Goal: Task Accomplishment & Management: Manage account settings

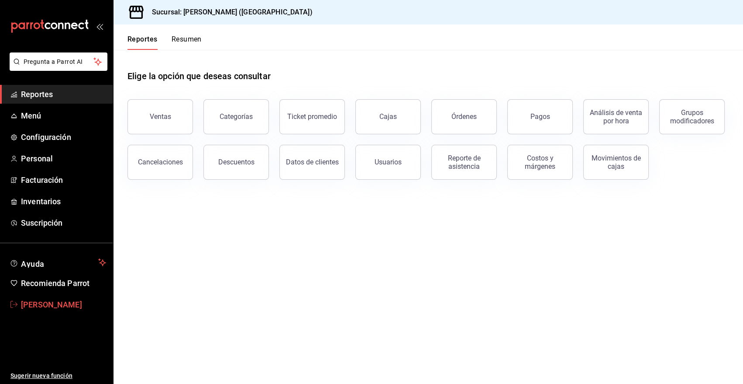
click at [72, 310] on span "[PERSON_NAME]" at bounding box center [63, 304] width 85 height 12
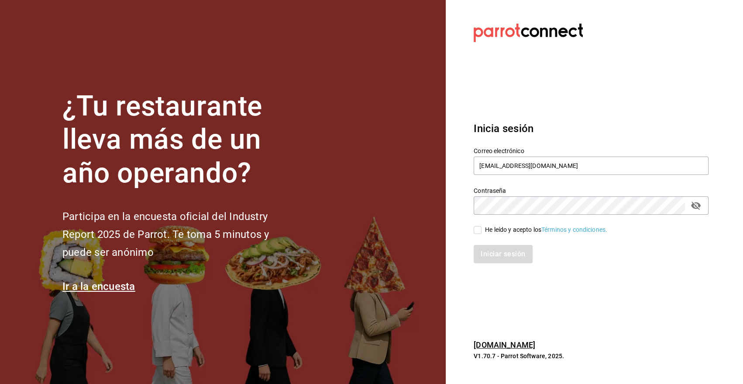
click at [534, 152] on label "Correo electrónico" at bounding box center [591, 150] width 235 height 6
click at [534, 166] on input "heriberto_17mc@hotmail.com" at bounding box center [591, 165] width 235 height 18
type input "angy.rpp@gmail.com"
click at [475, 226] on input "He leído y acepto los Términos y condiciones." at bounding box center [478, 230] width 8 height 8
checkbox input "true"
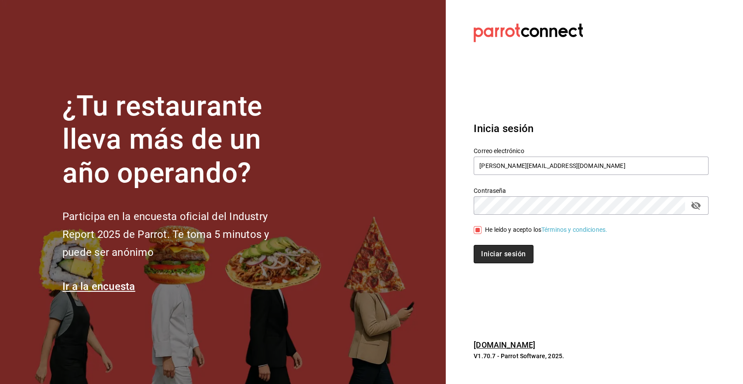
click at [492, 248] on button "Iniciar sesión" at bounding box center [503, 254] width 59 height 18
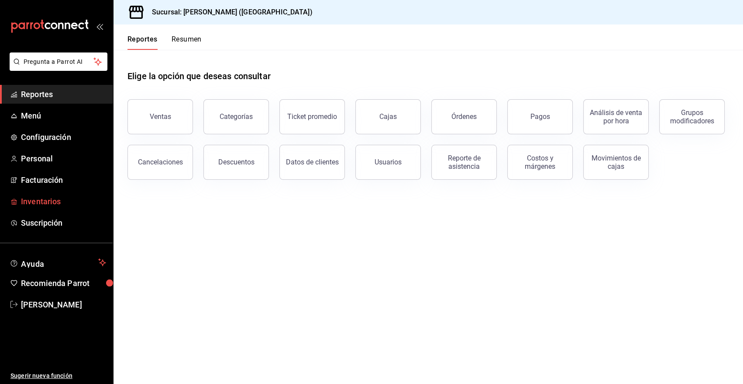
click at [55, 199] on span "Inventarios" at bounding box center [63, 201] width 85 height 12
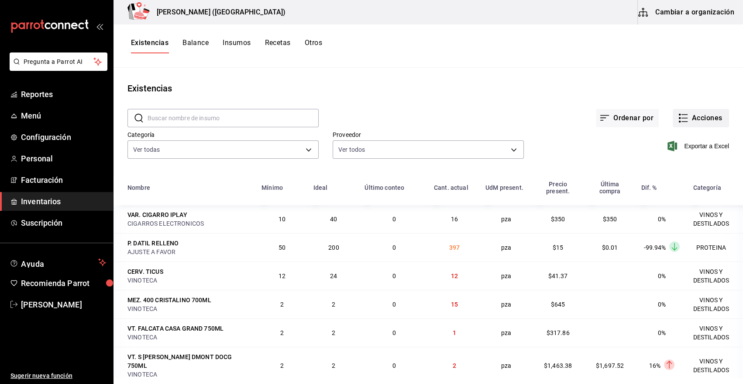
click at [713, 118] on button "Acciones" at bounding box center [701, 118] width 56 height 18
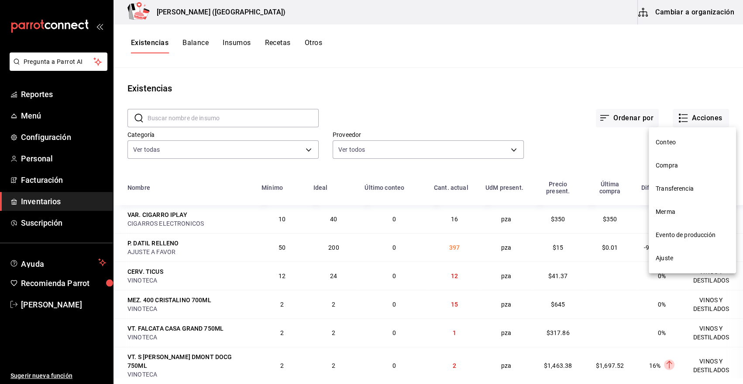
click at [673, 166] on span "Compra" at bounding box center [692, 165] width 73 height 9
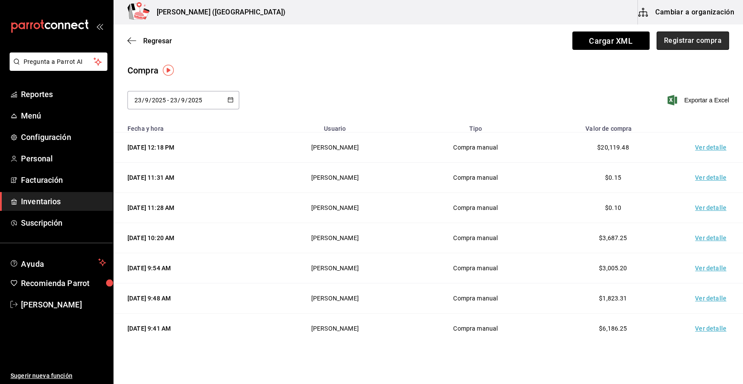
click at [676, 44] on button "Registrar compra" at bounding box center [693, 40] width 73 height 18
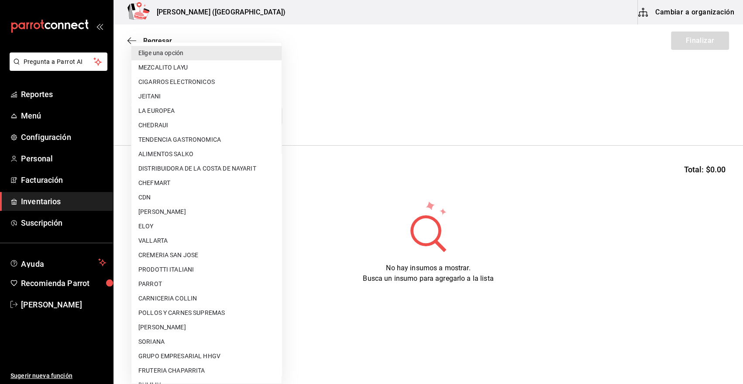
click at [241, 117] on body "Pregunta a Parrot AI Reportes Menú Configuración Personal Facturación Inventari…" at bounding box center [371, 167] width 743 height 334
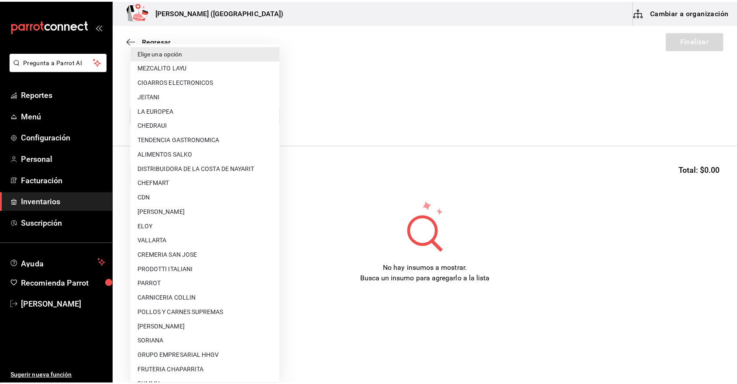
scroll to position [417, 0]
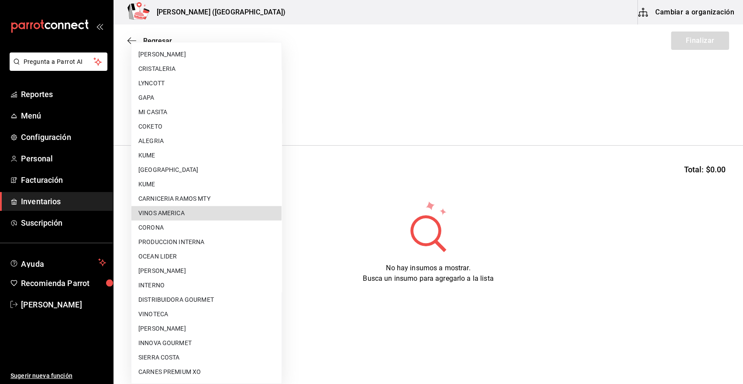
click at [194, 316] on li "VINOTECA" at bounding box center [206, 314] width 150 height 14
type input "bbec6e95-03ab-4cbc-bdec-5aafdfde0467"
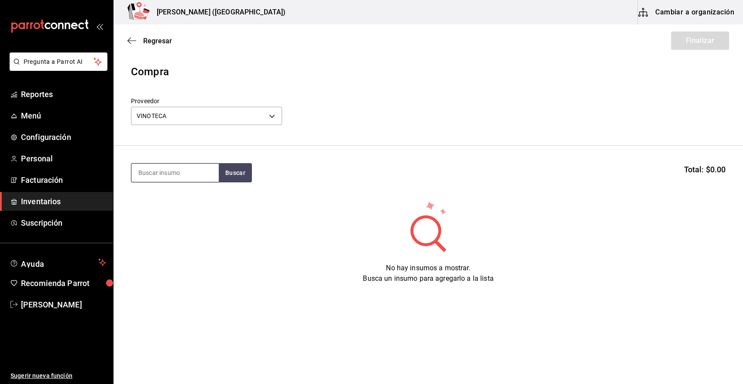
click at [206, 170] on input at bounding box center [174, 172] width 87 height 18
type input "[PERSON_NAME]"
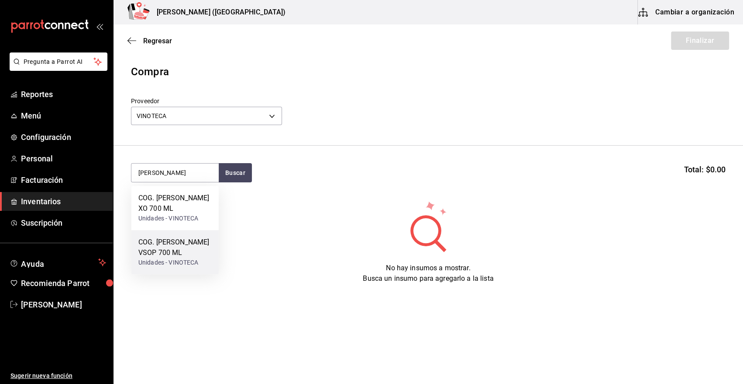
click at [184, 262] on div "Unidades - VINOTECA" at bounding box center [174, 262] width 73 height 9
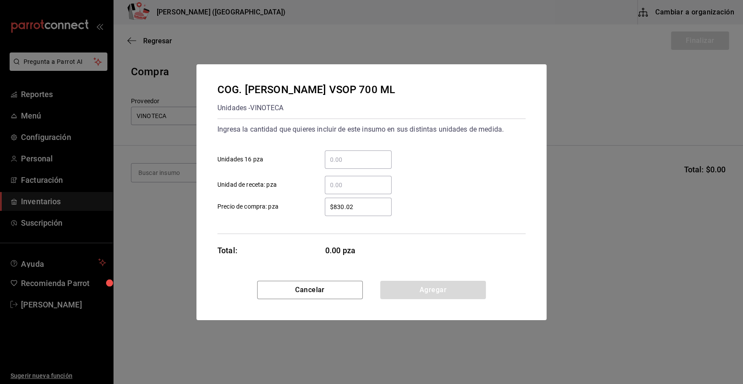
click at [368, 180] on input "​ Unidad de receta: pza" at bounding box center [358, 185] width 67 height 10
type input "168"
type input "$0.01"
click at [353, 182] on input "168" at bounding box center [358, 185] width 67 height 10
type input "1"
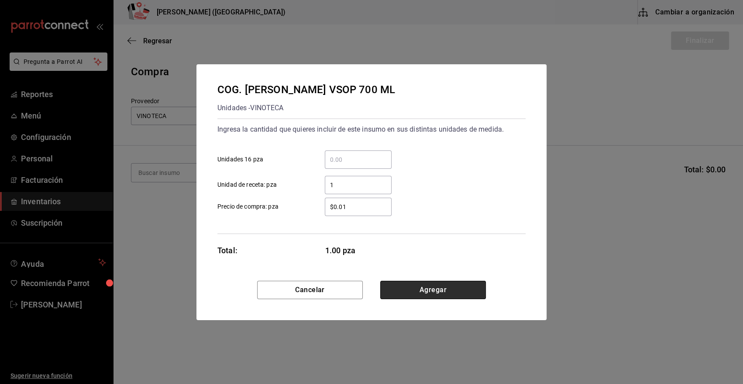
click at [408, 290] on button "Agregar" at bounding box center [433, 289] width 106 height 18
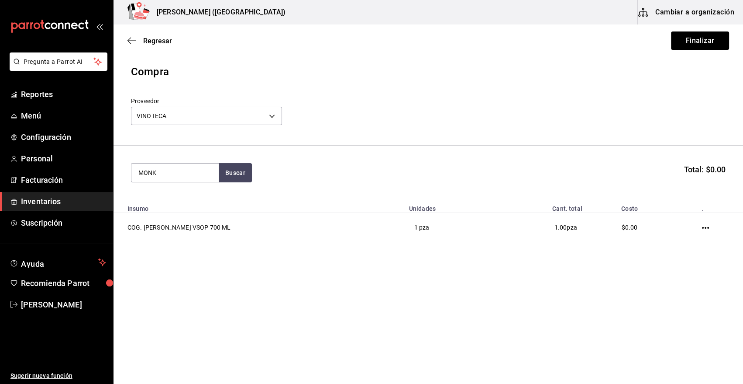
type input "MONK"
click at [183, 198] on div "GIN. MONKEY 47" at bounding box center [168, 198] width 60 height 10
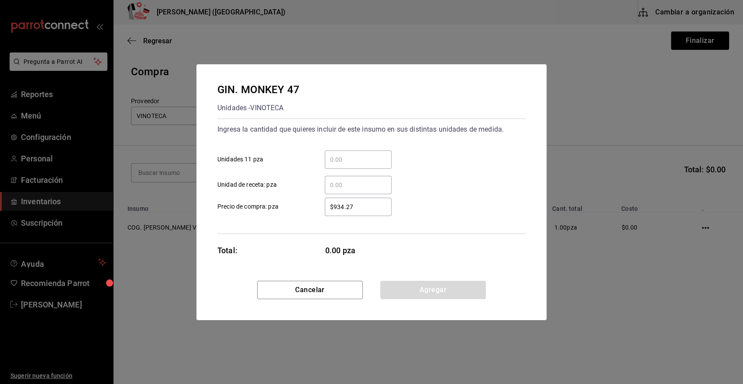
click at [355, 183] on input "​ Unidad de receta: pza" at bounding box center [358, 185] width 67 height 10
type input "2"
type input "$0.01"
click at [416, 288] on button "Agregar" at bounding box center [433, 289] width 106 height 18
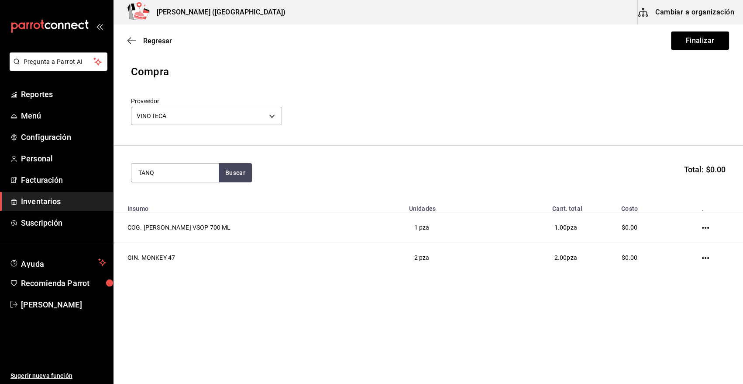
type input "TANQ"
click at [236, 174] on button "Buscar" at bounding box center [235, 172] width 33 height 19
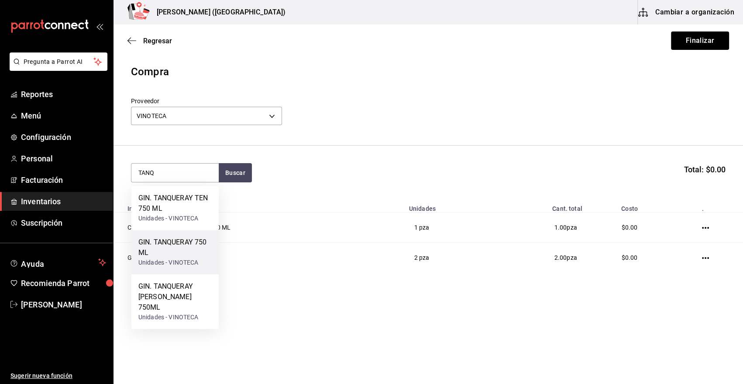
click at [194, 261] on div "Unidades - VINOTECA" at bounding box center [174, 262] width 73 height 9
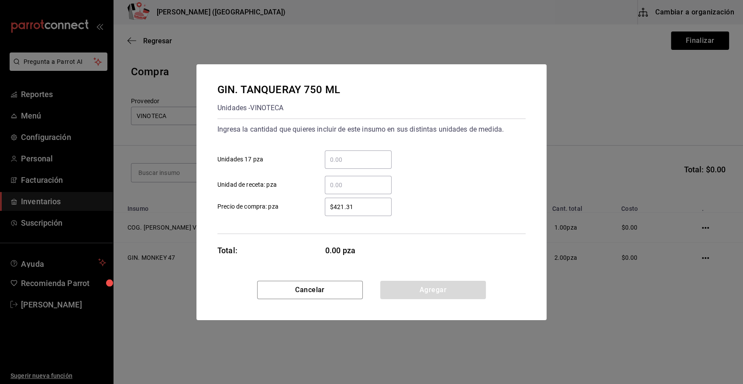
click at [362, 183] on input "​ Unidad de receta: pza" at bounding box center [358, 185] width 67 height 10
type input "16.22"
type input "$0.01"
click at [410, 291] on button "Agregar" at bounding box center [433, 289] width 106 height 18
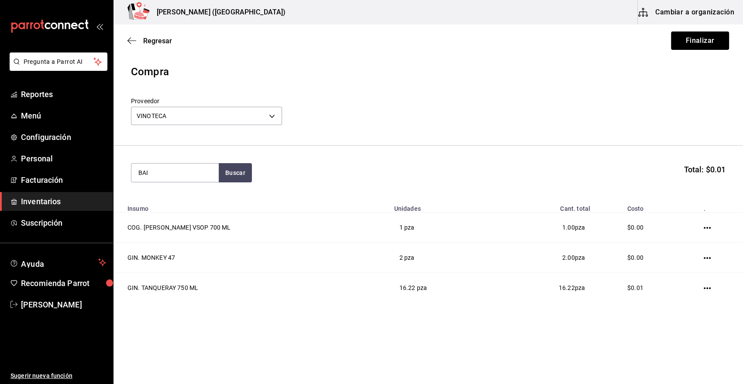
type input "BAI"
click at [185, 207] on div "Unidades - VINOTECA" at bounding box center [170, 207] width 65 height 9
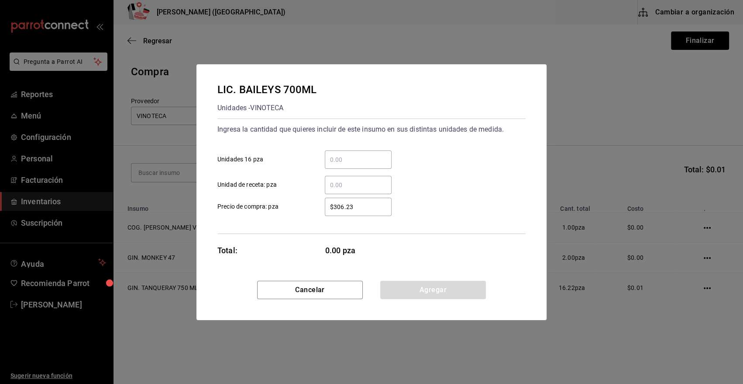
click at [342, 187] on input "​ Unidad de receta: pza" at bounding box center [358, 185] width 67 height 10
type input "0.88"
type input "$0.01"
click at [420, 292] on button "Agregar" at bounding box center [433, 289] width 106 height 18
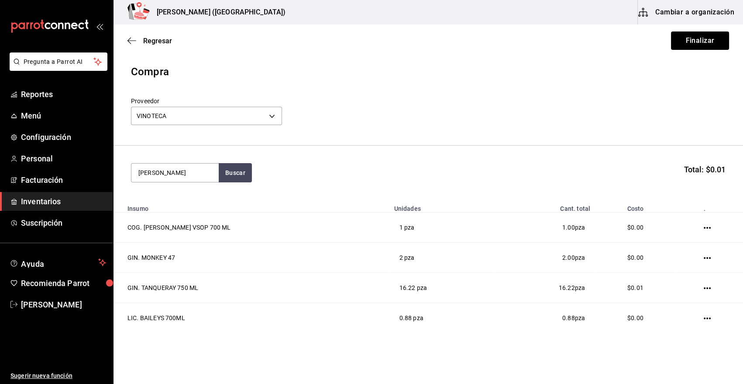
type input "[PERSON_NAME]"
click at [179, 201] on div "LIC. CAMPARI 750 ML" at bounding box center [172, 198] width 69 height 10
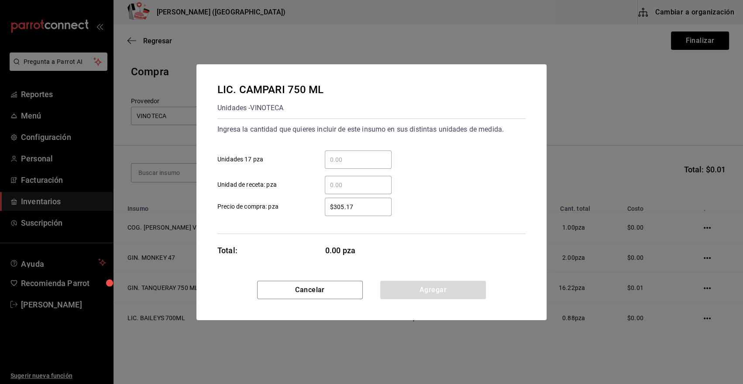
click at [342, 188] on input "​ Unidad de receta: pza" at bounding box center [358, 185] width 67 height 10
type input "3"
type input "$0.01"
click at [434, 292] on button "Agregar" at bounding box center [433, 289] width 106 height 18
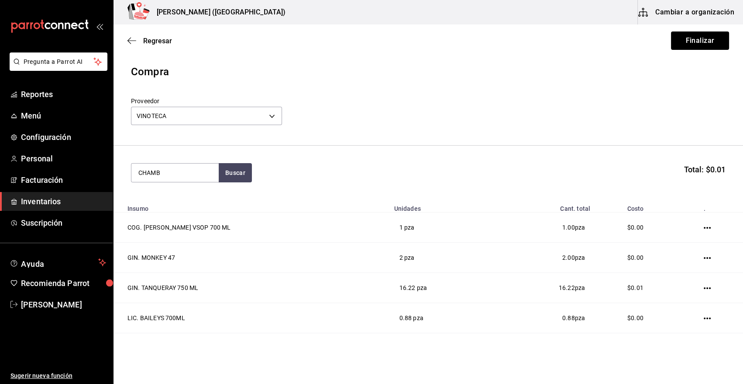
type input "CHAMB"
click at [180, 214] on div "Unidades - VINOTECA" at bounding box center [174, 218] width 73 height 9
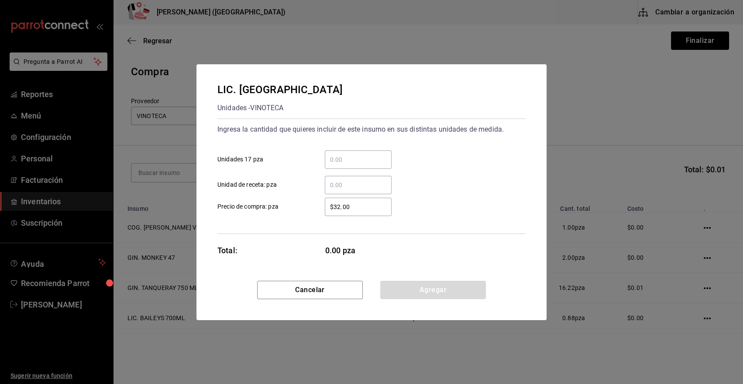
click at [368, 184] on input "​ Unidad de receta: pza" at bounding box center [358, 185] width 67 height 10
type input "0.12"
type input "$0.01"
click at [408, 286] on button "Agregar" at bounding box center [433, 289] width 106 height 18
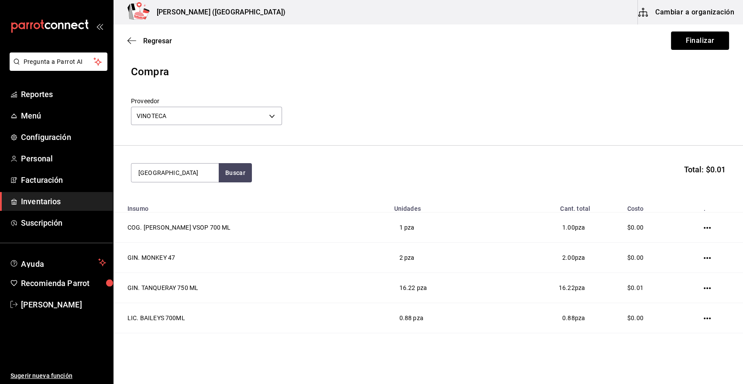
type input "[GEOGRAPHIC_DATA]"
click at [179, 210] on div "LIC. CHILE ANCHO DE REYES 750 ML" at bounding box center [174, 203] width 73 height 21
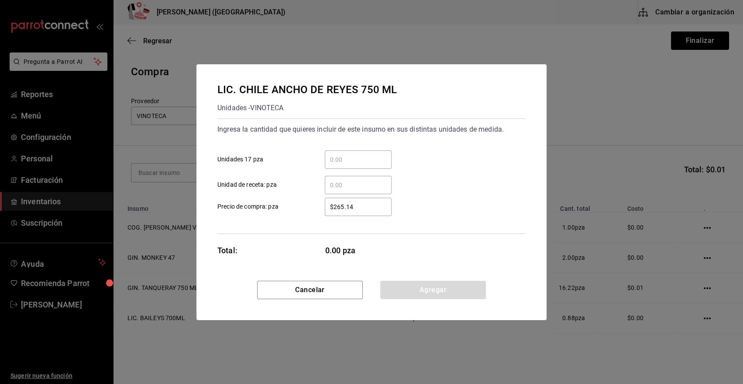
click at [341, 183] on input "​ Unidad de receta: pza" at bounding box center [358, 185] width 67 height 10
type input "4.5"
type input "$0.01"
click at [421, 292] on button "Agregar" at bounding box center [433, 289] width 106 height 18
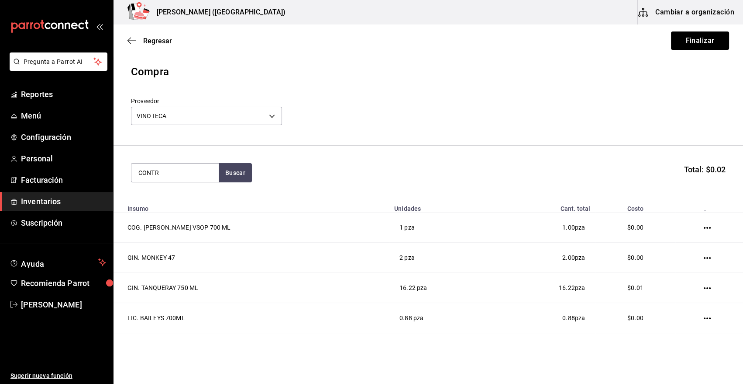
type input "CONTR"
click at [177, 195] on div "LIC. CONTROY 700ML" at bounding box center [173, 198] width 70 height 10
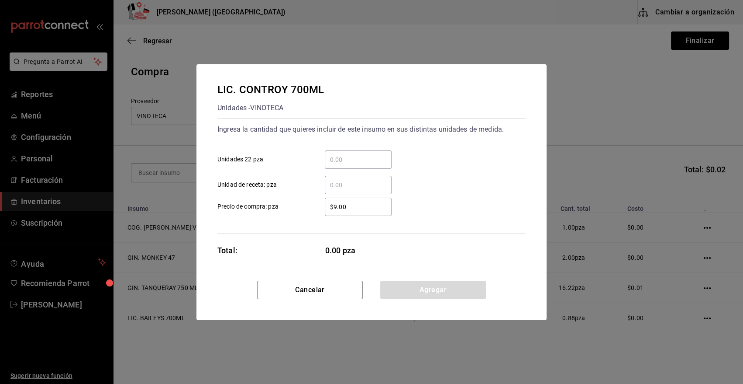
click at [357, 187] on input "​ Unidad de receta: pza" at bounding box center [358, 185] width 67 height 10
type input "18.24"
type input "$0.01"
click at [407, 291] on button "Agregar" at bounding box center [433, 289] width 106 height 18
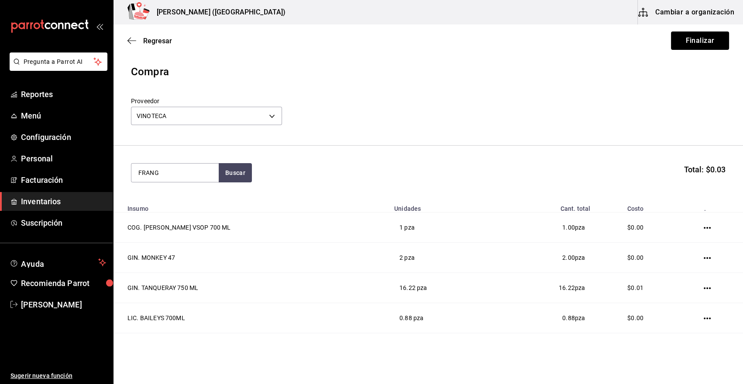
type input "FRANG"
click at [197, 211] on div "LIC. FRANGELICO 700 MLla" at bounding box center [174, 203] width 73 height 21
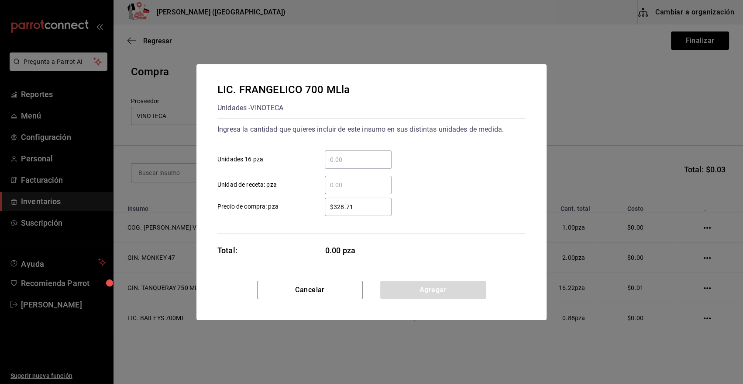
click at [362, 184] on input "​ Unidad de receta: pza" at bounding box center [358, 185] width 67 height 10
type input "1"
type input "$0.01"
click at [410, 288] on button "Agregar" at bounding box center [433, 289] width 106 height 18
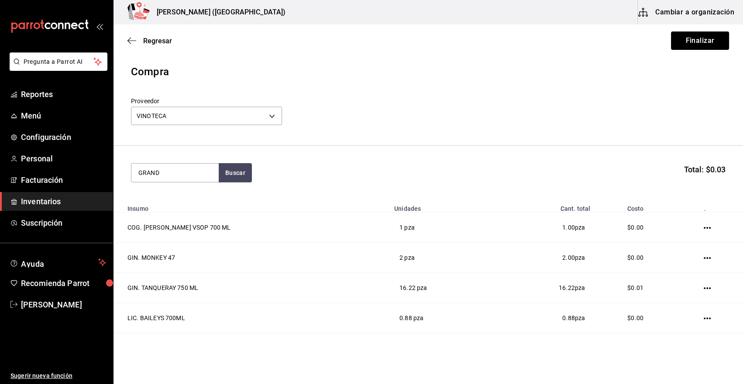
type input "GRAND"
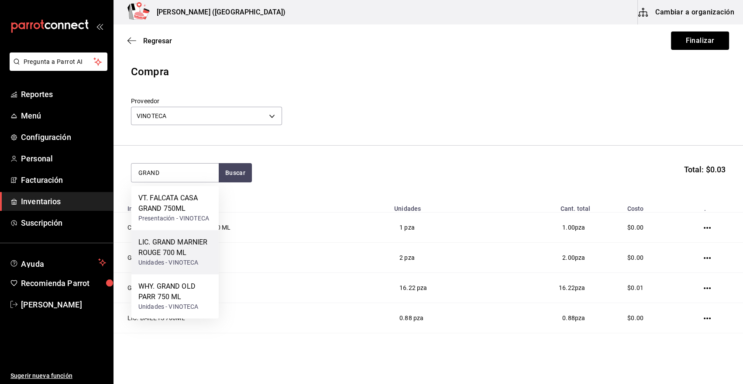
click at [195, 258] on div "Unidades - VINOTECA" at bounding box center [174, 262] width 73 height 9
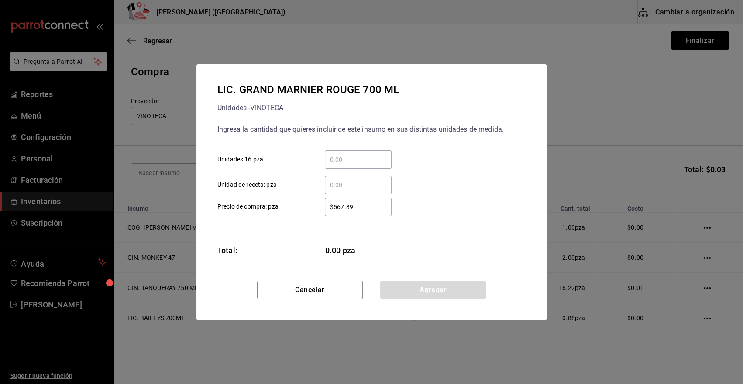
click at [373, 183] on input "​ Unidad de receta: pza" at bounding box center [358, 185] width 67 height 10
type input "2"
type input "$0.01"
click at [409, 289] on button "Agregar" at bounding box center [433, 289] width 106 height 18
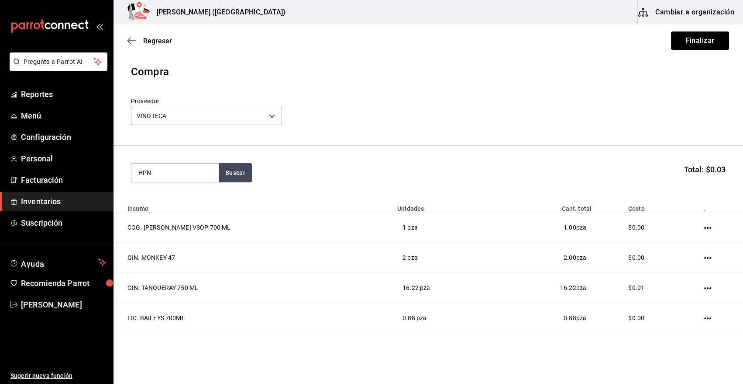
type input "HPN"
click at [188, 197] on div "LIC. HPNOTIQ 750 ML" at bounding box center [173, 198] width 70 height 10
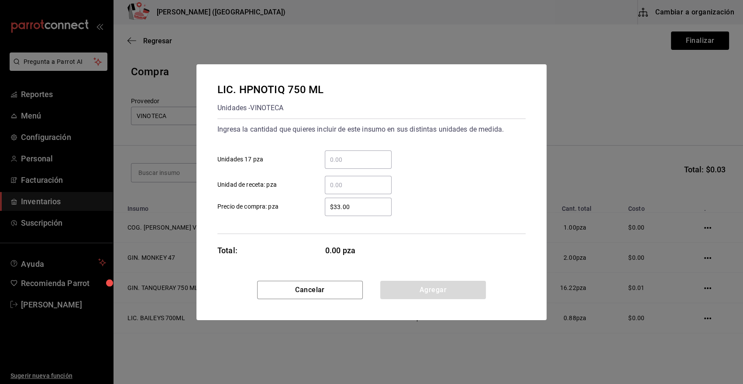
click at [359, 185] on input "​ Unidad de receta: pza" at bounding box center [358, 185] width 67 height 10
type input "5"
type input "$0.01"
click at [400, 289] on button "Agregar" at bounding box center [433, 289] width 106 height 18
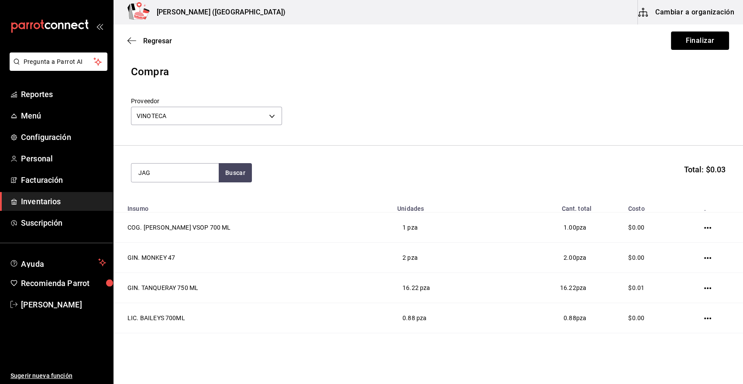
type input "JAG"
click at [186, 197] on div "LIC. JAGERMEISTER 700 ML" at bounding box center [174, 203] width 73 height 21
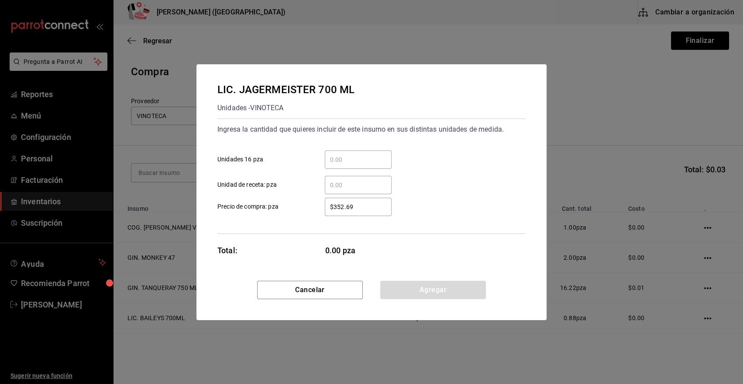
click at [393, 184] on div "​ Unidad de receta: pza" at bounding box center [368, 181] width 315 height 25
click at [363, 185] on input "​ Unidad de receta: pza" at bounding box center [358, 185] width 67 height 10
type input "4"
type input "$0.01"
click at [399, 293] on button "Agregar" at bounding box center [433, 289] width 106 height 18
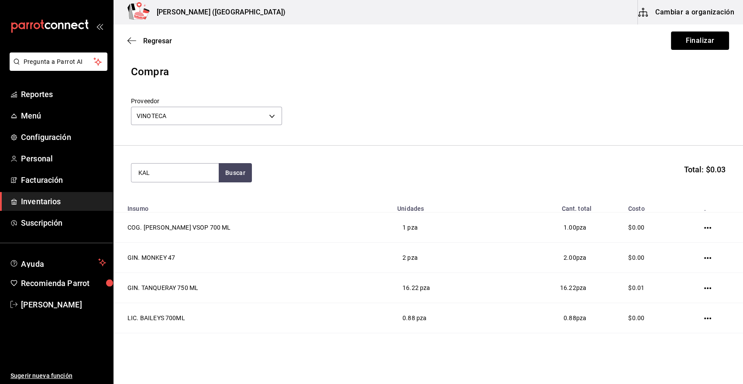
type input "KAL"
click at [195, 214] on div "LIC. KALHUA Unidades - VINOTECA" at bounding box center [174, 208] width 87 height 44
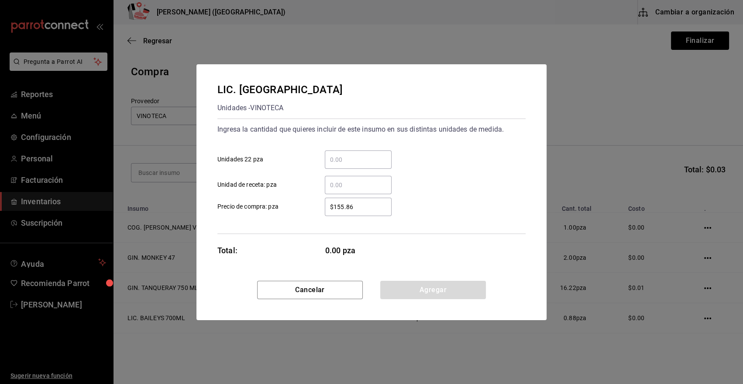
click at [364, 183] on input "​ Unidad de receta: pza" at bounding box center [358, 185] width 67 height 10
type input "3.98"
type input "$0.01"
click at [436, 294] on button "Agregar" at bounding box center [433, 289] width 106 height 18
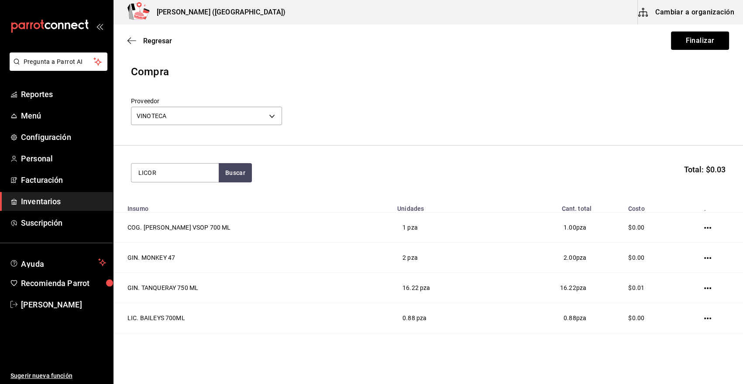
type input "LICOR"
click at [171, 198] on div "LIC. LICOR 43 750 ML" at bounding box center [172, 198] width 69 height 10
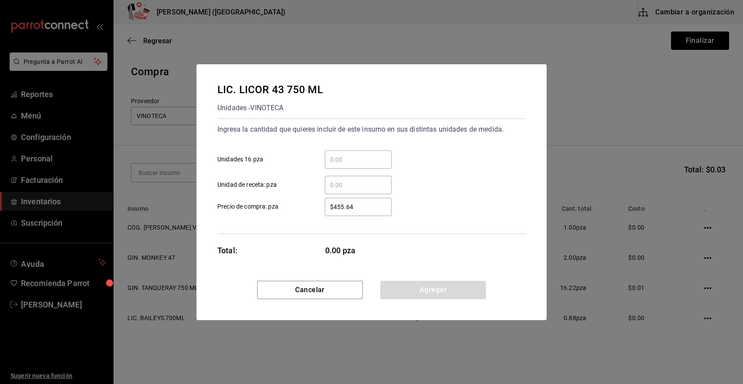
click at [342, 186] on input "​ Unidad de receta: pza" at bounding box center [358, 185] width 67 height 10
type input "8.88"
type input "$0.01"
click at [434, 294] on button "Agregar" at bounding box center [433, 289] width 106 height 18
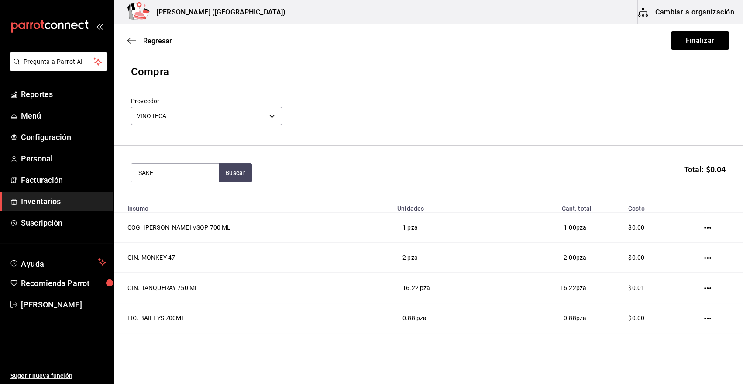
type input "SAKE"
click at [187, 211] on div "Unidades - VINOTECA" at bounding box center [168, 207] width 60 height 9
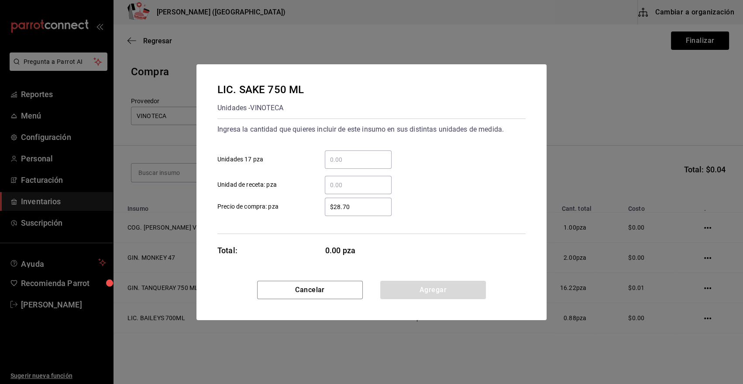
click at [371, 180] on input "​ Unidad de receta: pza" at bounding box center [358, 185] width 67 height 10
type input "3.5"
type input "$0.01"
click at [417, 287] on button "Agregar" at bounding box center [433, 289] width 106 height 18
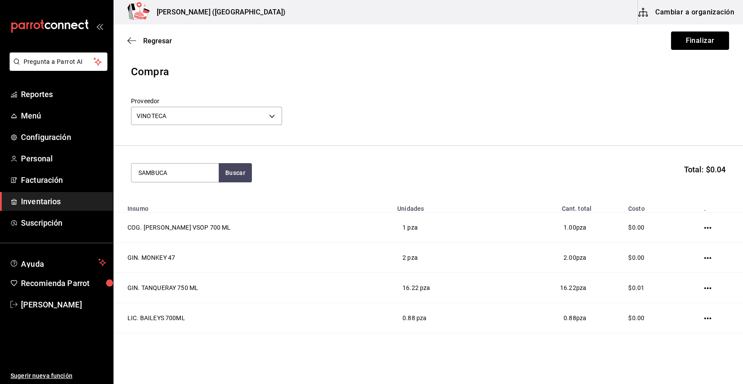
type input "SAMBUCA"
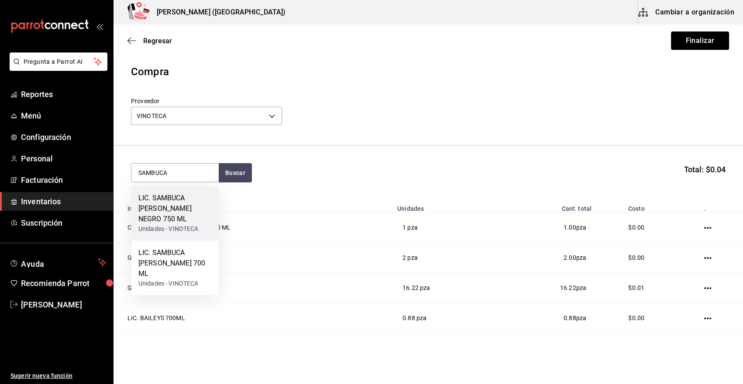
click at [181, 217] on div "LIC. SAMBUCA [PERSON_NAME] NEGRO 750 ML" at bounding box center [174, 208] width 73 height 31
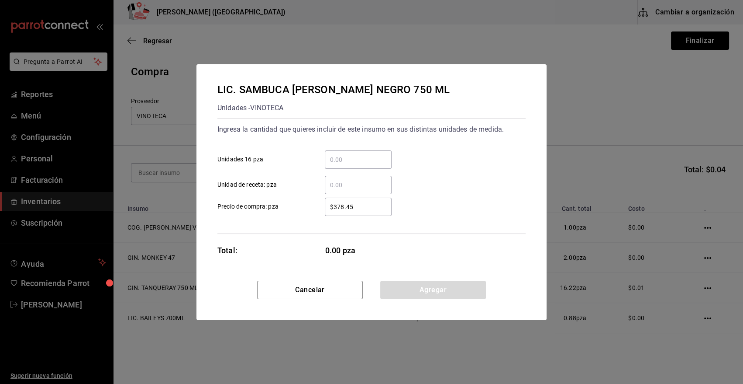
click at [344, 185] on input "​ Unidad de receta: pza" at bounding box center [358, 185] width 67 height 10
type input "1"
type input "$0.01"
click at [429, 292] on button "Agregar" at bounding box center [433, 289] width 106 height 18
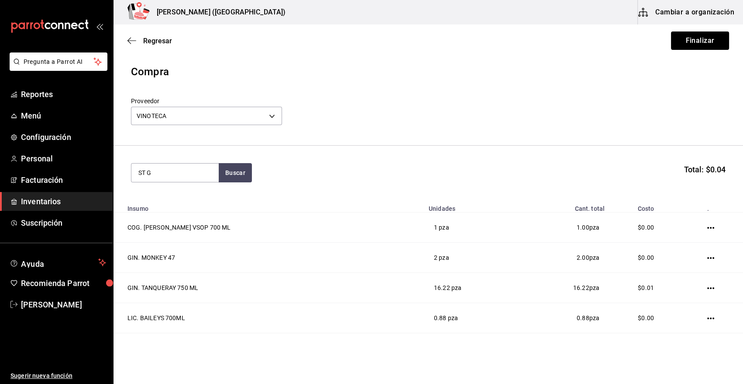
type input "ST G"
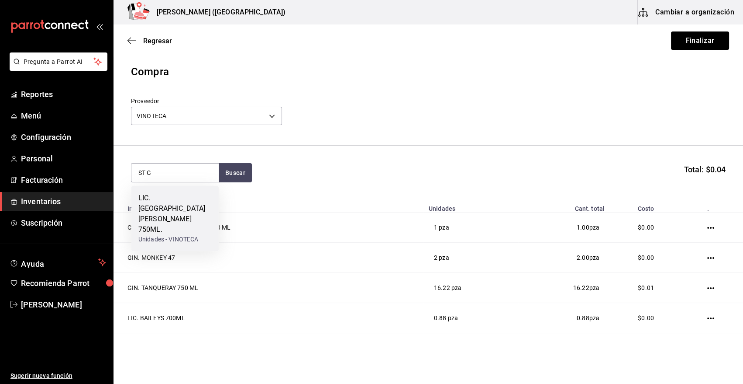
click at [179, 213] on div "LIC. [GEOGRAPHIC_DATA][PERSON_NAME] 750ML." at bounding box center [174, 214] width 73 height 42
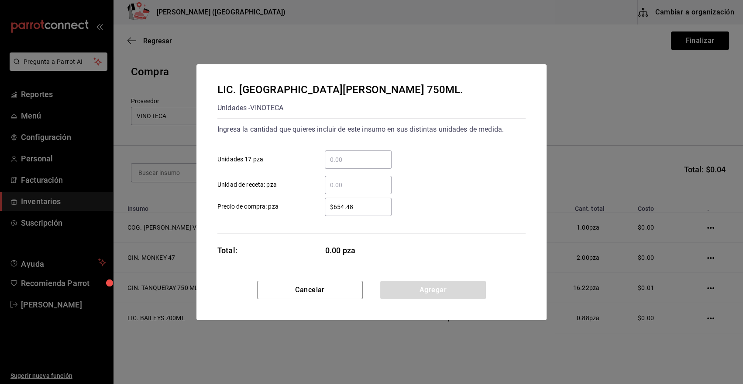
click at [357, 187] on input "​ Unidad de receta: pza" at bounding box center [358, 185] width 67 height 10
type input "15"
type input "$0.01"
click at [442, 288] on button "Agregar" at bounding box center [433, 289] width 106 height 18
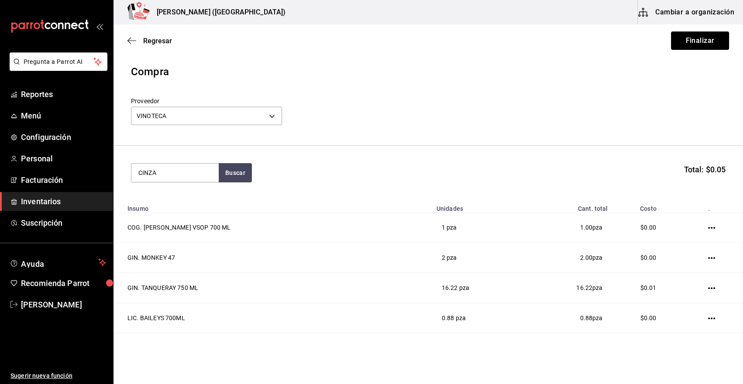
type input "CINZA"
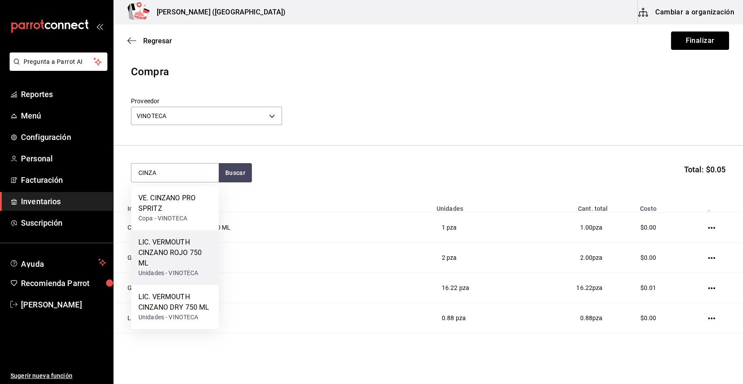
click at [187, 262] on div "LIC. VERMOUTH CINZANO ROJO 750 ML" at bounding box center [174, 252] width 73 height 31
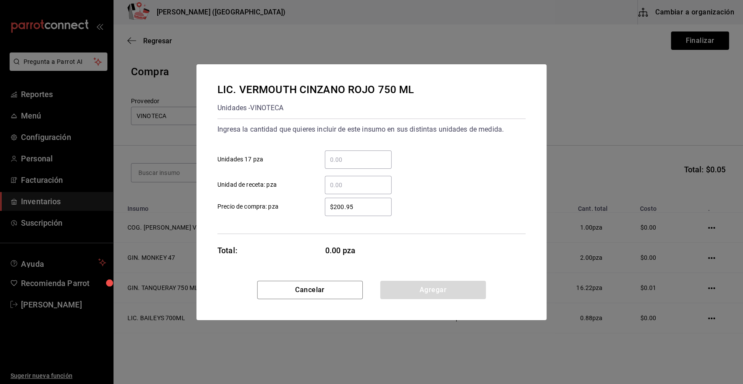
click at [354, 189] on input "​ Unidad de receta: pza" at bounding box center [358, 185] width 67 height 10
type input "3"
type input "$0.01"
click at [418, 289] on button "Agregar" at bounding box center [433, 289] width 106 height 18
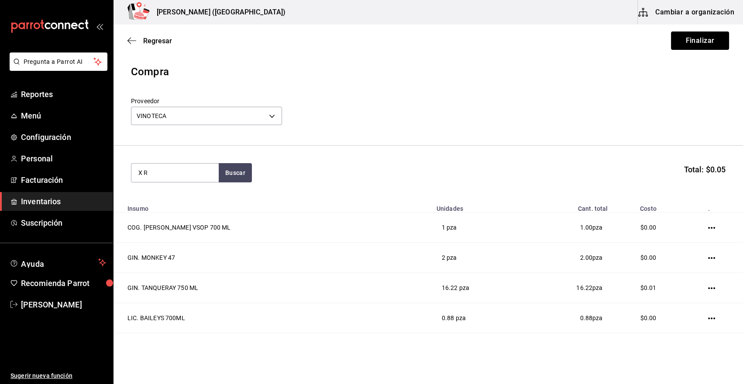
type input "X R"
click at [183, 200] on div "LIC. X RATED 750ML" at bounding box center [171, 198] width 66 height 10
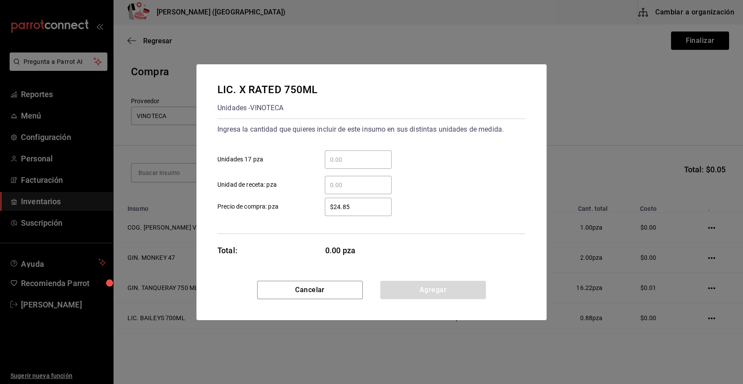
click at [345, 182] on input "​ Unidad de receta: pza" at bounding box center [358, 185] width 67 height 10
type input "5.7"
type input "$0.01"
click at [426, 291] on button "Agregar" at bounding box center [433, 289] width 106 height 18
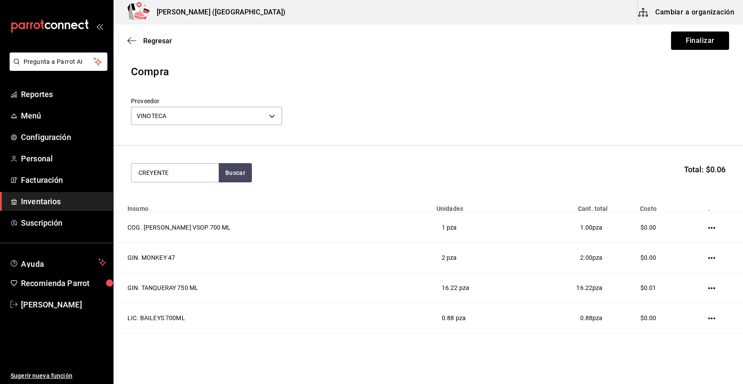
type input "CREYENTE"
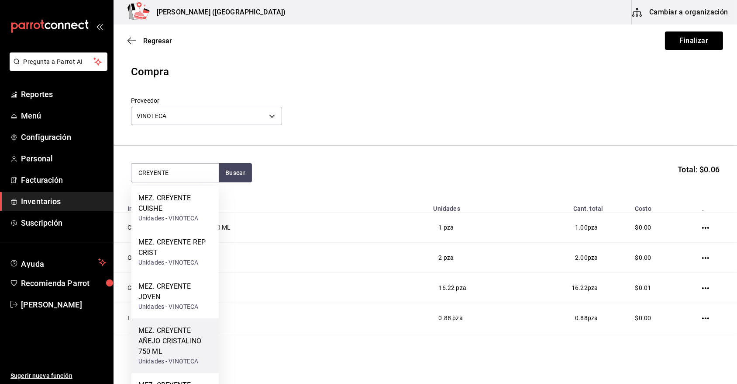
scroll to position [36, 0]
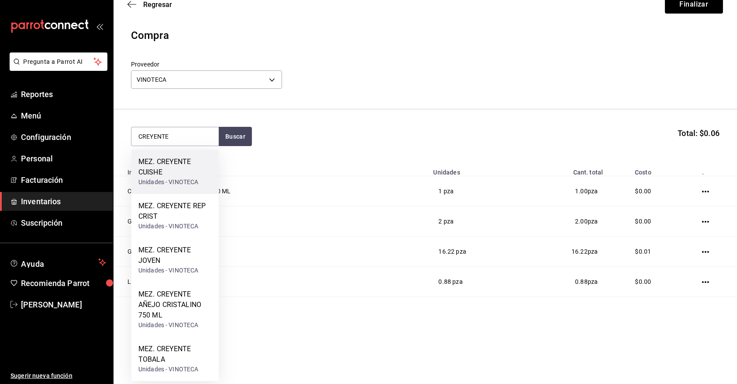
click at [156, 167] on div "MEZ. CREYENTE CUISHE" at bounding box center [174, 166] width 73 height 21
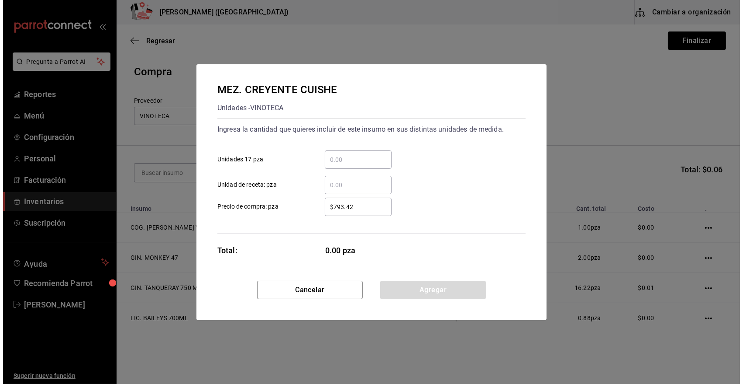
scroll to position [0, 0]
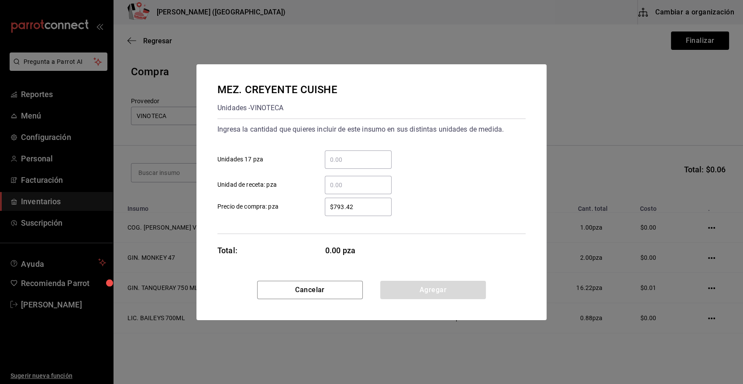
click at [356, 185] on input "​ Unidad de receta: pza" at bounding box center [358, 185] width 67 height 10
type input "1"
type input "$0.01"
click at [399, 289] on button "Agregar" at bounding box center [433, 289] width 106 height 18
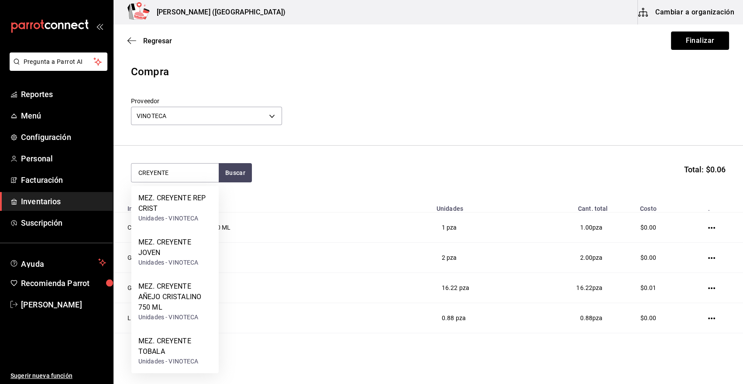
type input "CREYENTE"
click at [188, 252] on div "MEZ. CREYENTE JOVEN" at bounding box center [174, 247] width 73 height 21
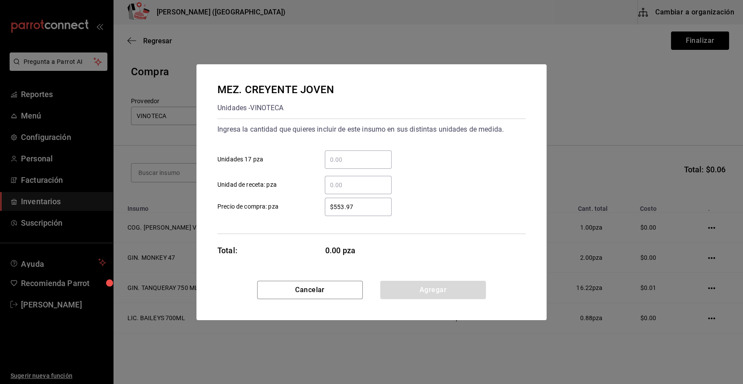
click at [338, 187] on input "​ Unidad de receta: pza" at bounding box center [358, 185] width 67 height 10
type input "1"
type input "$0.01"
click at [420, 288] on button "Agregar" at bounding box center [433, 289] width 106 height 18
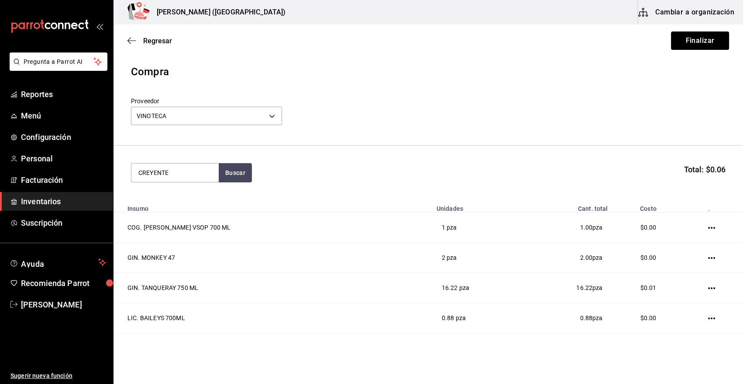
type input "CREYENTE"
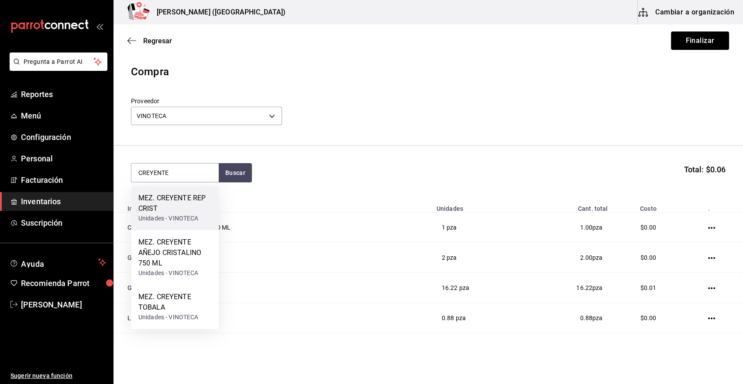
click at [187, 205] on div "MEZ. CREYENTE REP CRIST" at bounding box center [174, 203] width 73 height 21
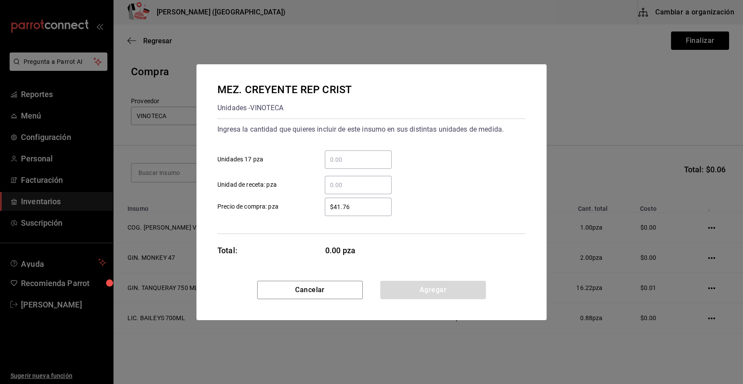
click at [354, 189] on input "​ Unidad de receta: pza" at bounding box center [358, 185] width 67 height 10
type input "2"
type input "$0.01"
click at [433, 285] on button "Agregar" at bounding box center [433, 289] width 106 height 18
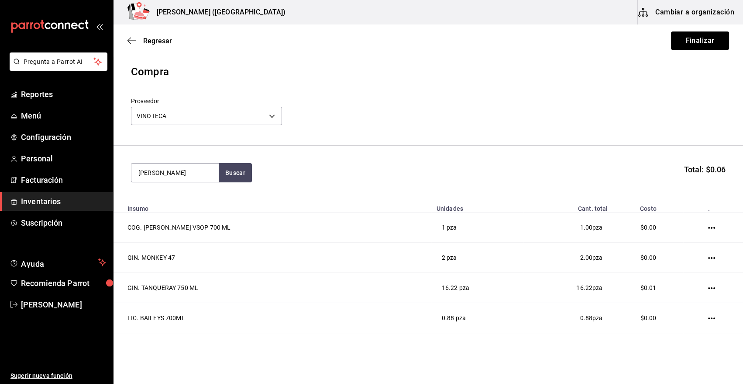
type input "[PERSON_NAME]"
drag, startPoint x: 150, startPoint y: 214, endPoint x: 159, endPoint y: 218, distance: 9.2
click at [159, 218] on div "Unidades - VINOTECA" at bounding box center [174, 218] width 73 height 9
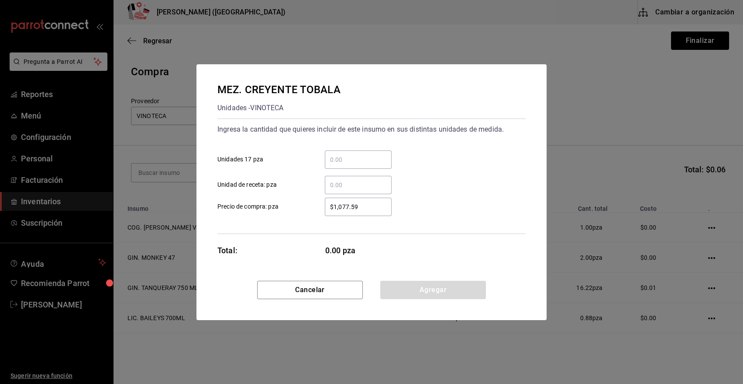
click at [341, 188] on input "​ Unidad de receta: pza" at bounding box center [358, 185] width 67 height 10
type input "1"
type input "$0.01"
click at [408, 290] on button "Agregar" at bounding box center [433, 289] width 106 height 18
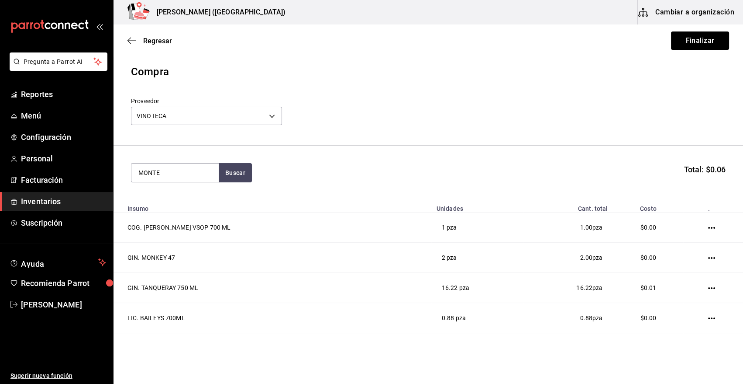
type input "MONTE"
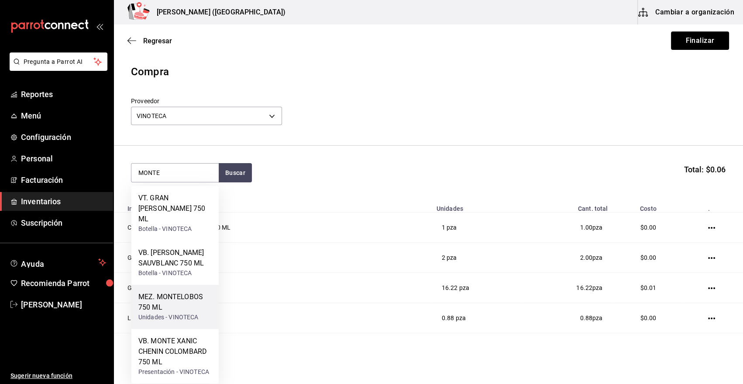
click at [192, 298] on div "MEZ. MONTELOBOS 750 ML" at bounding box center [174, 301] width 73 height 21
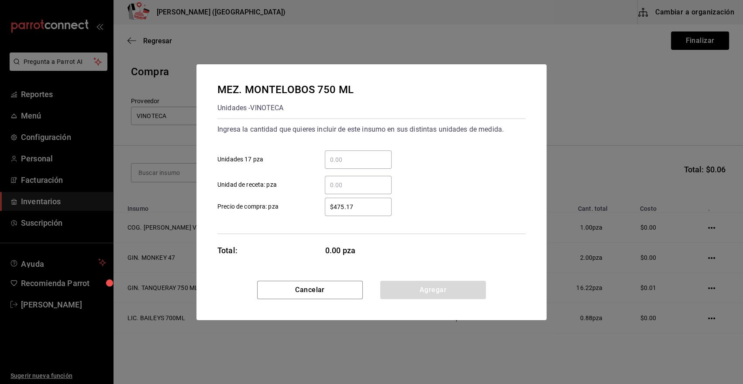
click at [344, 185] on input "​ Unidad de receta: pza" at bounding box center [358, 185] width 67 height 10
type input "1"
type input "$0.01"
click at [422, 295] on button "Agregar" at bounding box center [433, 289] width 106 height 18
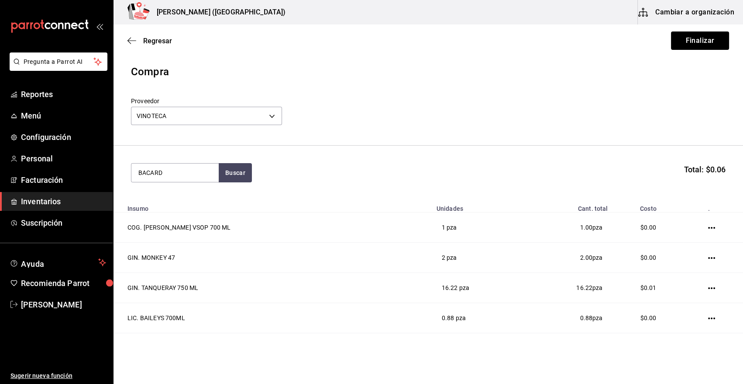
type input "BACARD"
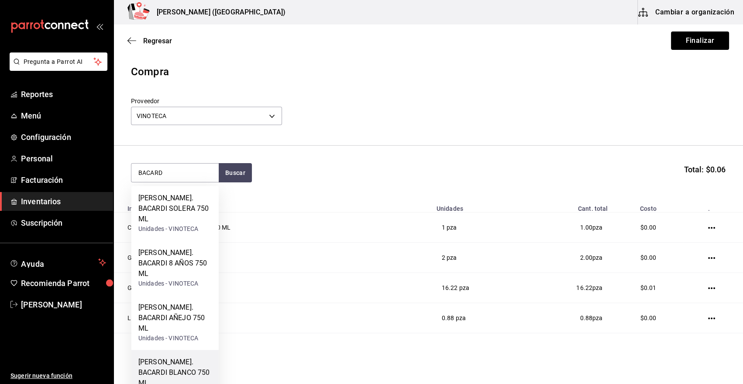
click at [190, 356] on div "[PERSON_NAME]. BACARDI BLANCO 750 ML" at bounding box center [174, 371] width 73 height 31
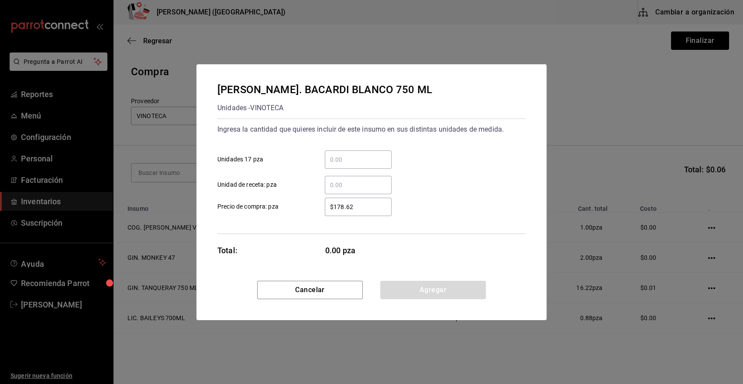
click at [351, 180] on input "​ Unidad de receta: pza" at bounding box center [358, 185] width 67 height 10
type input "2"
type input "$0.01"
click at [394, 291] on button "Agregar" at bounding box center [433, 289] width 106 height 18
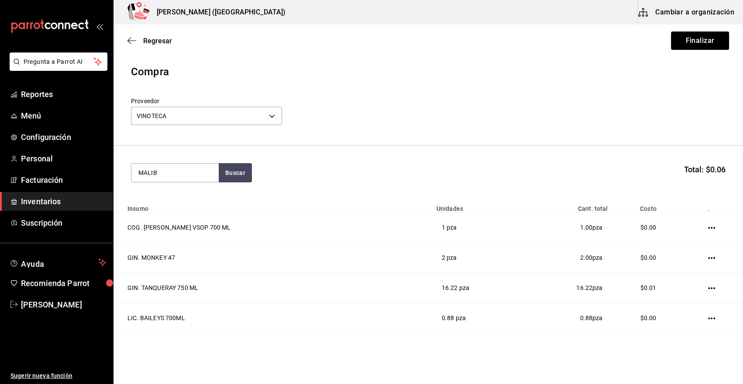
type input "MALIB"
click at [158, 214] on div "Unidades - VINOTECA" at bounding box center [174, 218] width 73 height 9
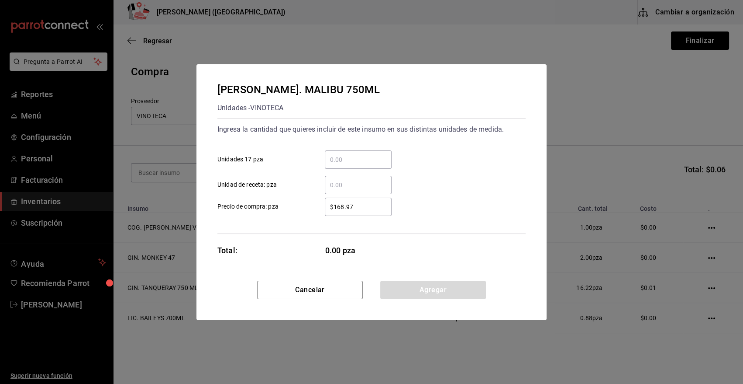
click at [328, 183] on input "​ Unidad de receta: pza" at bounding box center [358, 185] width 67 height 10
type input "1"
type input "$0.01"
click at [418, 287] on button "Agregar" at bounding box center [433, 289] width 106 height 18
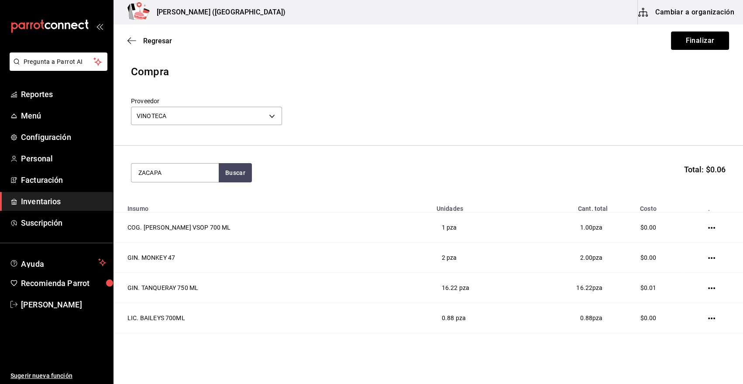
type input "ZACAPA"
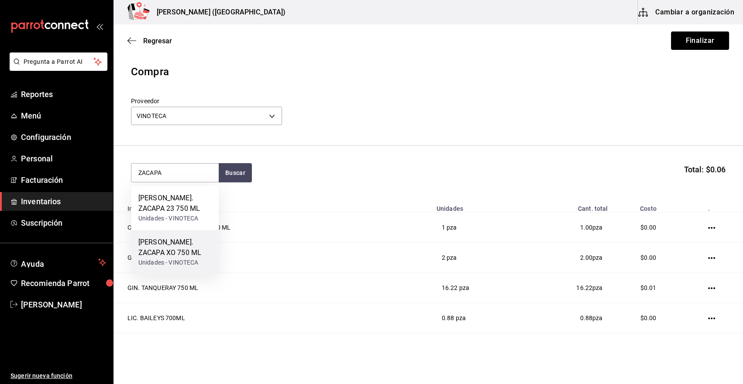
click at [199, 250] on div "[PERSON_NAME]. ZACAPA XO 750 ML" at bounding box center [174, 247] width 73 height 21
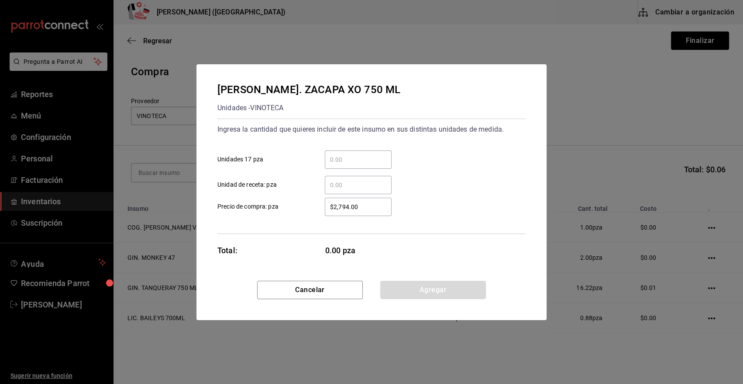
click at [373, 184] on input "​ Unidad de receta: pza" at bounding box center [358, 185] width 67 height 10
type input "1.3"
type input "$0.01"
click at [432, 297] on button "Agregar" at bounding box center [433, 289] width 106 height 18
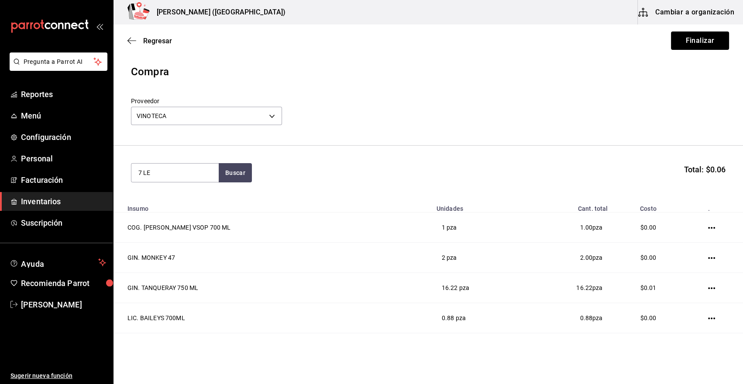
type input "7 LE"
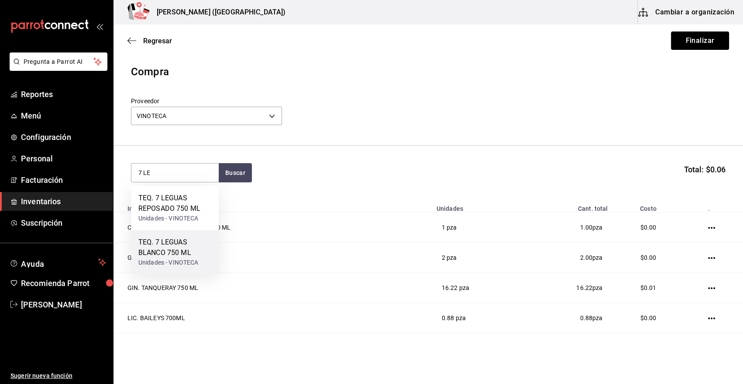
click at [180, 249] on div "TEQ. 7 LEGUAS BLANCO 750 ML" at bounding box center [174, 247] width 73 height 21
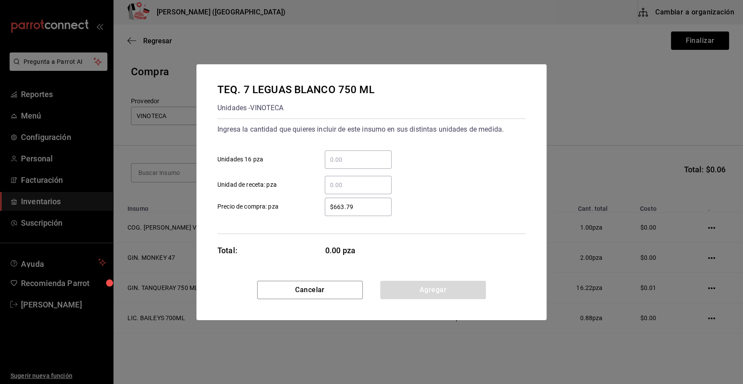
click at [350, 188] on input "​ Unidad de receta: pza" at bounding box center [358, 185] width 67 height 10
type input "2"
type input "$0.01"
click at [410, 284] on button "Agregar" at bounding box center [433, 289] width 106 height 18
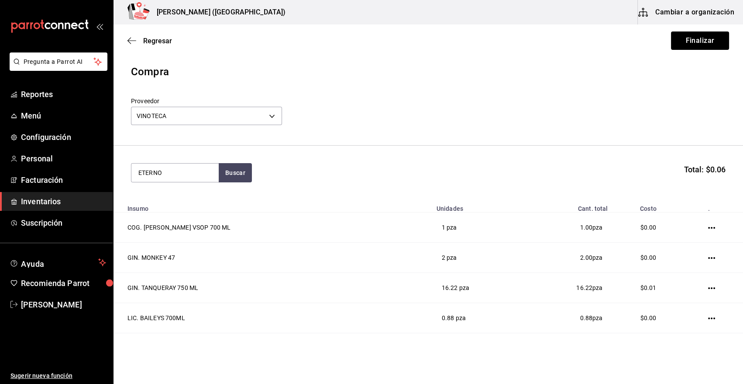
type input "ETERNO"
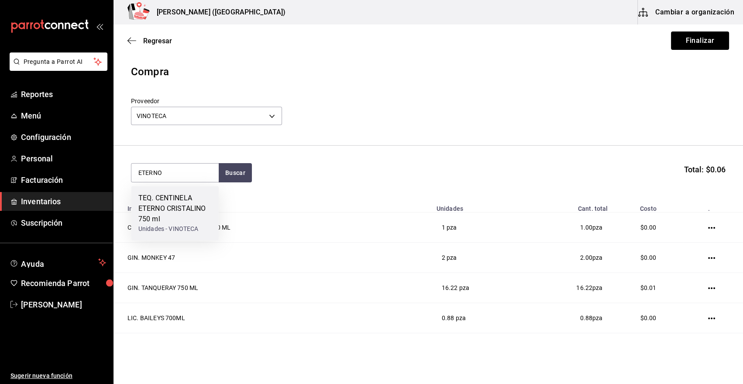
click at [177, 207] on div "TEQ. CENTINELA ETERNO CRISTALINO 750 ml" at bounding box center [174, 208] width 73 height 31
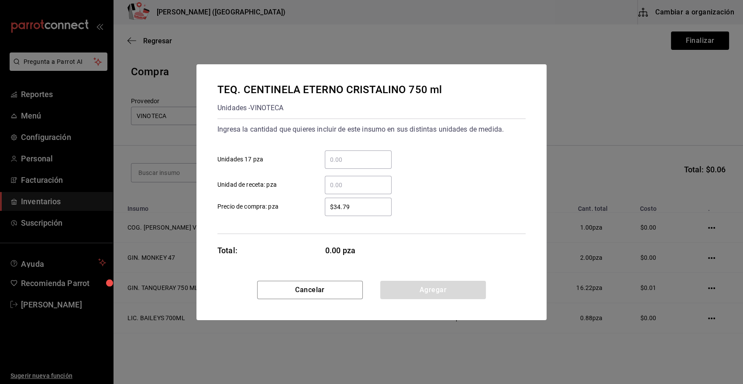
click at [340, 184] on input "​ Unidad de receta: pza" at bounding box center [358, 185] width 67 height 10
type input "2"
type input "$0.01"
click at [414, 286] on button "Agregar" at bounding box center [433, 289] width 106 height 18
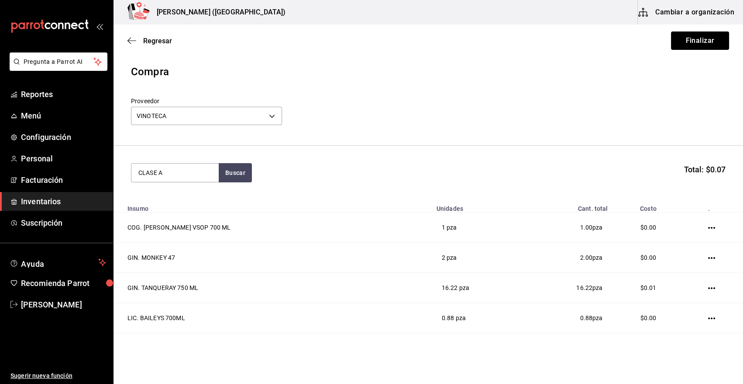
type input "CLASE A"
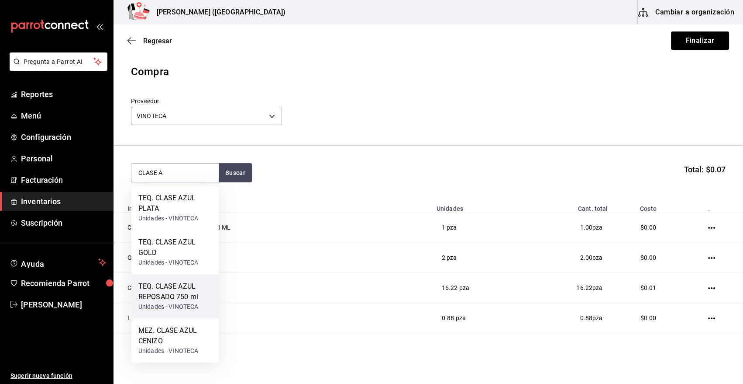
click at [181, 297] on div "TEQ. CLASE AZUL REPOSADO 750 ml" at bounding box center [174, 291] width 73 height 21
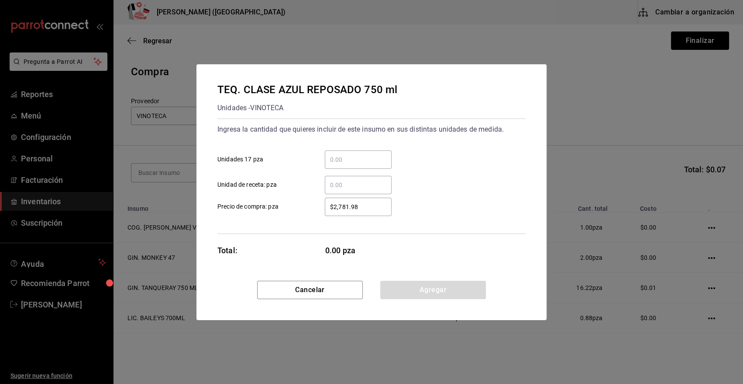
click at [344, 186] on input "​ Unidad de receta: pza" at bounding box center [358, 185] width 67 height 10
type input "3.25"
type input "$0.01"
click at [414, 293] on button "Agregar" at bounding box center [433, 289] width 106 height 18
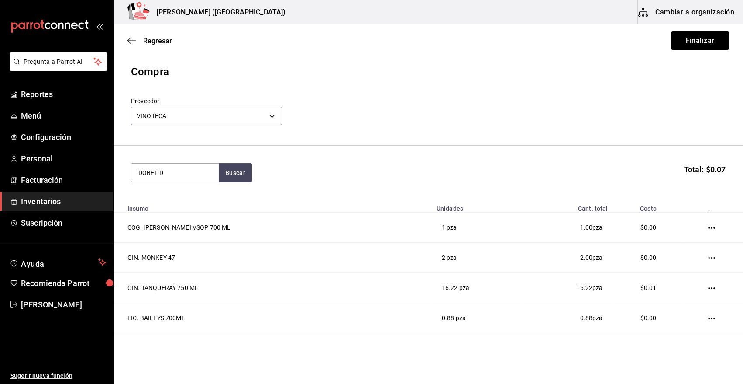
type input "DOBEL D"
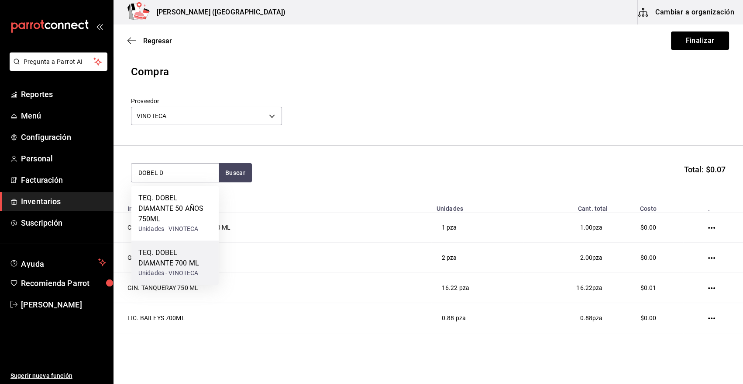
click at [182, 268] on div "Unidades - VINOTECA" at bounding box center [174, 272] width 73 height 9
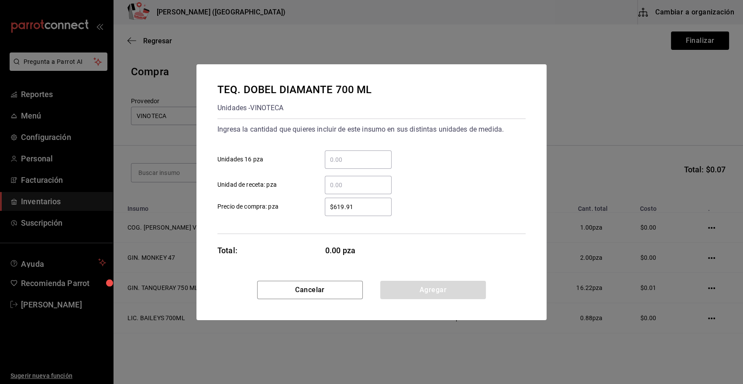
click at [362, 185] on input "​ Unidad de receta: pza" at bounding box center [358, 185] width 67 height 10
type input "12"
type input "$0.01"
click at [427, 296] on button "Agregar" at bounding box center [433, 289] width 106 height 18
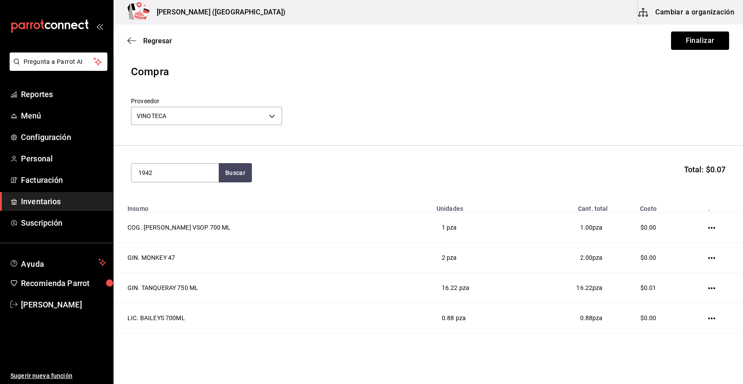
type input "1942"
click at [202, 195] on div "TEQ. DON JULIO 1942 750 ML" at bounding box center [174, 203] width 73 height 21
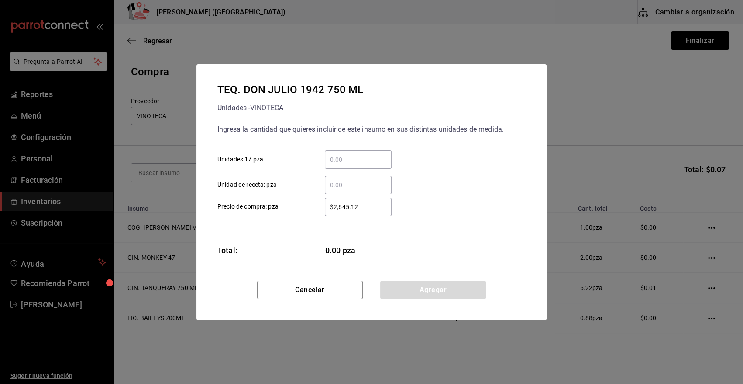
click at [367, 185] on input "​ Unidad de receta: pza" at bounding box center [358, 185] width 67 height 10
type input "2"
type input "$0.01"
click at [401, 290] on button "Agregar" at bounding box center [433, 289] width 106 height 18
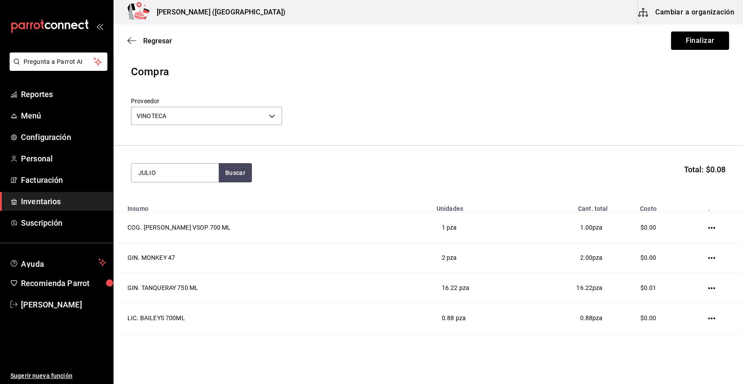
type input "JULIO"
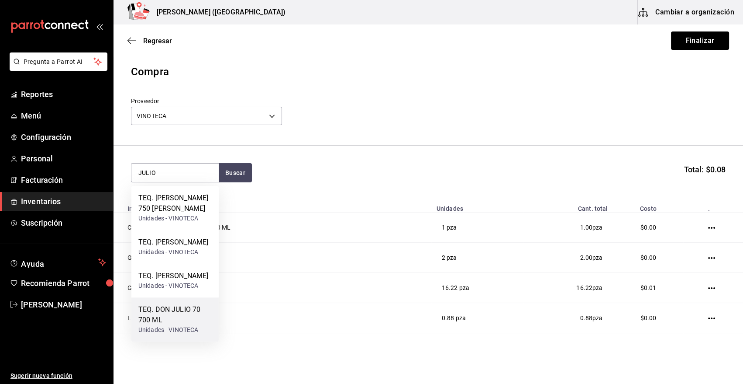
click at [197, 334] on div "Unidades - VINOTECA" at bounding box center [174, 329] width 73 height 9
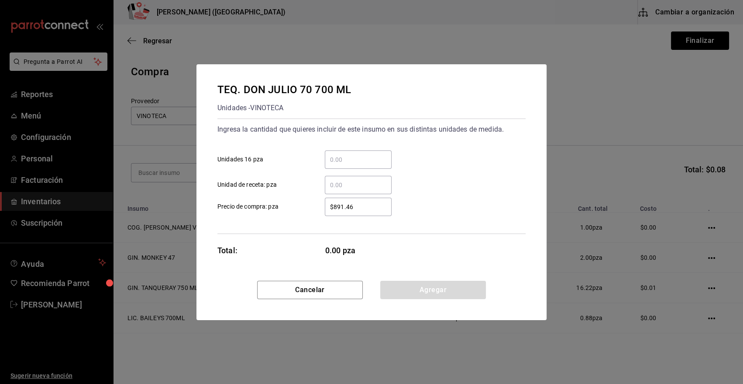
click at [352, 182] on input "​ Unidad de receta: pza" at bounding box center [358, 185] width 67 height 10
type input "8"
type input "$0.01"
click at [399, 288] on button "Agregar" at bounding box center [433, 289] width 106 height 18
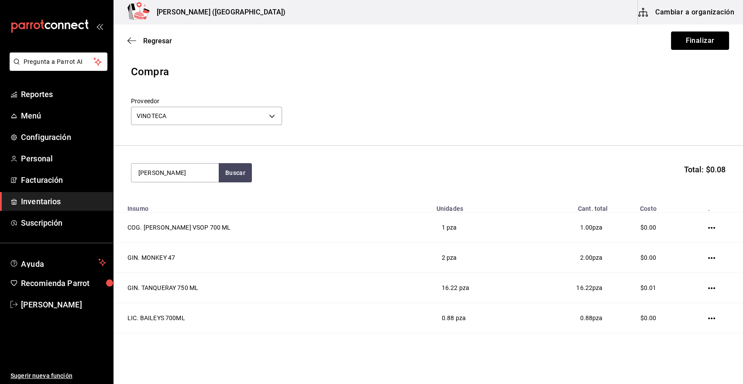
type input "[PERSON_NAME]"
click at [171, 218] on div "Unidades - VINOTECA" at bounding box center [174, 218] width 73 height 9
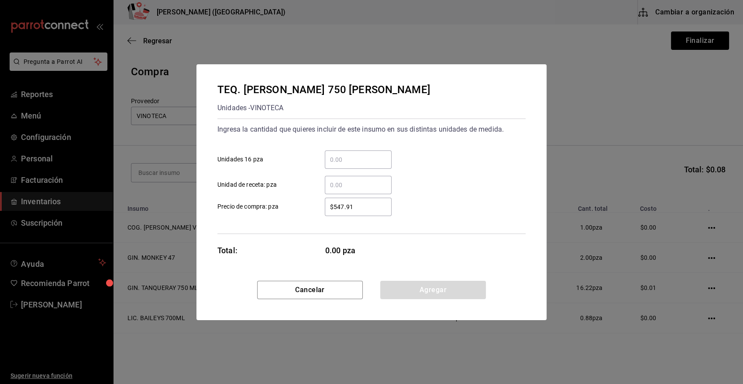
click at [332, 183] on input "​ Unidad de receta: pza" at bounding box center [358, 185] width 67 height 10
type input "8.72"
type input "$0.01"
click at [413, 289] on button "Agregar" at bounding box center [433, 289] width 106 height 18
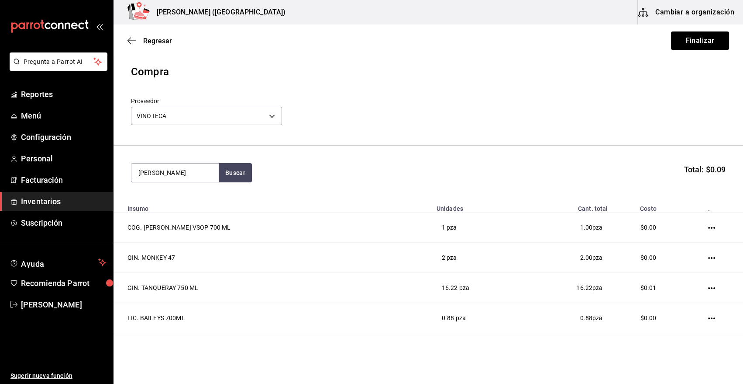
type input "[PERSON_NAME]"
click at [170, 203] on div "TEQ. [PERSON_NAME]" at bounding box center [173, 198] width 70 height 10
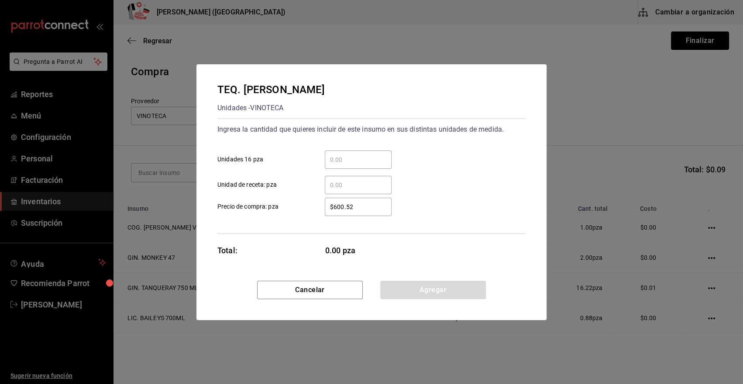
click at [351, 180] on input "​ Unidad de receta: pza" at bounding box center [358, 185] width 67 height 10
type input "1"
type input "$0.01"
click at [393, 278] on div "TEQ. [PERSON_NAME] REPOSADO Unidades - VINOTECA Ingresa la cantidad que quieres…" at bounding box center [372, 172] width 350 height 216
click at [394, 282] on button "Agregar" at bounding box center [433, 289] width 106 height 18
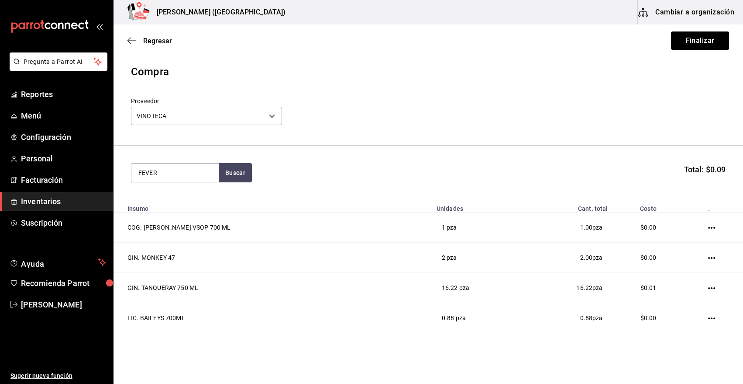
type input "FEVER"
click at [173, 207] on div "VAR. FEVER TREE 200ML" at bounding box center [174, 203] width 73 height 21
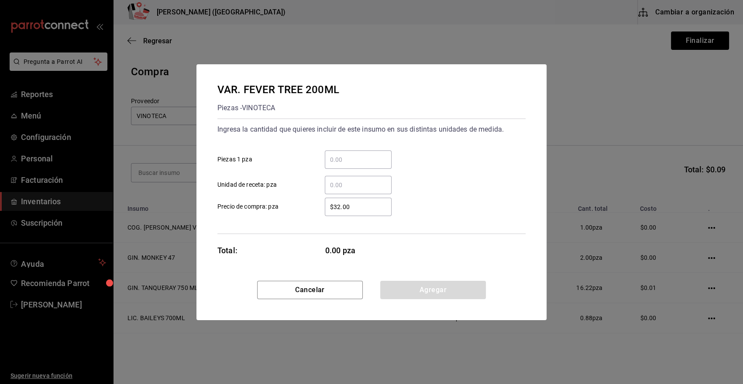
click at [344, 183] on input "​ Unidad de receta: pza" at bounding box center [358, 185] width 67 height 10
type input "23"
type input "$0.01"
click at [417, 293] on button "Agregar" at bounding box center [433, 289] width 106 height 18
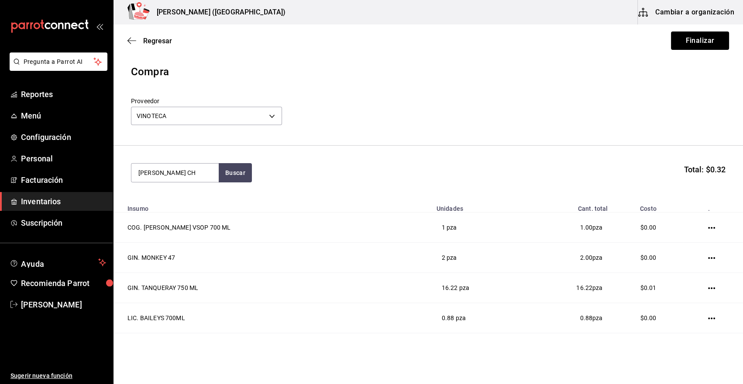
type input "[PERSON_NAME] CH"
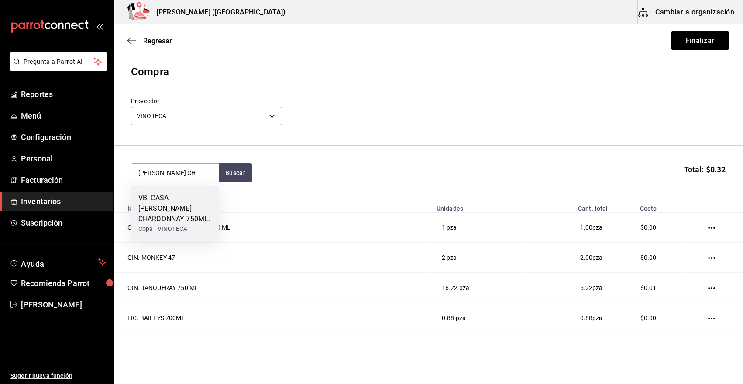
click at [167, 197] on div "VB. CASA [PERSON_NAME] CHARDONNAY 750ML." at bounding box center [174, 208] width 73 height 31
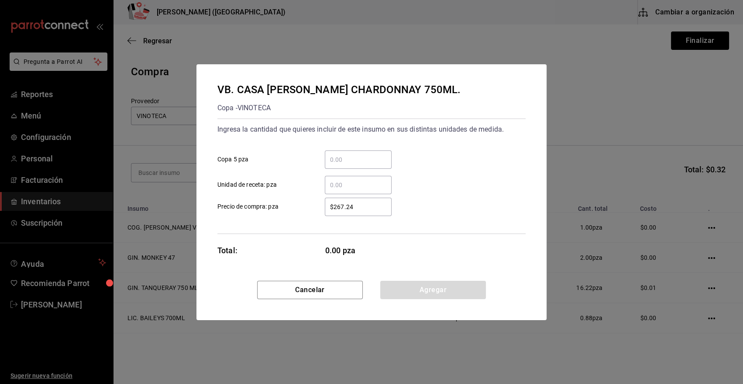
click at [347, 191] on div "​" at bounding box center [358, 185] width 67 height 18
click at [347, 190] on input "​ Unidad de receta: pza" at bounding box center [358, 185] width 67 height 10
type input "1"
type input "$0.01"
click at [394, 290] on button "Agregar" at bounding box center [433, 289] width 106 height 18
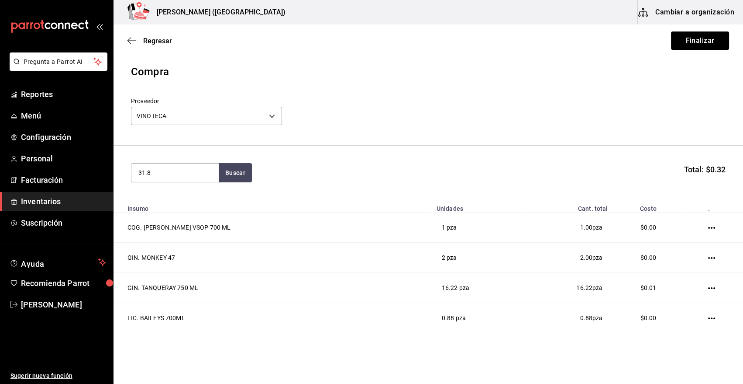
type input "31.8"
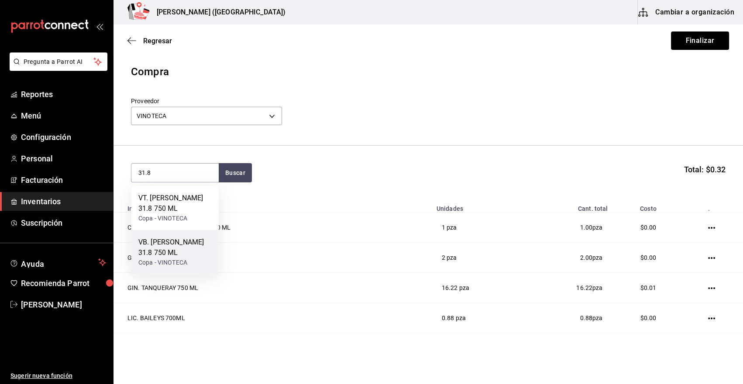
click at [182, 239] on div "VB. [PERSON_NAME] 31.8 750 ML" at bounding box center [174, 247] width 73 height 21
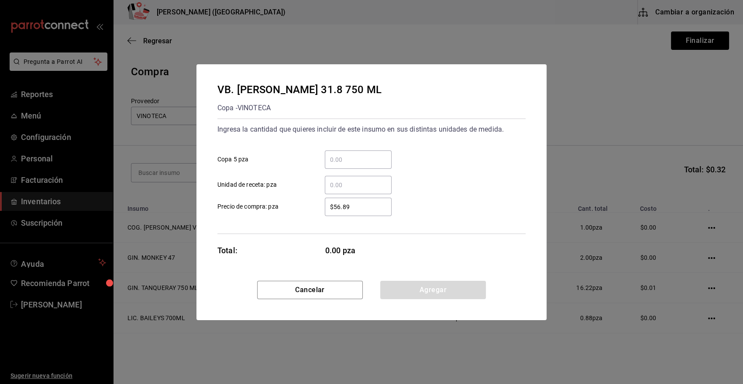
click at [338, 180] on input "​ Unidad de receta: pza" at bounding box center [358, 185] width 67 height 10
type input "1"
type input "$0.01"
click at [404, 293] on button "Agregar" at bounding box center [433, 289] width 106 height 18
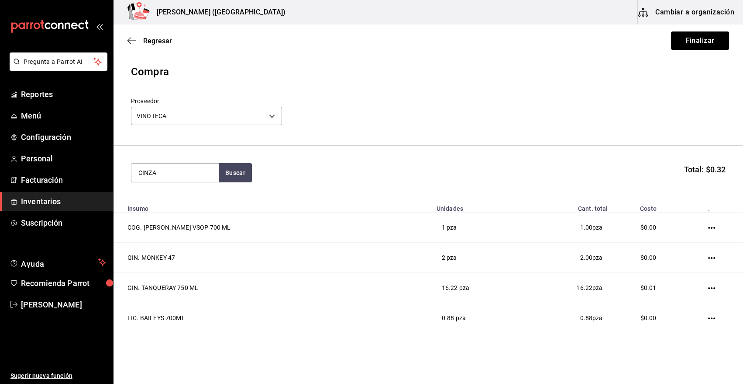
type input "CINZA"
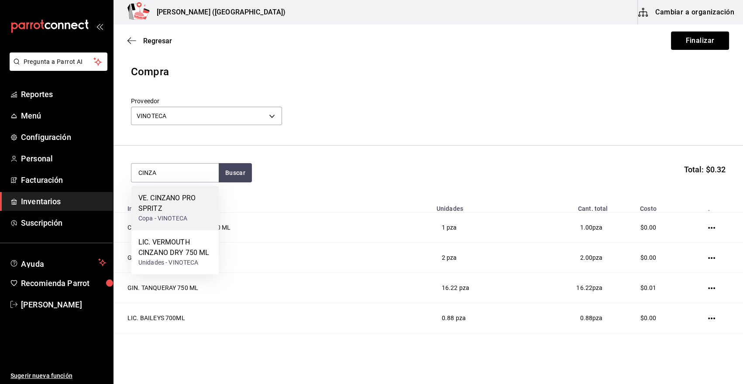
click at [189, 220] on div "Copa - VINOTECA" at bounding box center [174, 218] width 73 height 9
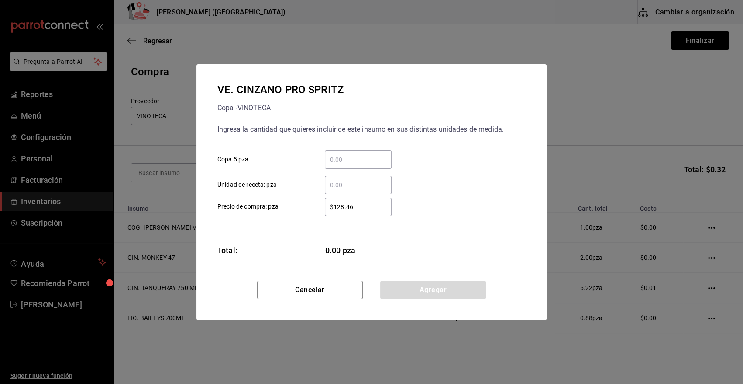
click at [359, 191] on div "​" at bounding box center [358, 185] width 67 height 18
click at [359, 190] on input "​ Unidad de receta: pza" at bounding box center [358, 185] width 67 height 10
type input "7"
type input "$0.01"
click at [405, 287] on button "Agregar" at bounding box center [433, 289] width 106 height 18
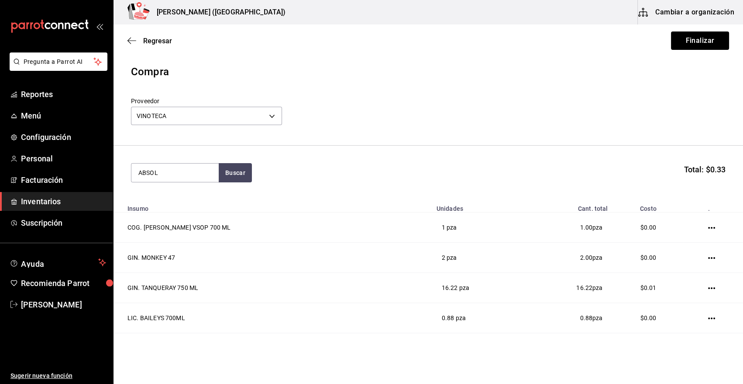
type input "ABSOL"
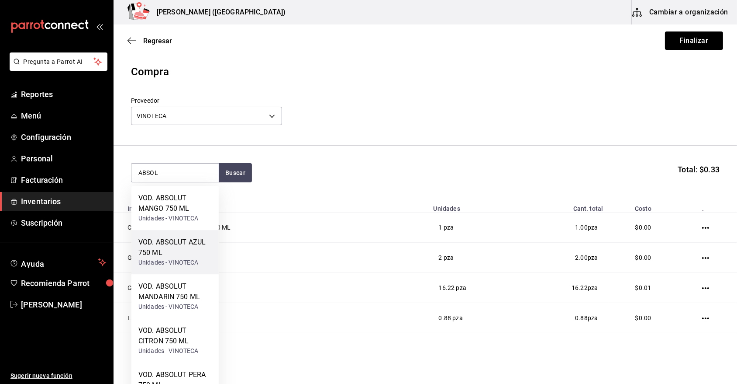
click at [195, 239] on div "VOD. ABSOLUT AZUL 750 ML" at bounding box center [174, 247] width 73 height 21
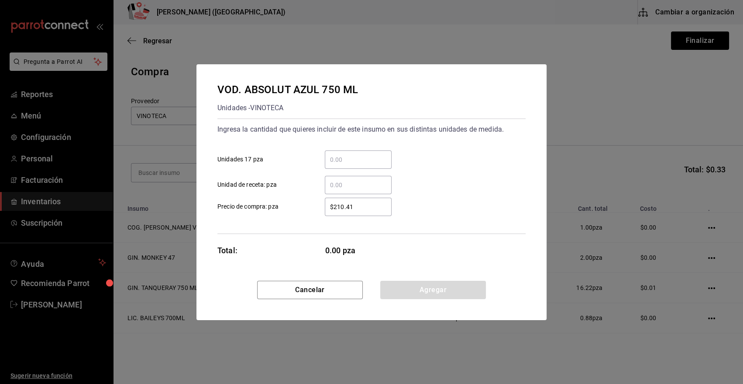
click at [336, 183] on input "​ Unidad de receta: pza" at bounding box center [358, 185] width 67 height 10
type input "1"
type input "$0.01"
click at [418, 297] on button "Agregar" at bounding box center [433, 289] width 106 height 18
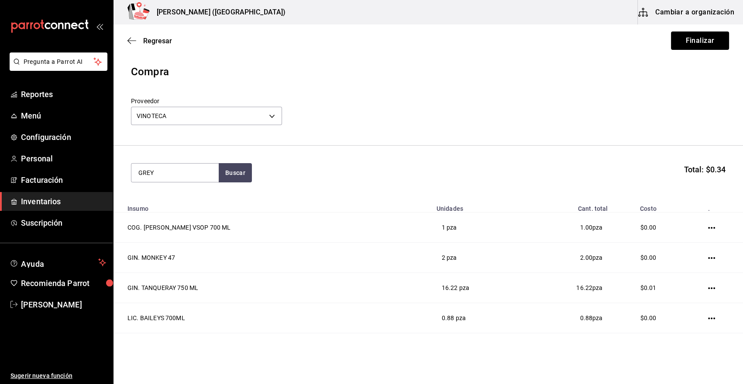
type input "GREY"
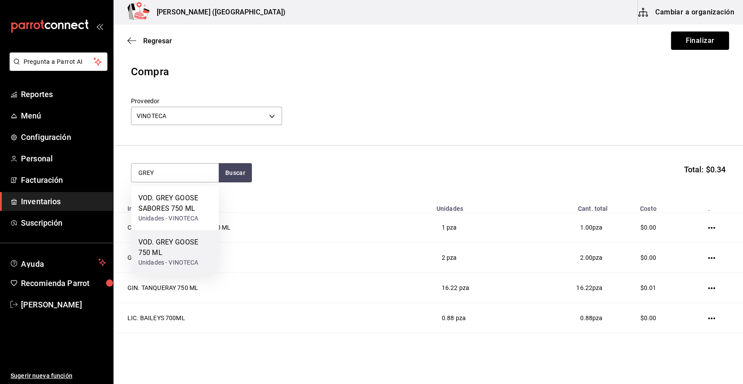
click at [155, 254] on div "VOD. GREY GOOSE 750 ML" at bounding box center [174, 247] width 73 height 21
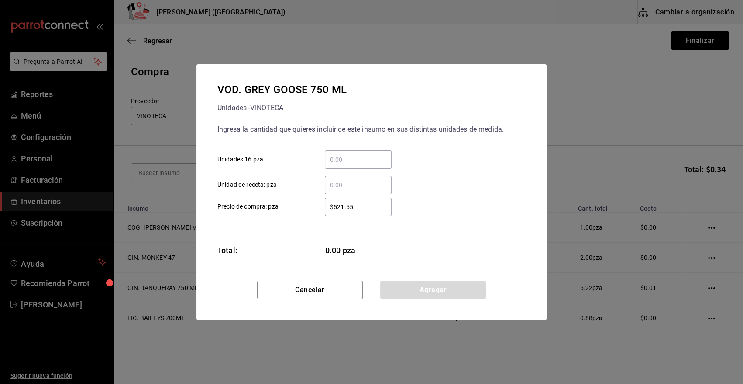
click at [349, 186] on input "​ Unidad de receta: pza" at bounding box center [358, 185] width 67 height 10
type input "2.3"
type input "$0.01"
click at [428, 288] on button "Agregar" at bounding box center [433, 289] width 106 height 18
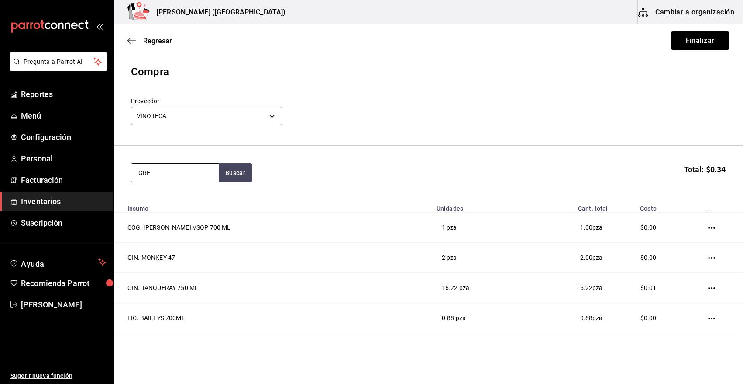
type input "GREY"
click at [183, 208] on div "VOD. GREY GOOSE SABORES 750 ML" at bounding box center [174, 203] width 73 height 21
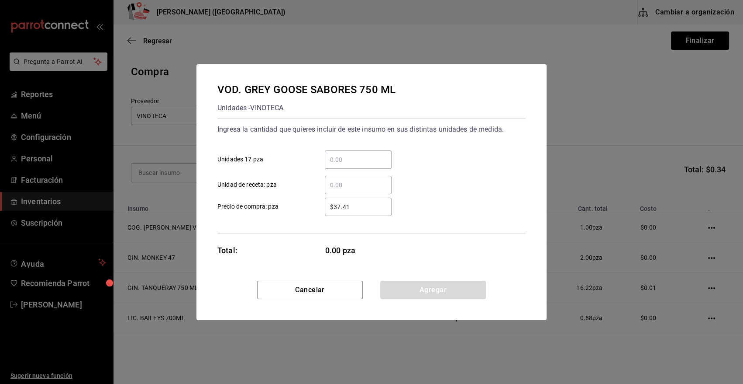
click at [359, 187] on input "​ Unidad de receta: pza" at bounding box center [358, 185] width 67 height 10
type input "1"
type input "$0.01"
click at [442, 290] on button "Agregar" at bounding box center [433, 289] width 106 height 18
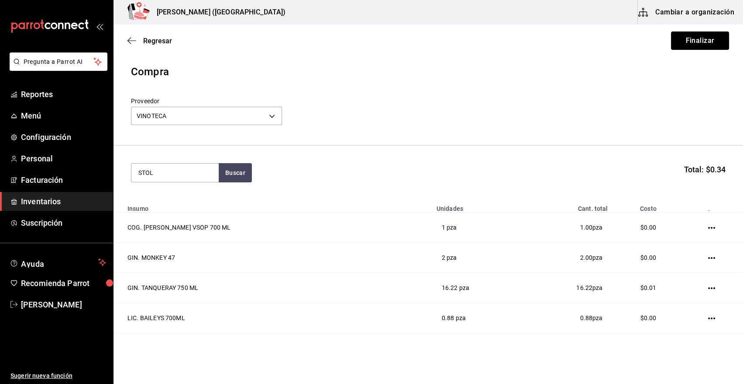
type input "STOL"
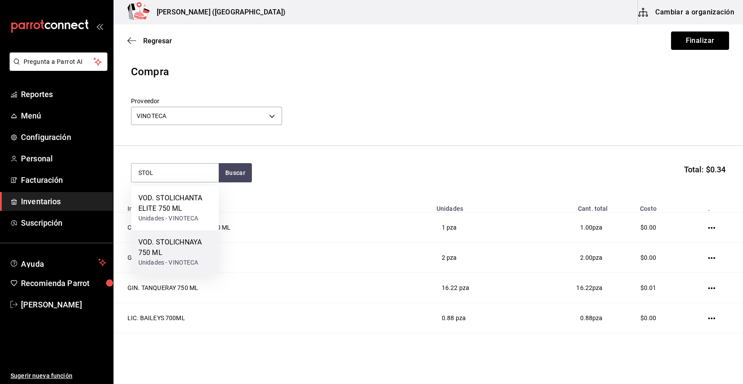
click at [179, 256] on div "VOD. STOLICHNAYA 750 ML" at bounding box center [174, 247] width 73 height 21
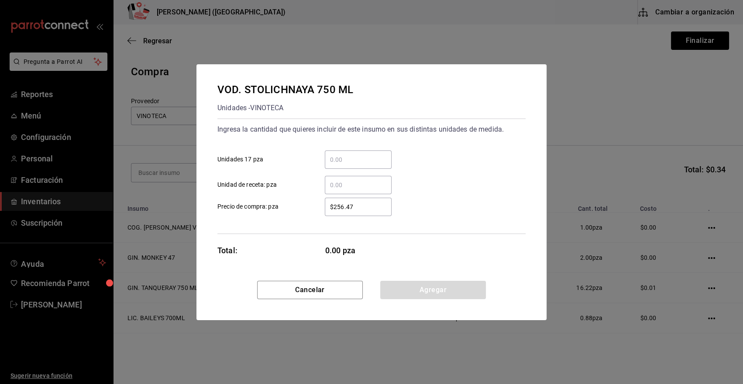
click at [370, 191] on div "​" at bounding box center [358, 185] width 67 height 18
click at [370, 190] on input "​ Unidad de receta: pza" at bounding box center [358, 185] width 67 height 10
type input "1"
type input "$0.01"
click at [406, 289] on button "Agregar" at bounding box center [433, 289] width 106 height 18
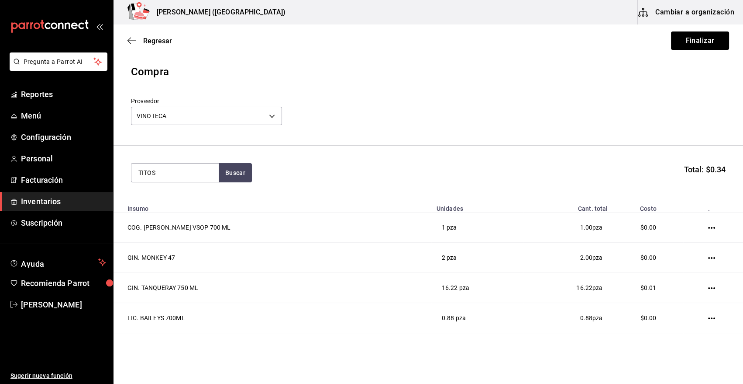
type input "TITOS"
drag, startPoint x: 182, startPoint y: 214, endPoint x: 196, endPoint y: 214, distance: 13.5
click at [196, 214] on div "VOD. TITOS 750 ML Unidades - VINOTECA" at bounding box center [174, 203] width 87 height 34
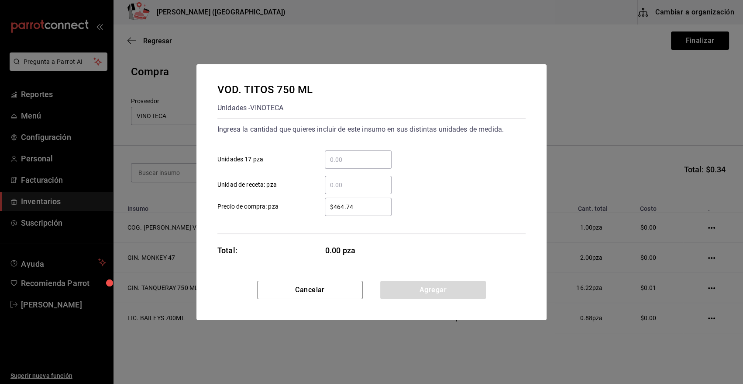
click at [345, 185] on input "​ Unidad de receta: pza" at bounding box center [358, 185] width 67 height 10
type input "2"
type input "$0.01"
click at [446, 290] on button "Agregar" at bounding box center [433, 289] width 106 height 18
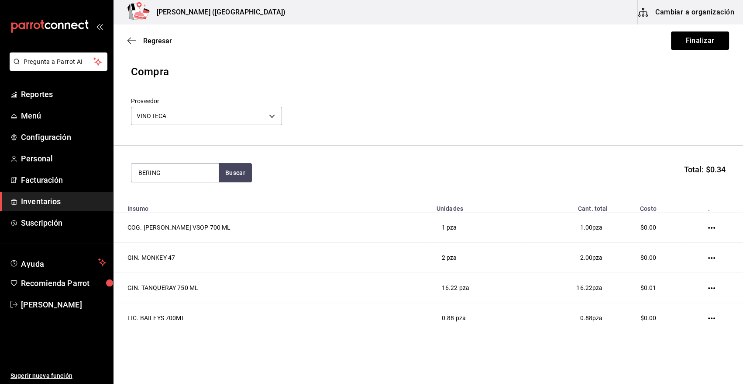
type input "BERING"
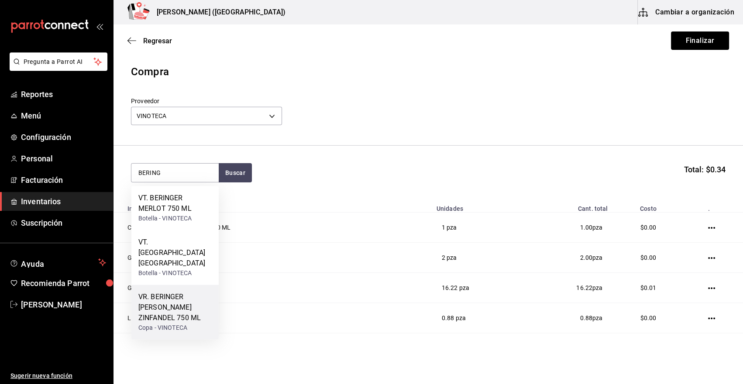
click at [191, 295] on div "VR. BERINGER [PERSON_NAME] ZINFANDEL 750 ML" at bounding box center [174, 306] width 73 height 31
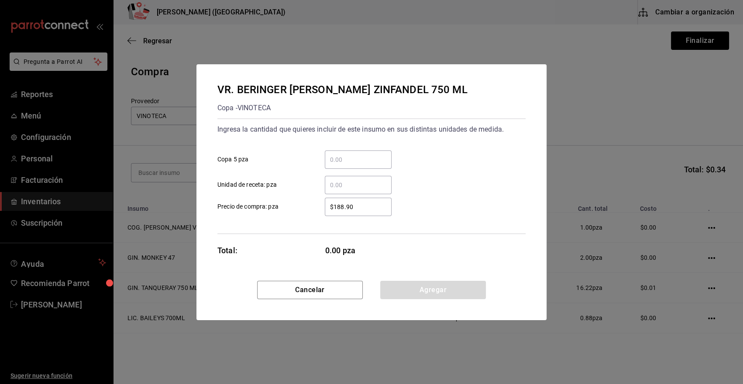
click at [329, 187] on input "​ Unidad de receta: pza" at bounding box center [358, 185] width 67 height 10
type input "2"
type input "$0.01"
click at [407, 294] on button "Agregar" at bounding box center [433, 289] width 106 height 18
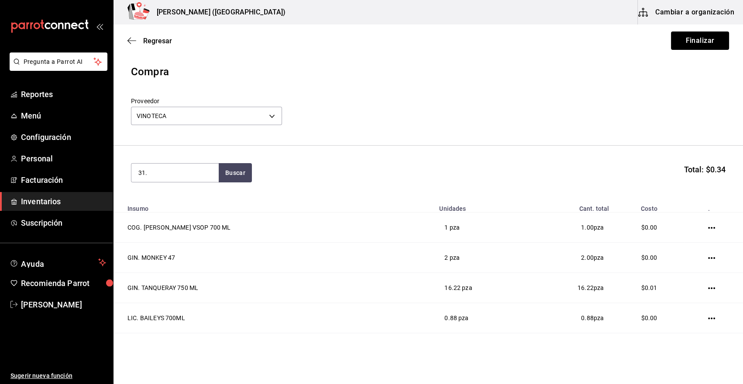
type input "31.8"
click at [175, 208] on div "VT. [PERSON_NAME] 31.8 750 ML" at bounding box center [174, 203] width 73 height 21
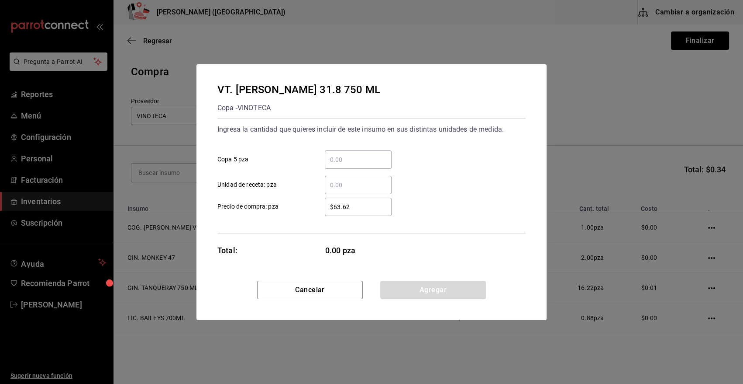
click at [338, 184] on input "​ Unidad de receta: pza" at bounding box center [358, 185] width 67 height 10
type input "1"
type input "$0.01"
click at [409, 283] on button "Agregar" at bounding box center [433, 289] width 106 height 18
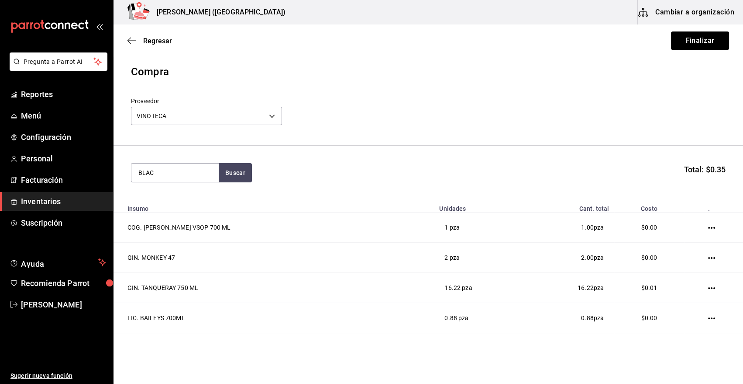
type input "BLAC"
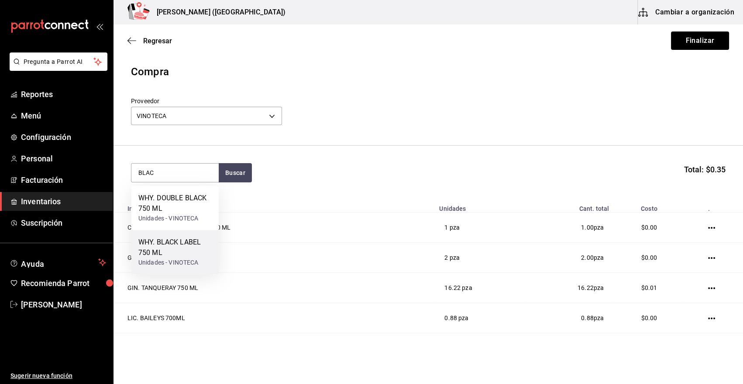
click at [184, 255] on div "WHY. BLACK LABEL 750 ML" at bounding box center [174, 247] width 73 height 21
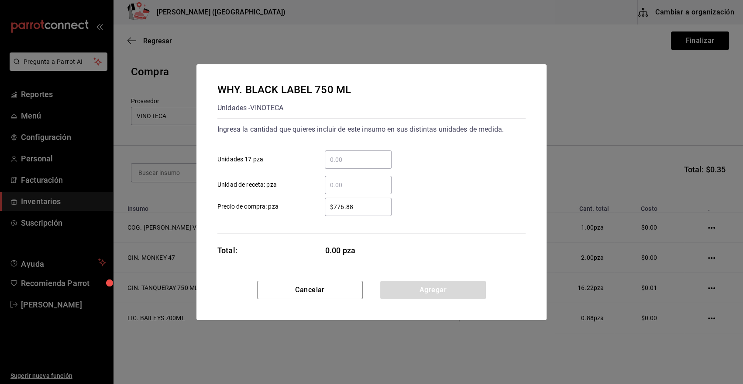
click at [351, 184] on input "​ Unidad de receta: pza" at bounding box center [358, 185] width 67 height 10
type input "3"
type input "$0.01"
click at [409, 285] on button "Agregar" at bounding box center [433, 289] width 106 height 18
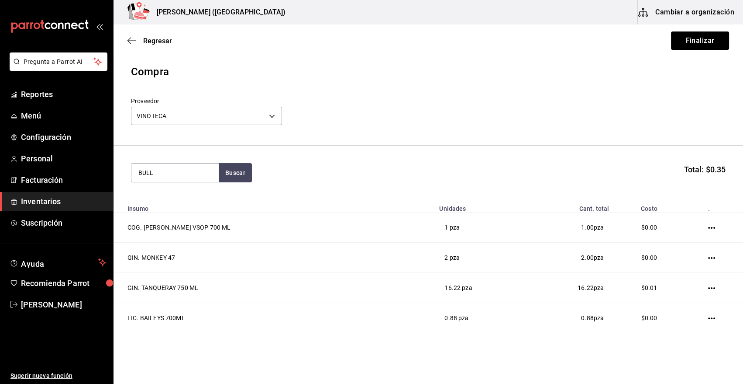
type input "BULL"
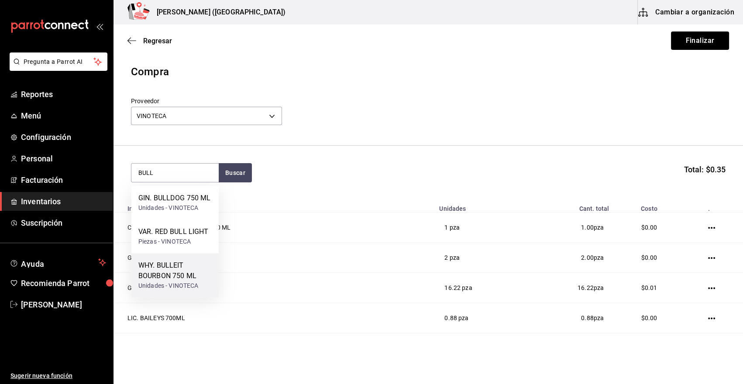
click at [187, 276] on div "WHY. BULLEIT BOURBON 750 ML" at bounding box center [174, 270] width 73 height 21
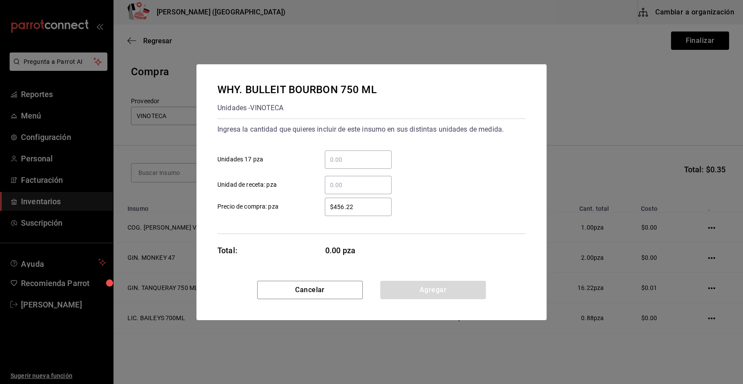
click at [370, 183] on input "​ Unidad de receta: pza" at bounding box center [358, 185] width 67 height 10
type input "2"
type input "$0.01"
click at [420, 294] on button "Agregar" at bounding box center [433, 289] width 106 height 18
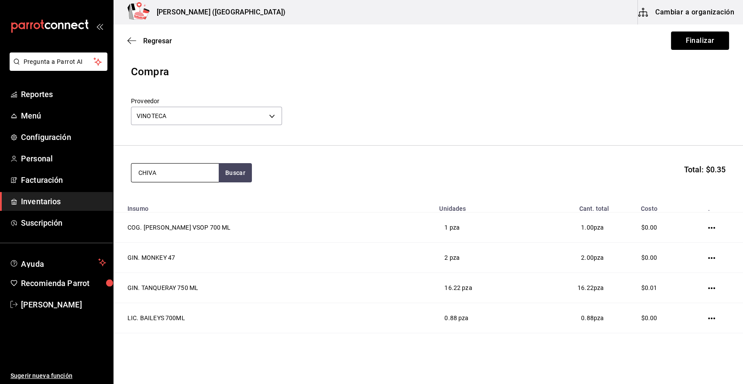
type input "CHIVA"
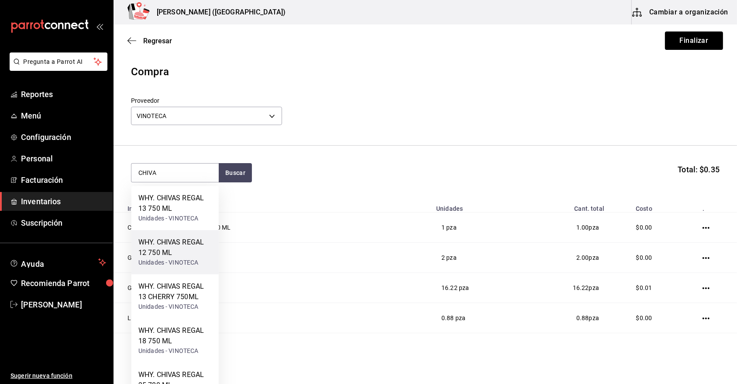
click at [183, 255] on div "WHY. CHIVAS REGAL 12 750 ML" at bounding box center [174, 247] width 73 height 21
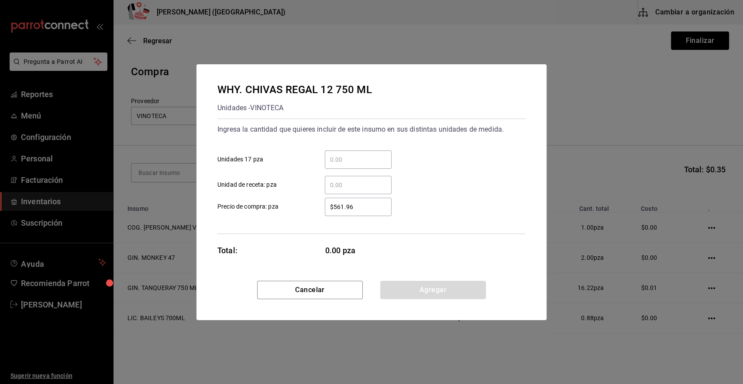
click at [357, 180] on input "​ Unidad de receta: pza" at bounding box center [358, 185] width 67 height 10
type input "1"
click at [411, 289] on button "Agregar" at bounding box center [433, 289] width 106 height 18
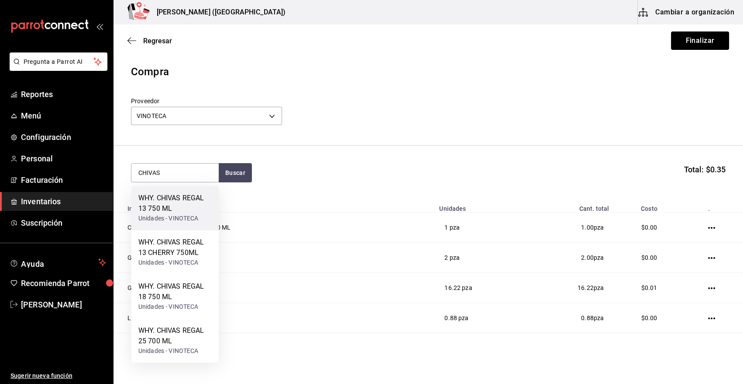
click at [179, 205] on div "WHY. CHIVAS REGAL 13 750 ML" at bounding box center [174, 203] width 73 height 21
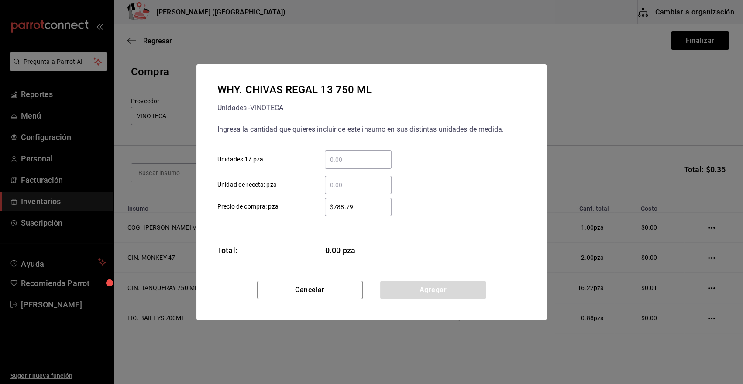
click at [357, 189] on input "​ Unidad de receta: pza" at bounding box center [358, 185] width 67 height 10
click at [425, 286] on button "Agregar" at bounding box center [433, 289] width 106 height 18
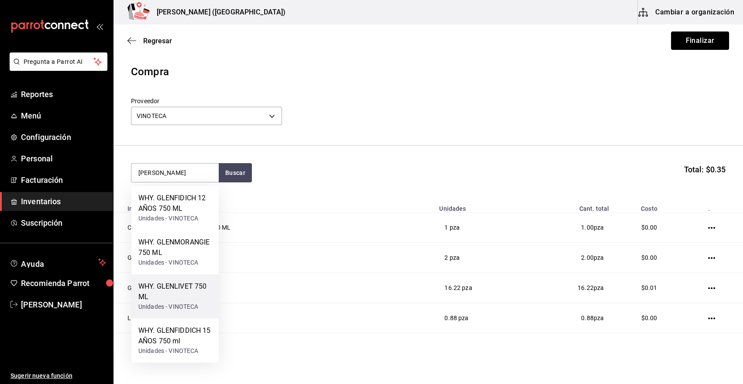
click at [198, 295] on div "WHY. GLENLIVET 750 ML" at bounding box center [174, 291] width 73 height 21
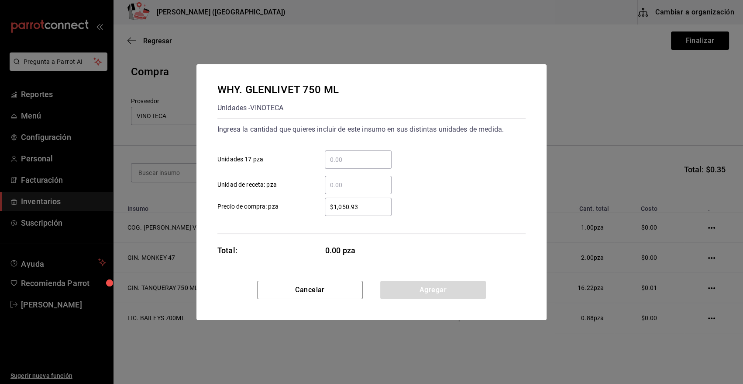
click at [378, 185] on input "​ Unidad de receta: pza" at bounding box center [358, 185] width 67 height 10
click at [432, 284] on button "Agregar" at bounding box center [433, 289] width 106 height 18
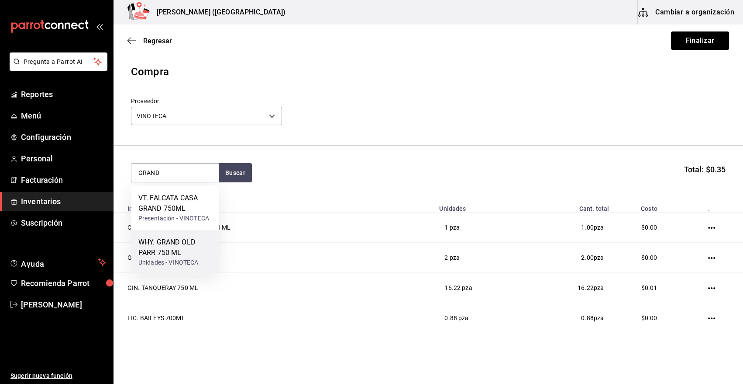
click at [191, 251] on div "WHY. GRAND OLD PARR 750 ML" at bounding box center [174, 247] width 73 height 21
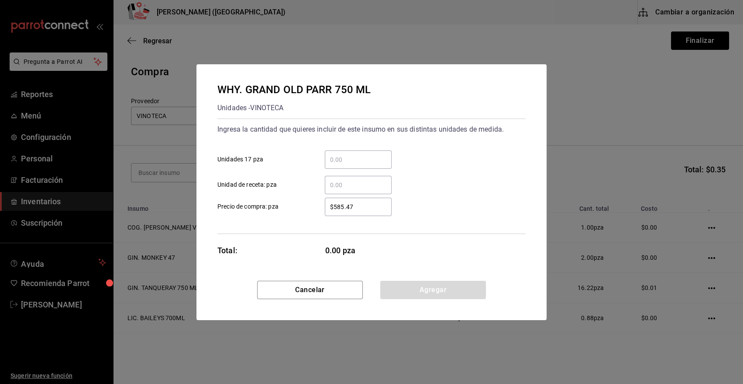
click at [341, 188] on input "​ Unidad de receta: pza" at bounding box center [358, 185] width 67 height 10
click at [415, 295] on button "Agregar" at bounding box center [433, 289] width 106 height 18
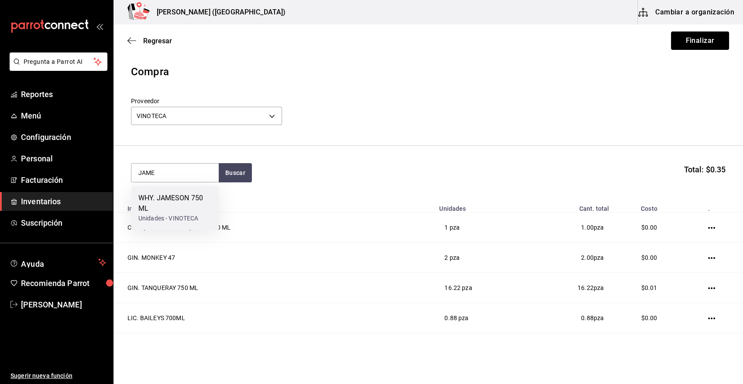
click at [197, 200] on div "WHY. JAMESON 750 ML" at bounding box center [174, 203] width 73 height 21
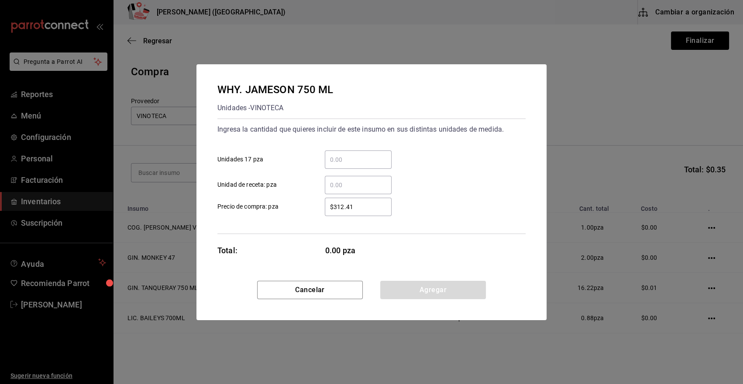
click at [358, 187] on input "​ Unidad de receta: pza" at bounding box center [358, 185] width 67 height 10
click at [407, 293] on button "Agregar" at bounding box center [433, 289] width 106 height 18
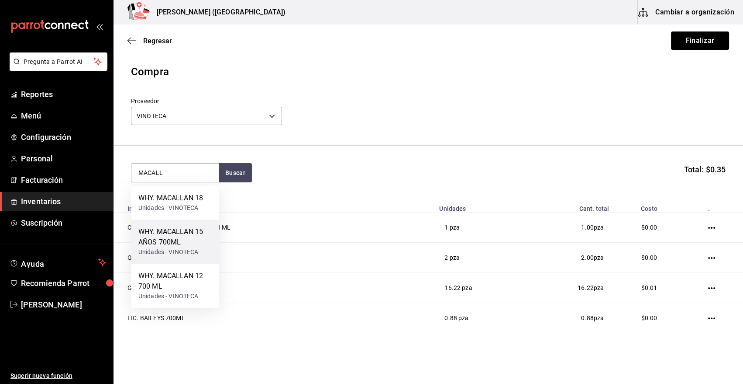
click at [182, 232] on div "WHY. MACALLAN 15 AÑOS 700ML" at bounding box center [174, 236] width 73 height 21
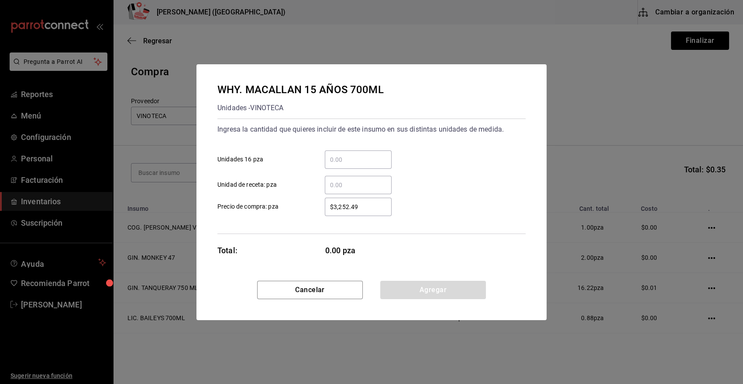
click at [377, 188] on input "​ Unidad de receta: pza" at bounding box center [358, 185] width 67 height 10
click at [421, 289] on button "Agregar" at bounding box center [433, 289] width 106 height 18
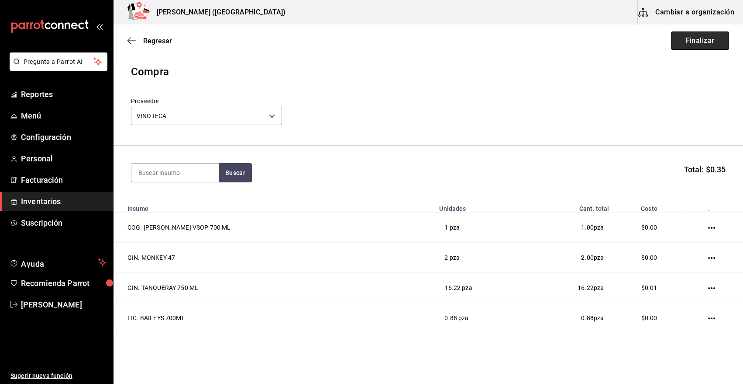
click at [679, 38] on button "Finalizar" at bounding box center [700, 40] width 58 height 18
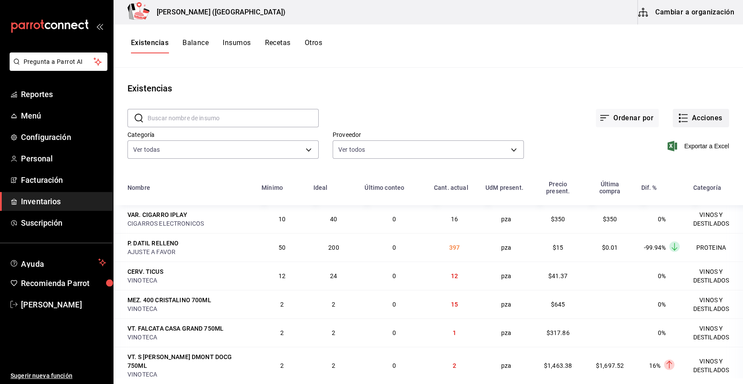
click at [707, 118] on button "Acciones" at bounding box center [701, 118] width 56 height 18
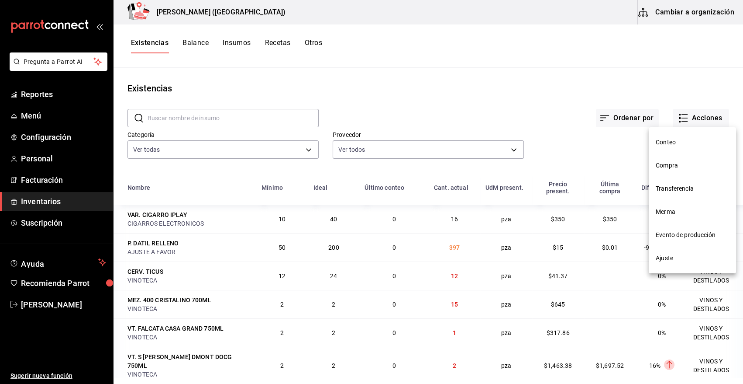
click at [674, 165] on span "Compra" at bounding box center [692, 165] width 73 height 9
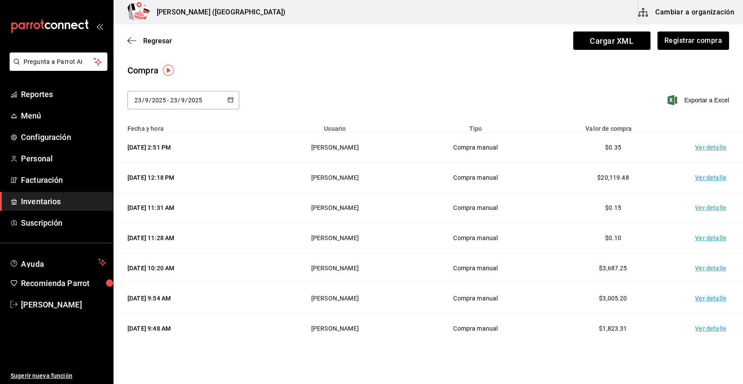
click at [697, 145] on td "Ver detalle" at bounding box center [712, 147] width 61 height 30
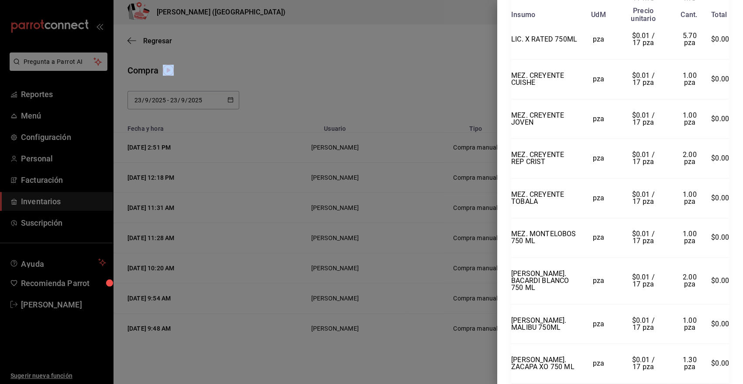
scroll to position [2169, 0]
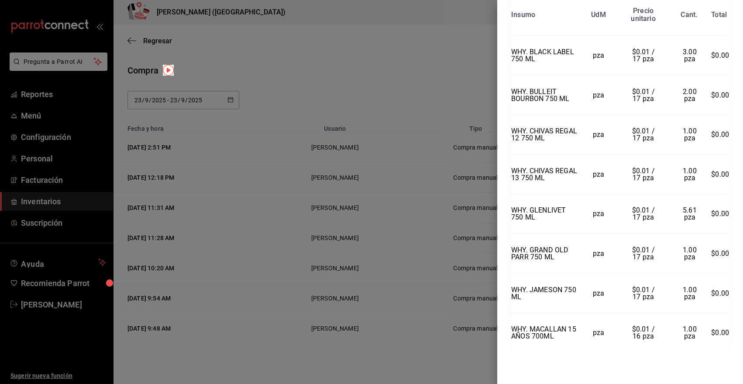
drag, startPoint x: 513, startPoint y: 17, endPoint x: 725, endPoint y: 356, distance: 399.7
click at [725, 356] on div "Compra Proveedor VINOTECA Usuario [PERSON_NAME] Fecha y hora [DATE] 2:51:21 Tot…" at bounding box center [621, 192] width 246 height 384
copy div "Compra Proveedor VINOTECA Usuario [PERSON_NAME] Fecha y hora [DATE] 2:51:21 Tot…"
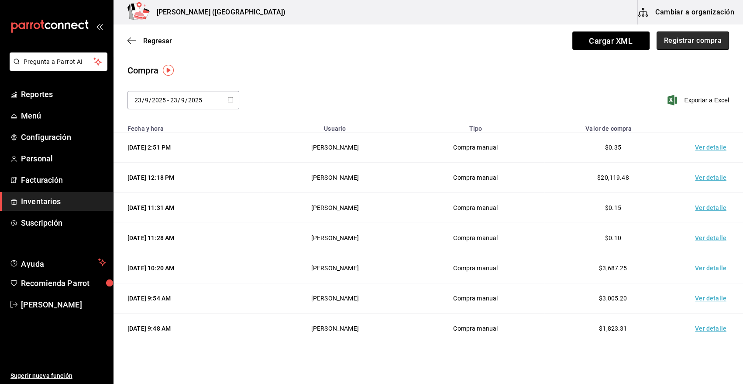
click at [681, 45] on button "Registrar compra" at bounding box center [693, 40] width 73 height 18
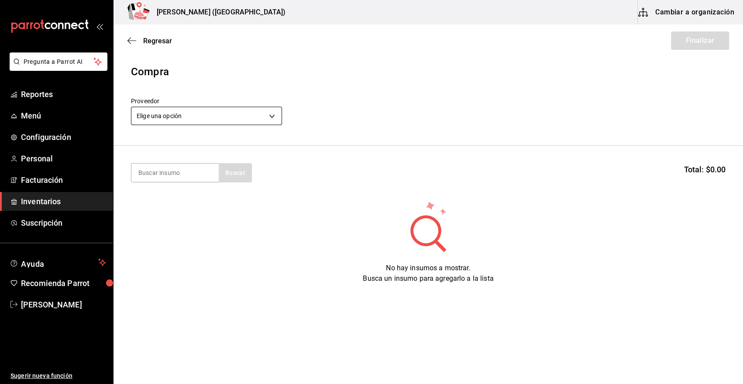
click at [197, 114] on body "Pregunta a Parrot AI Reportes Menú Configuración Personal Facturación Inventari…" at bounding box center [371, 167] width 743 height 334
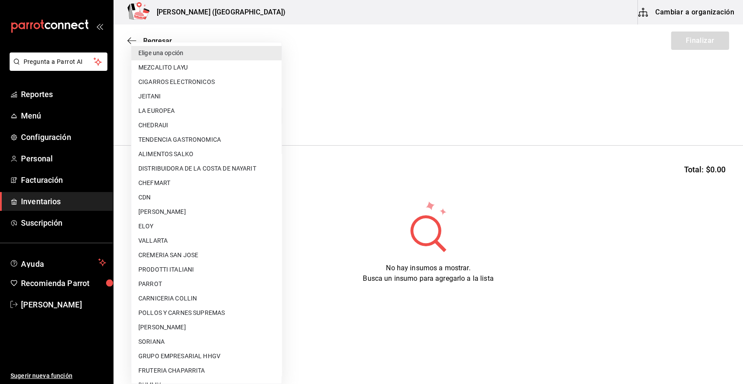
click at [207, 170] on li "DISTRIBUIDORA DE LA COSTA DE NAYARIT" at bounding box center [206, 168] width 150 height 14
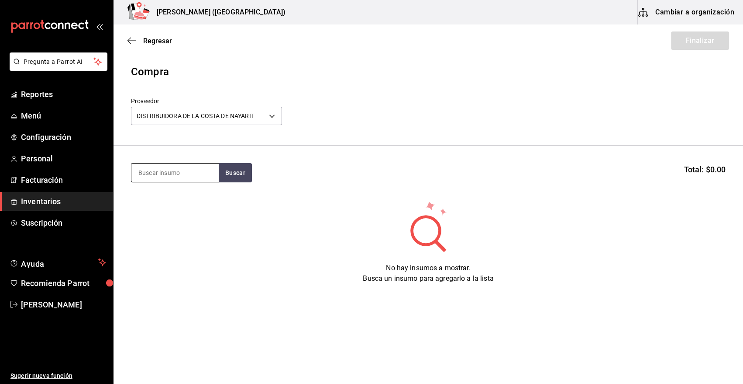
click at [193, 178] on input at bounding box center [174, 172] width 87 height 18
drag, startPoint x: 244, startPoint y: 173, endPoint x: 227, endPoint y: 182, distance: 19.1
click at [243, 173] on button "Buscar" at bounding box center [235, 172] width 33 height 19
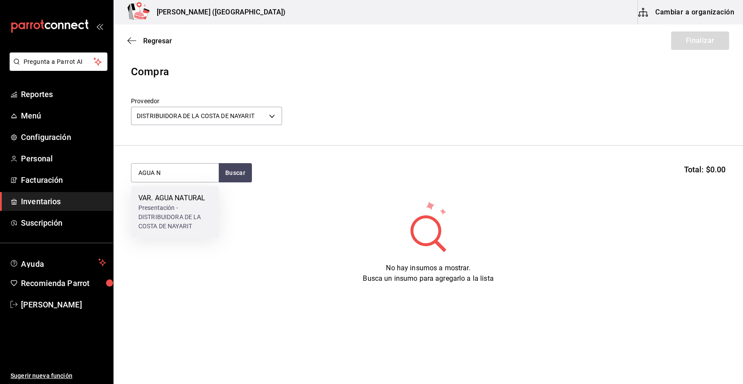
click at [193, 200] on div "VAR. AGUA NATURAL" at bounding box center [174, 198] width 73 height 10
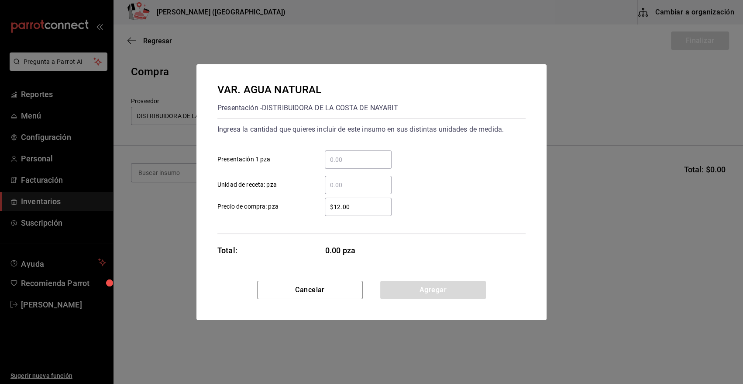
click at [339, 187] on input "​ Unidad de receta: pza" at bounding box center [358, 185] width 67 height 10
click at [422, 292] on button "Agregar" at bounding box center [433, 289] width 106 height 18
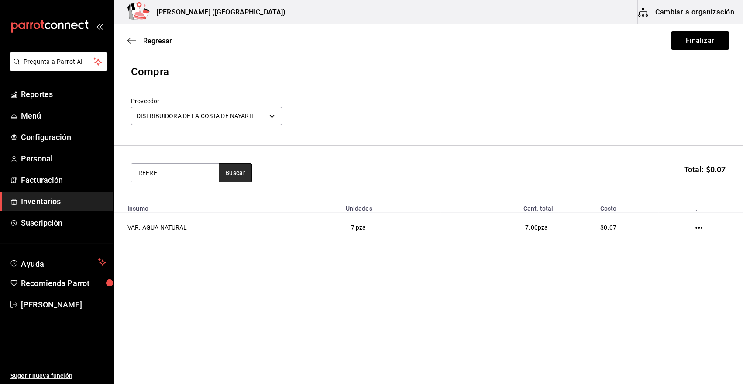
click at [236, 164] on button "Buscar" at bounding box center [235, 172] width 33 height 19
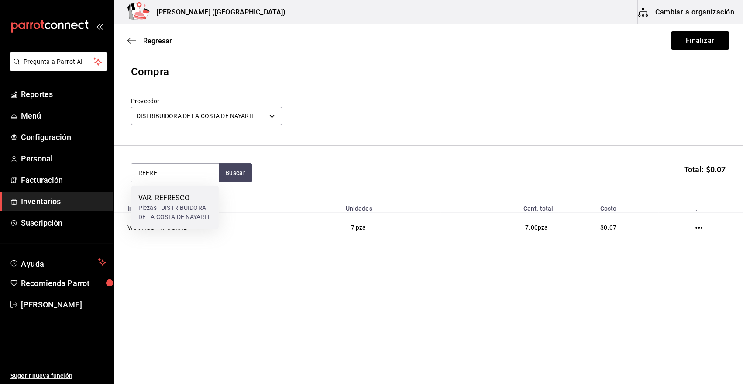
click at [179, 205] on div "Piezas - DISTRIBUIDORA DE LA COSTA DE NAYARIT" at bounding box center [174, 212] width 73 height 18
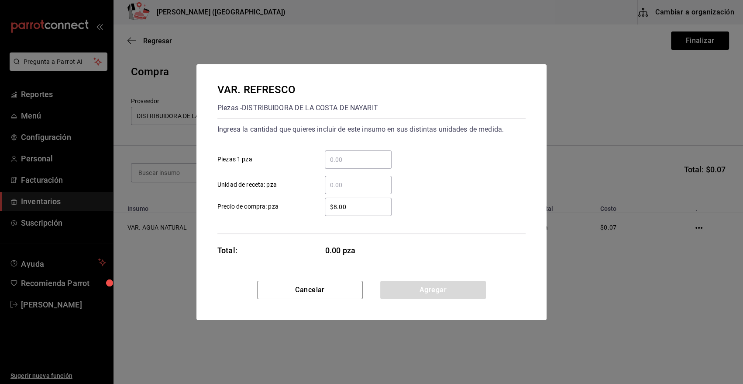
click at [336, 159] on input "​ Piezas 1 pza" at bounding box center [358, 159] width 67 height 10
click at [421, 293] on button "Agregar" at bounding box center [433, 289] width 106 height 18
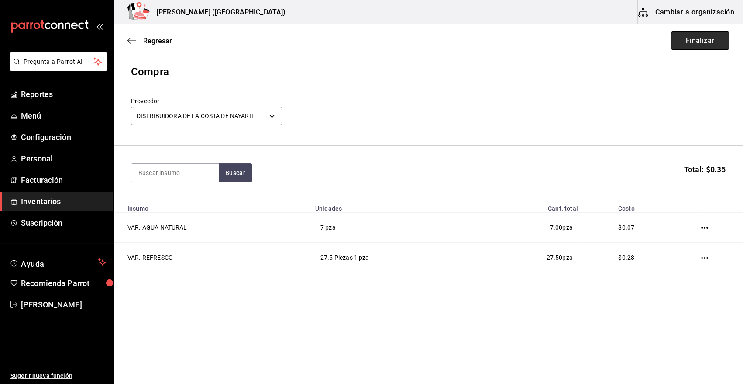
click at [694, 40] on button "Finalizar" at bounding box center [700, 40] width 58 height 18
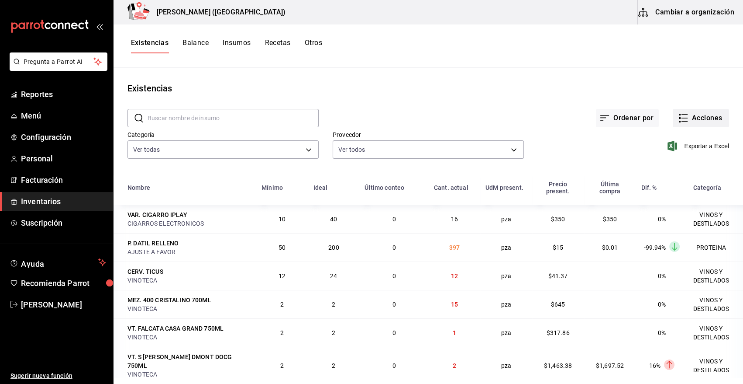
click at [703, 118] on button "Acciones" at bounding box center [701, 118] width 56 height 18
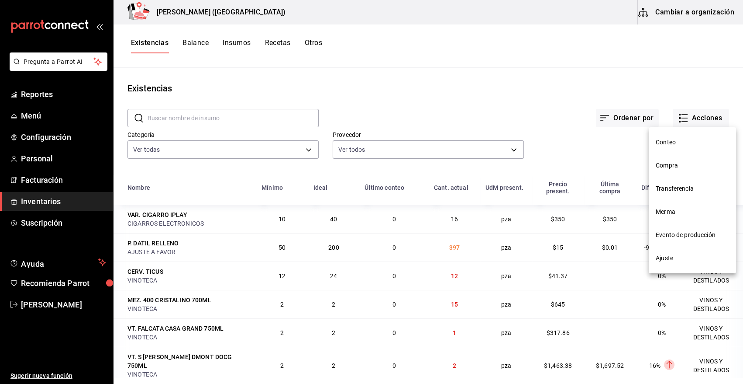
click at [667, 162] on span "Compra" at bounding box center [692, 165] width 73 height 9
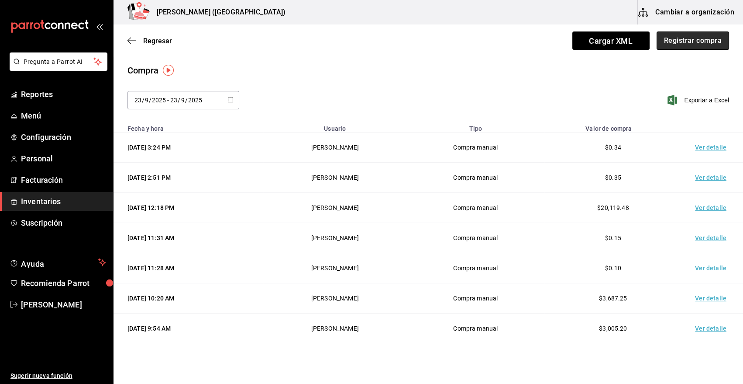
click at [662, 38] on button "Registrar compra" at bounding box center [693, 40] width 73 height 18
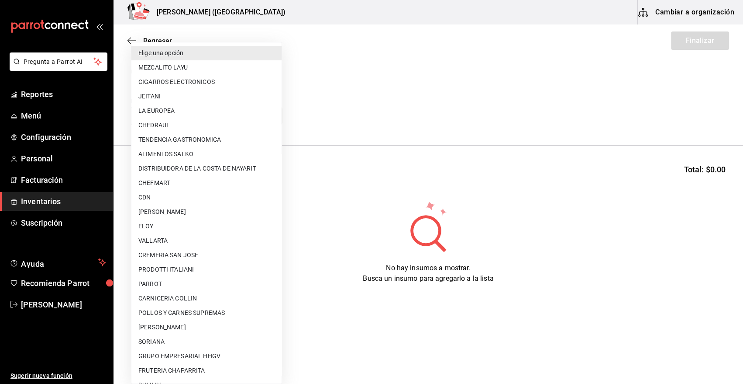
click at [211, 108] on body "Pregunta a Parrot AI Reportes Menú Configuración Personal Facturación Inventari…" at bounding box center [371, 167] width 743 height 334
click at [194, 190] on li "CDN" at bounding box center [206, 197] width 150 height 14
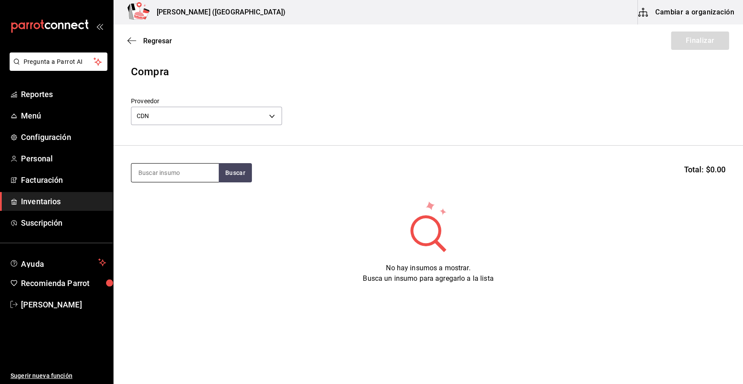
click at [196, 174] on input at bounding box center [174, 172] width 87 height 18
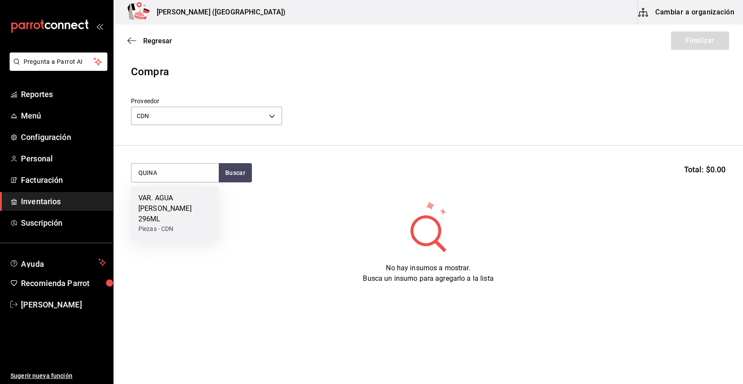
click at [160, 224] on div "Piezas - CDN" at bounding box center [174, 228] width 73 height 9
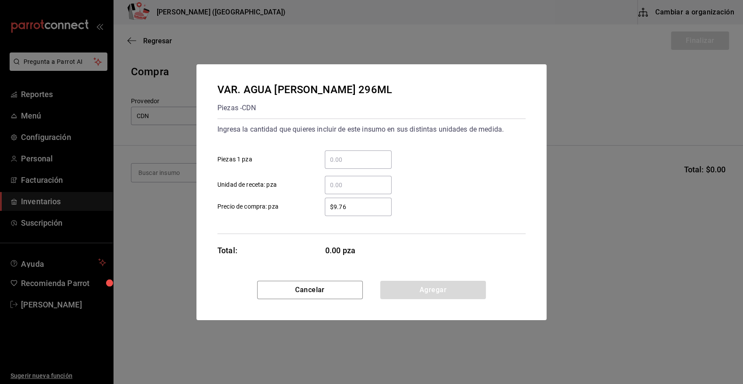
click at [364, 188] on input "​ Unidad de receta: pza" at bounding box center [358, 185] width 67 height 10
click at [412, 291] on button "Agregar" at bounding box center [433, 289] width 106 height 18
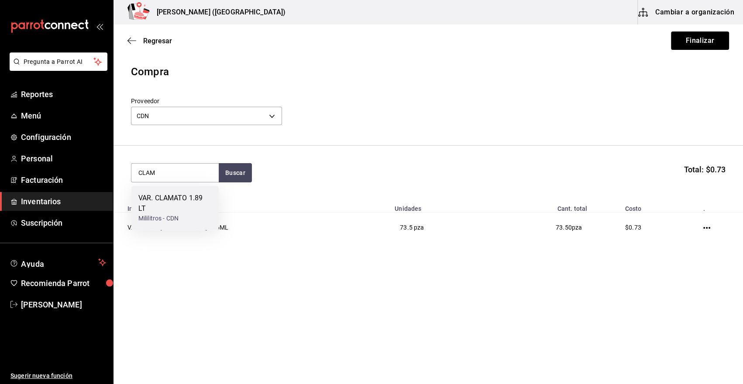
click at [179, 199] on div "VAR. CLAMATO 1.89 LT" at bounding box center [174, 203] width 73 height 21
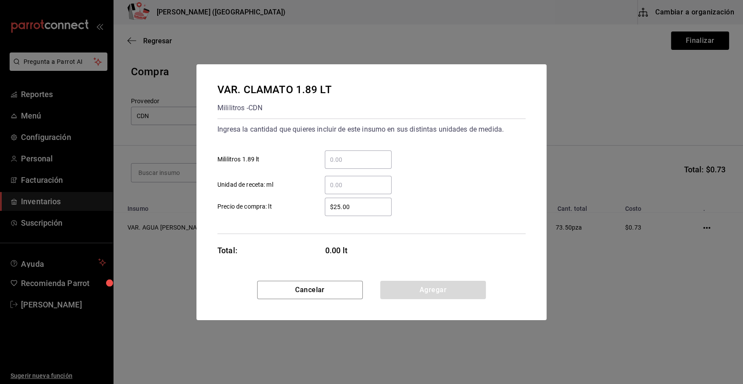
click at [343, 187] on input "​ Unidad de receta: ml" at bounding box center [358, 185] width 67 height 10
click at [404, 282] on button "Agregar" at bounding box center [433, 289] width 106 height 18
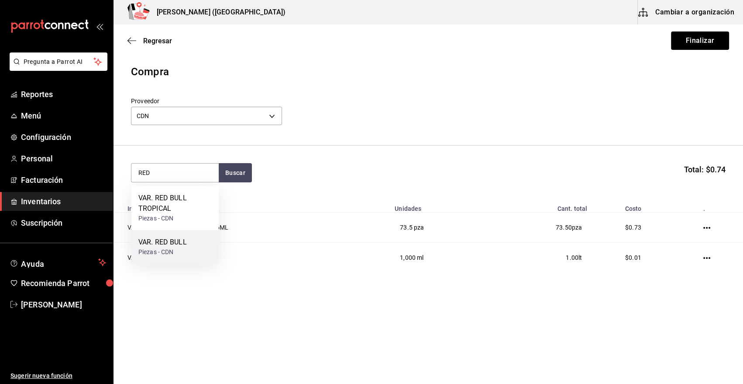
click at [173, 247] on div "Piezas - CDN" at bounding box center [162, 251] width 48 height 9
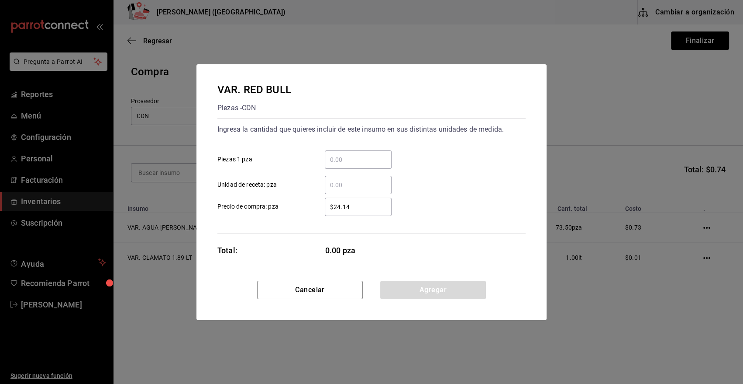
click at [370, 158] on input "​ Piezas 1 pza" at bounding box center [358, 159] width 67 height 10
click at [437, 289] on button "Agregar" at bounding box center [433, 289] width 106 height 18
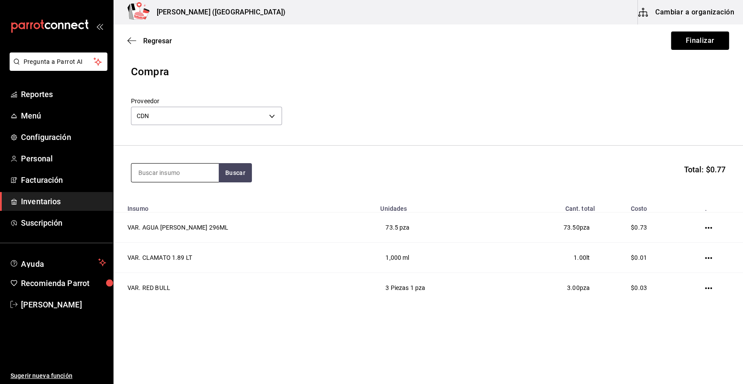
click at [194, 178] on input at bounding box center [174, 172] width 87 height 18
click at [186, 212] on div "VAR. RED BULL TROPICAL" at bounding box center [174, 203] width 73 height 21
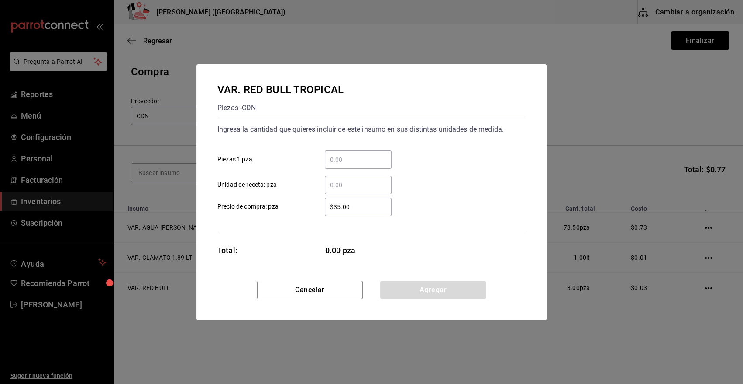
click at [349, 186] on input "​ Unidad de receta: pza" at bounding box center [358, 185] width 67 height 10
click at [414, 290] on button "Agregar" at bounding box center [433, 289] width 106 height 18
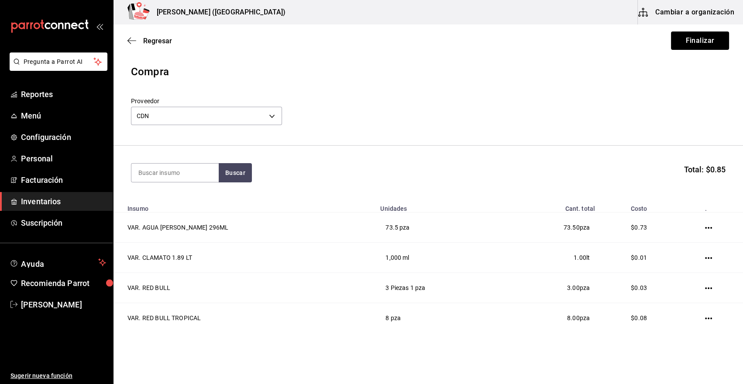
scroll to position [26, 0]
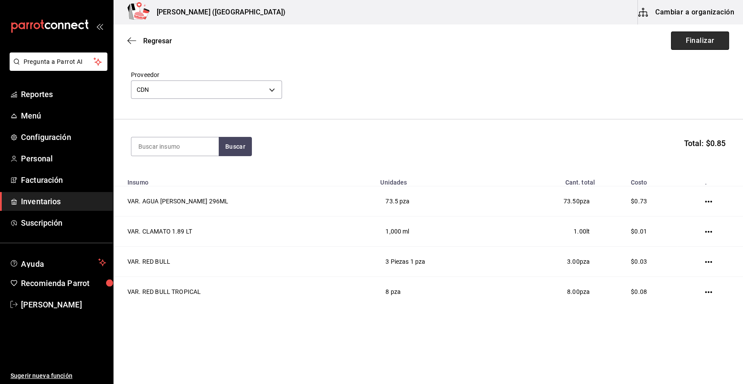
click at [705, 38] on button "Finalizar" at bounding box center [700, 40] width 58 height 18
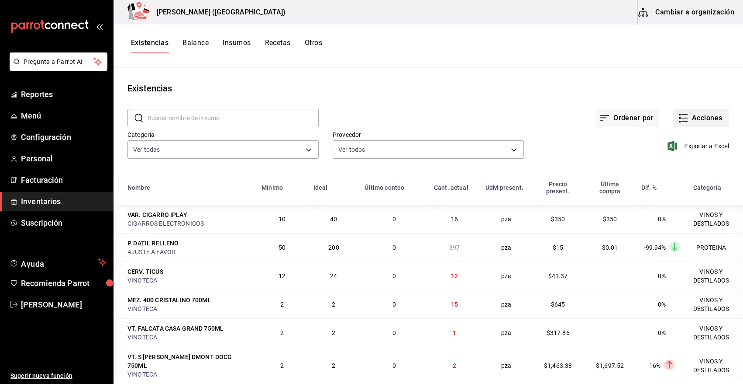
click at [691, 121] on button "Acciones" at bounding box center [701, 118] width 56 height 18
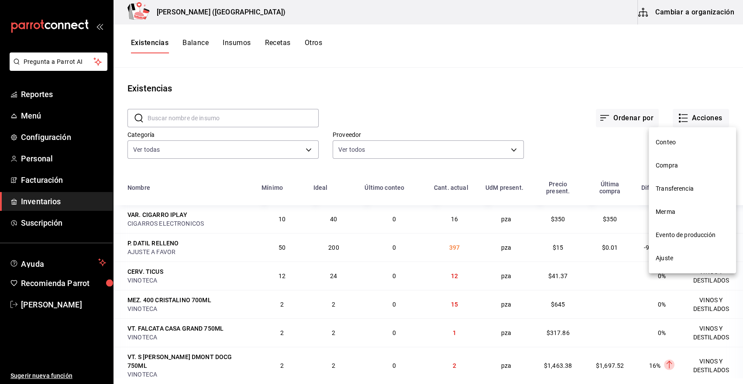
click at [689, 167] on span "Compra" at bounding box center [692, 165] width 73 height 9
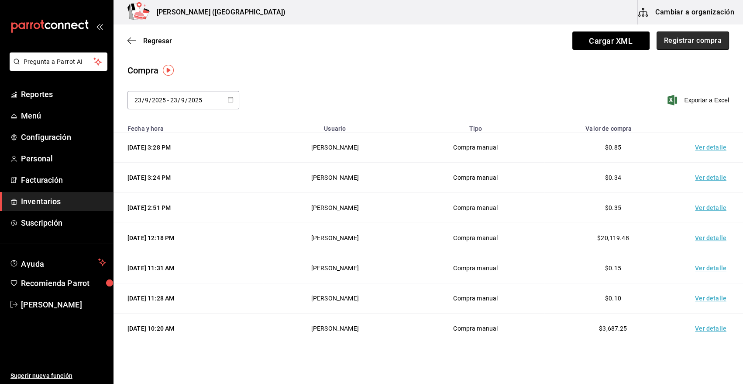
click at [681, 42] on button "Registrar compra" at bounding box center [693, 40] width 73 height 18
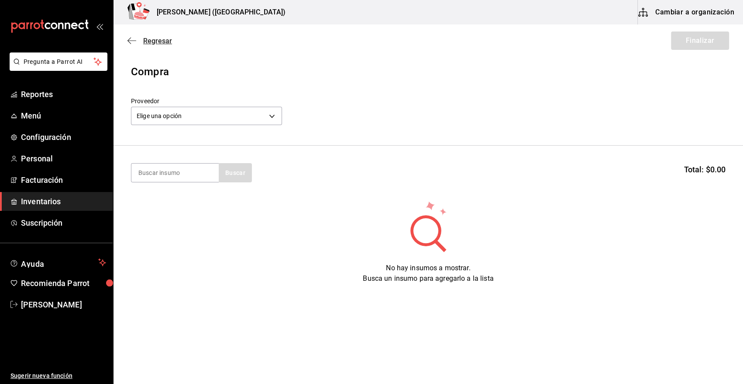
click at [145, 39] on span "Regresar" at bounding box center [157, 41] width 29 height 8
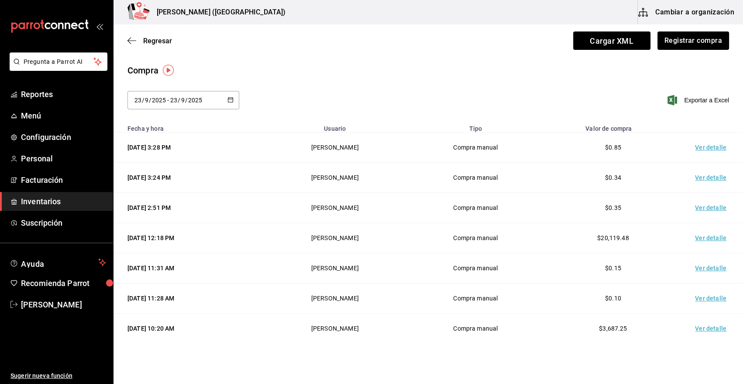
click at [703, 146] on td "Ver detalle" at bounding box center [712, 147] width 61 height 30
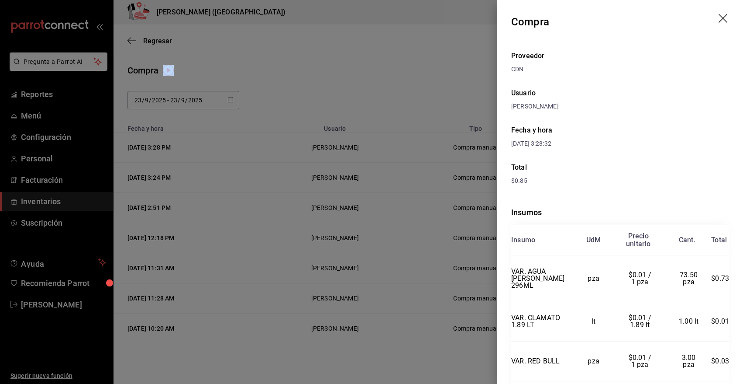
scroll to position [74, 0]
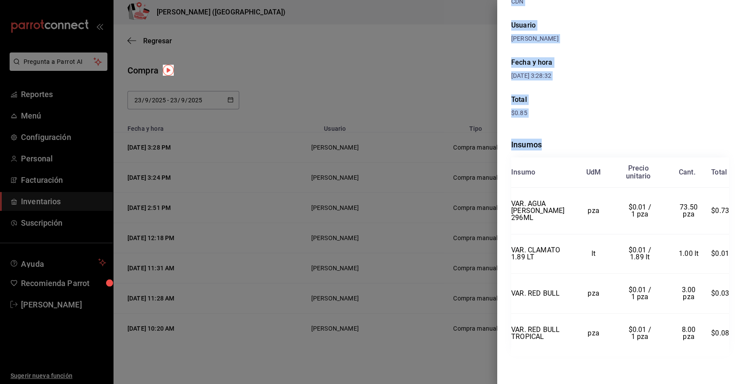
drag, startPoint x: 512, startPoint y: 21, endPoint x: 724, endPoint y: 346, distance: 388.8
click at [724, 346] on div "Compra Proveedor CDN Usuario [PERSON_NAME] Fecha y hora [DATE] 3:28:32 Total $0…" at bounding box center [621, 192] width 246 height 384
copy div "Compra Proveedor CDN Usuario [PERSON_NAME] Fecha y hora [DATE] 3:28:32 Total $0…"
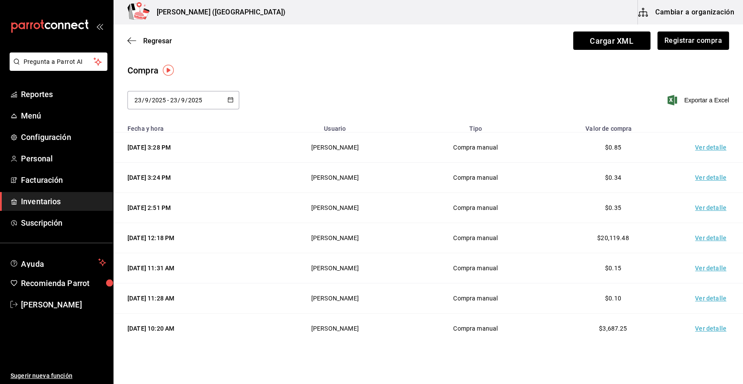
click at [705, 178] on td "Ver detalle" at bounding box center [712, 177] width 61 height 30
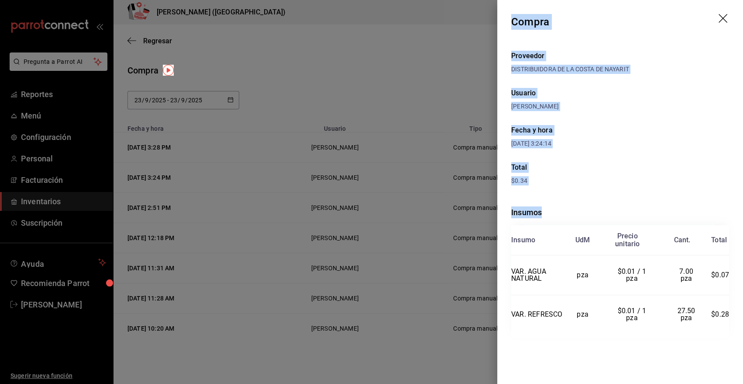
drag, startPoint x: 514, startPoint y: 21, endPoint x: 725, endPoint y: 359, distance: 397.8
click at [725, 359] on div "Compra Proveedor DISTRIBUIDORA DE LA [PERSON_NAME] DE NAYARIT Usuario [PERSON_N…" at bounding box center [621, 192] width 246 height 384
copy div "Compra Proveedor DISTRIBUIDORA DE LA [PERSON_NAME] DE NAYARIT Usuario [PERSON_N…"
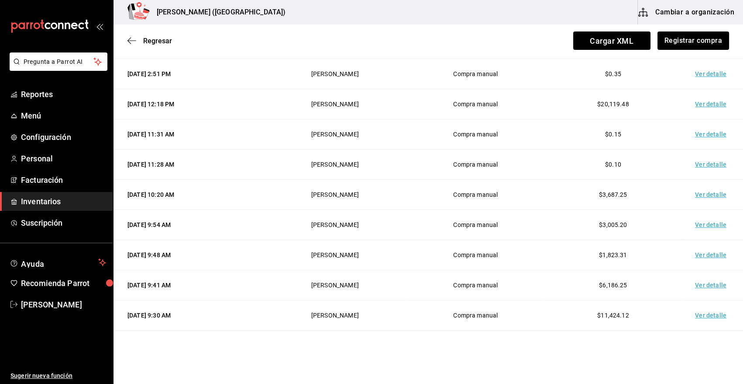
scroll to position [203, 0]
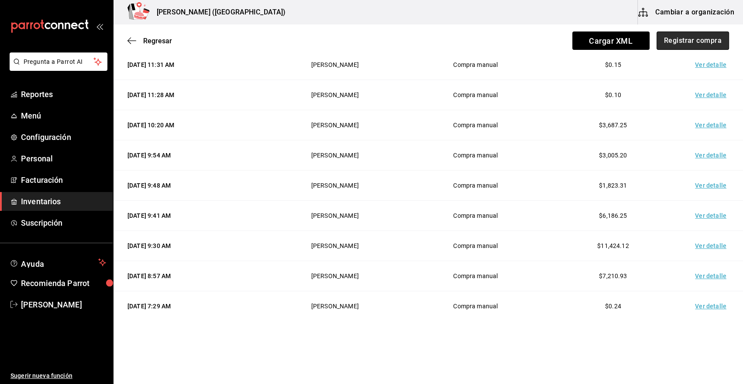
click at [685, 41] on button "Registrar compra" at bounding box center [693, 40] width 73 height 18
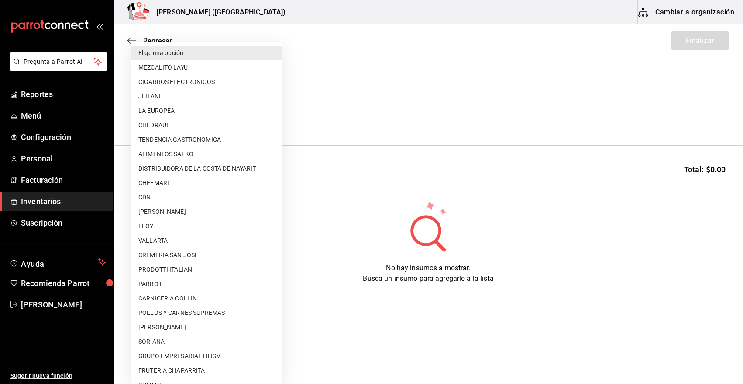
click at [192, 118] on body "Pregunta a Parrot AI Reportes Menú Configuración Personal Facturación Inventari…" at bounding box center [371, 167] width 743 height 334
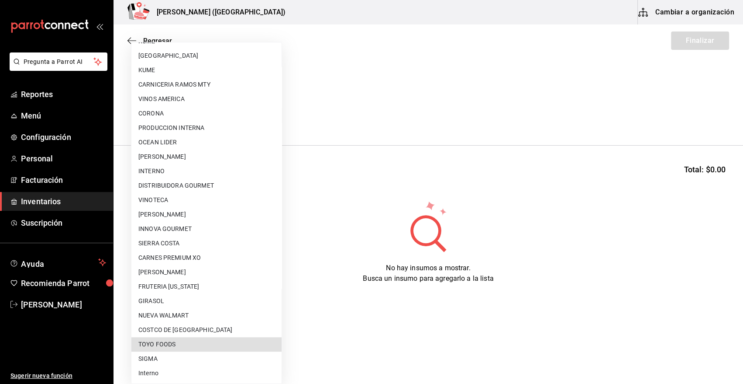
click at [166, 341] on li "TOYO FOODS" at bounding box center [206, 344] width 150 height 14
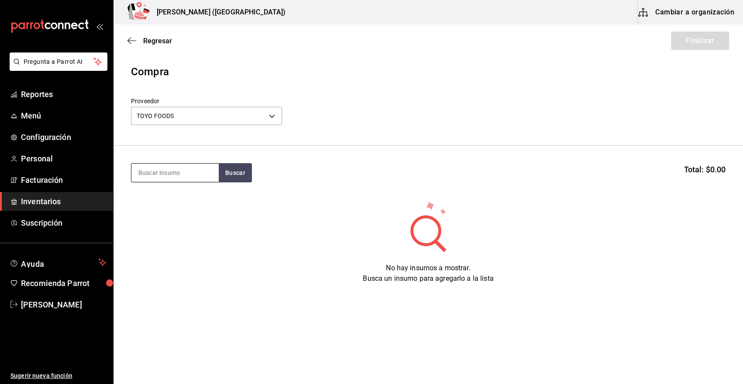
click at [166, 170] on input at bounding box center [174, 172] width 87 height 18
drag, startPoint x: 181, startPoint y: 178, endPoint x: 90, endPoint y: 183, distance: 91.4
click at [90, 183] on div "Pregunta a Parrot AI Reportes Menú Configuración Personal Facturación Inventari…" at bounding box center [371, 167] width 743 height 334
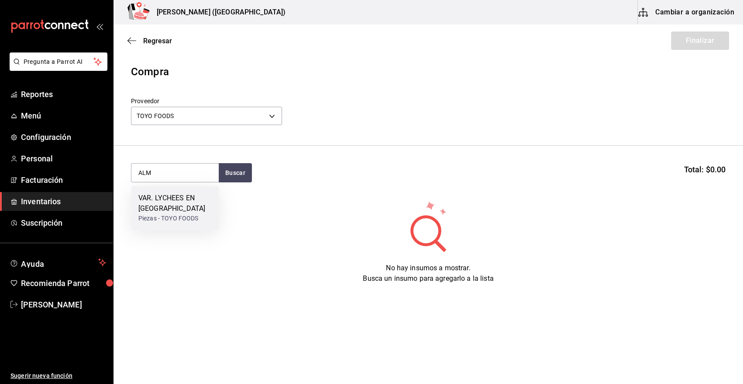
click at [153, 210] on div "VAR. LYCHEES EN [GEOGRAPHIC_DATA]" at bounding box center [174, 203] width 73 height 21
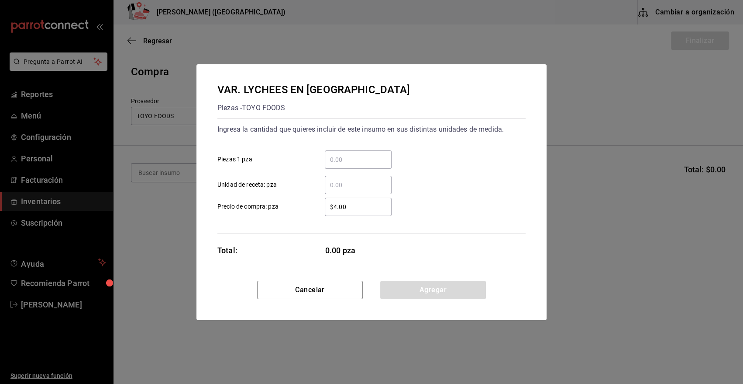
click at [349, 186] on input "​ Unidad de receta: pza" at bounding box center [358, 185] width 67 height 10
click at [418, 293] on button "Agregar" at bounding box center [433, 289] width 106 height 18
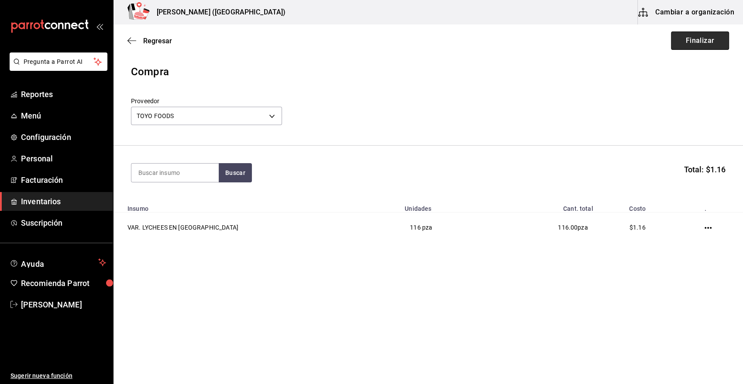
click at [699, 37] on button "Finalizar" at bounding box center [700, 40] width 58 height 18
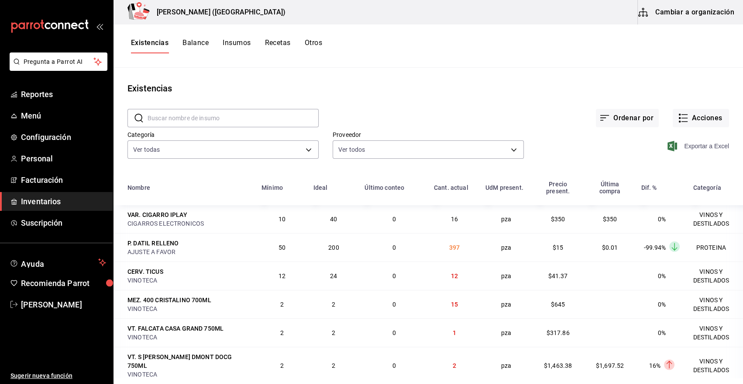
click at [695, 144] on span "Exportar a Excel" at bounding box center [700, 146] width 60 height 10
click at [560, 162] on div "​ ​ Ordenar por Acciones Categoría Ver todas 08f8d543-33e6-4481-bf08-168a13d25a…" at bounding box center [429, 135] width 630 height 80
click at [709, 121] on button "Acciones" at bounding box center [701, 118] width 56 height 18
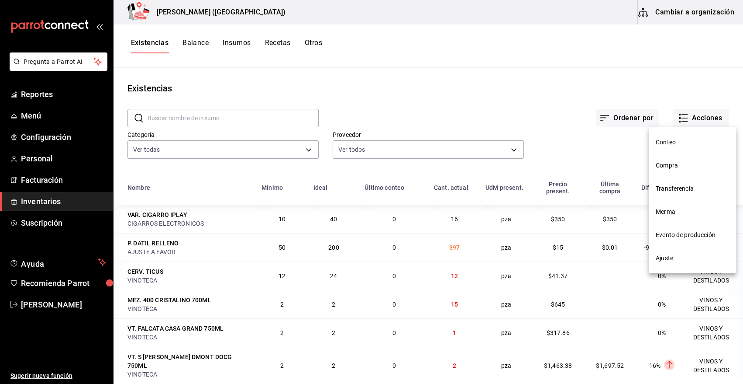
click at [580, 148] on div at bounding box center [371, 192] width 743 height 384
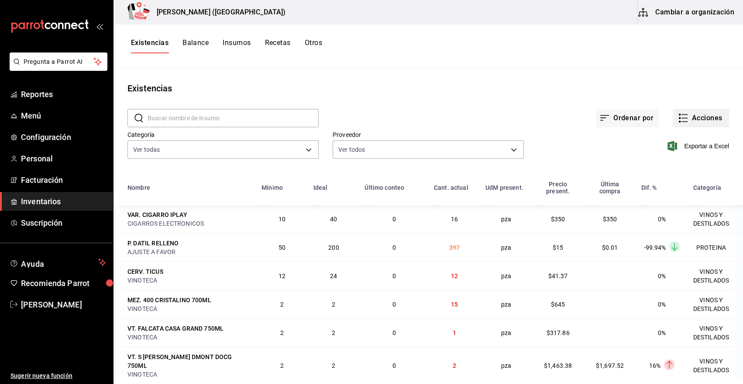
click at [701, 121] on button "Acciones" at bounding box center [701, 118] width 56 height 18
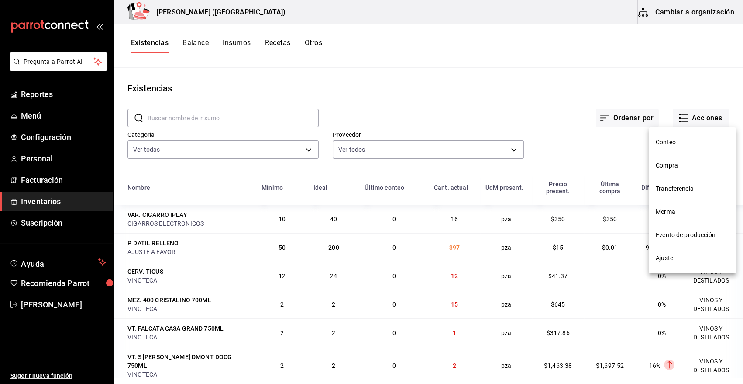
click at [553, 125] on div at bounding box center [371, 192] width 743 height 384
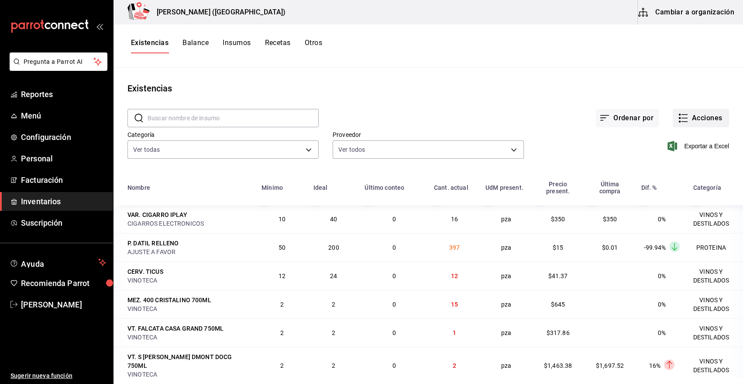
click at [701, 119] on button "Acciones" at bounding box center [701, 118] width 56 height 18
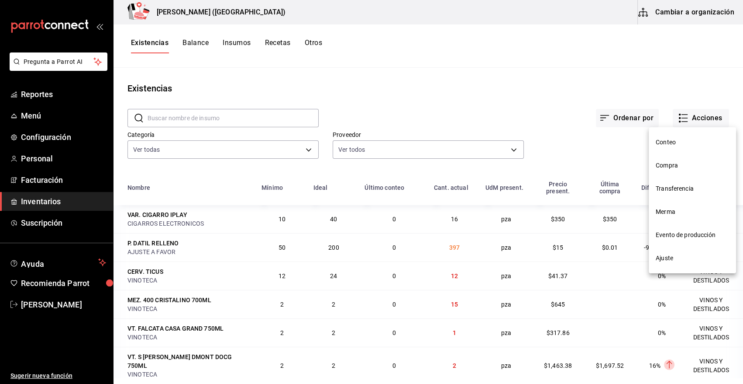
click at [561, 141] on div at bounding box center [371, 192] width 743 height 384
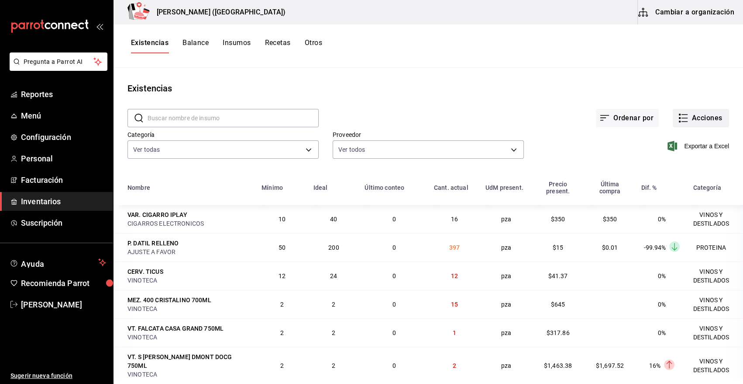
click at [695, 117] on button "Acciones" at bounding box center [701, 118] width 56 height 18
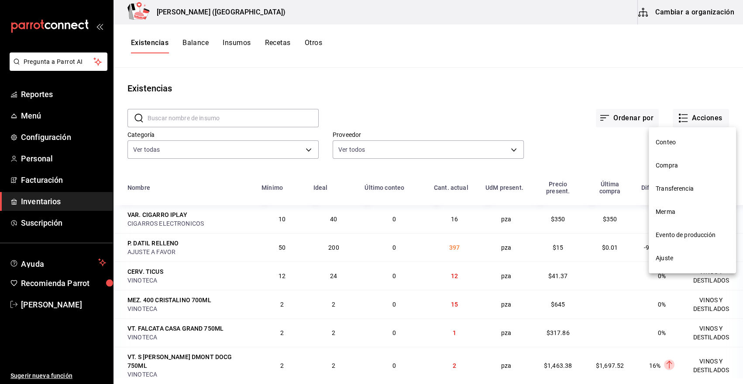
click at [671, 162] on span "Compra" at bounding box center [692, 165] width 73 height 9
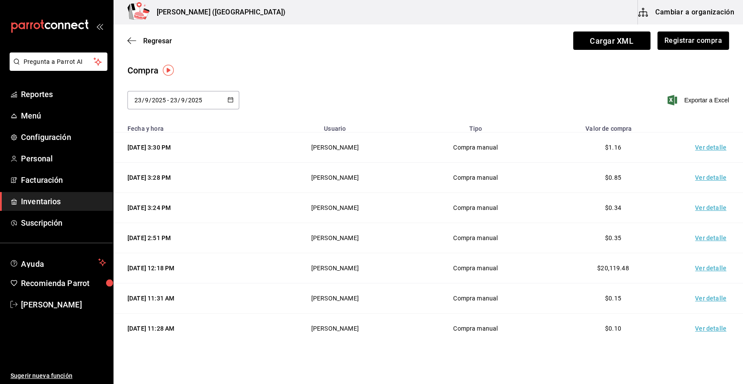
click at [703, 150] on td "Ver detalle" at bounding box center [712, 147] width 61 height 30
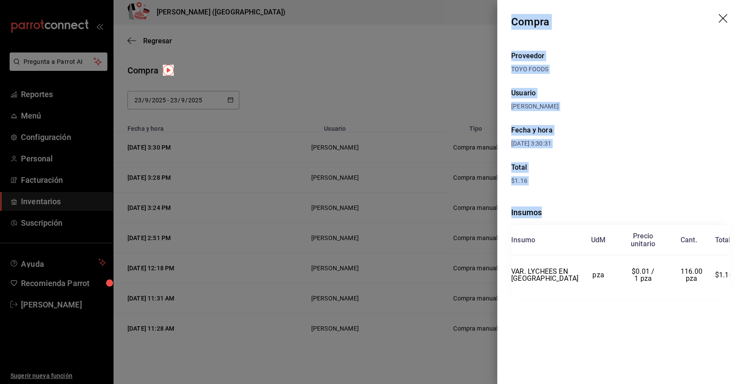
drag, startPoint x: 512, startPoint y: 21, endPoint x: 738, endPoint y: 295, distance: 355.7
click at [738, 295] on div "Compra Proveedor TOYO FOODS Usuario [PERSON_NAME] Fecha y hora [DATE] 3:30:31 T…" at bounding box center [621, 192] width 246 height 384
copy div "Compra Proveedor TOYO FOODS Usuario [PERSON_NAME] Fecha y hora [DATE] 3:30:31 T…"
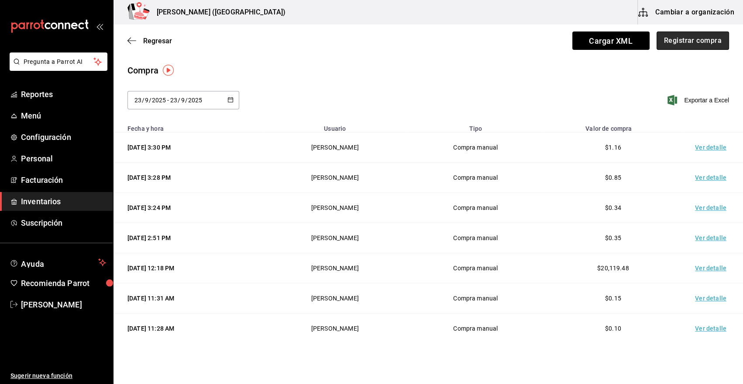
click at [705, 39] on button "Registrar compra" at bounding box center [693, 40] width 73 height 18
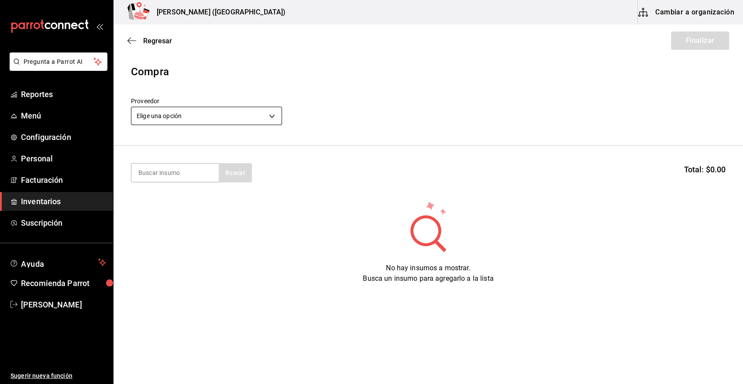
click at [227, 112] on body "Pregunta a Parrot AI Reportes Menú Configuración Personal Facturación Inventari…" at bounding box center [371, 167] width 743 height 334
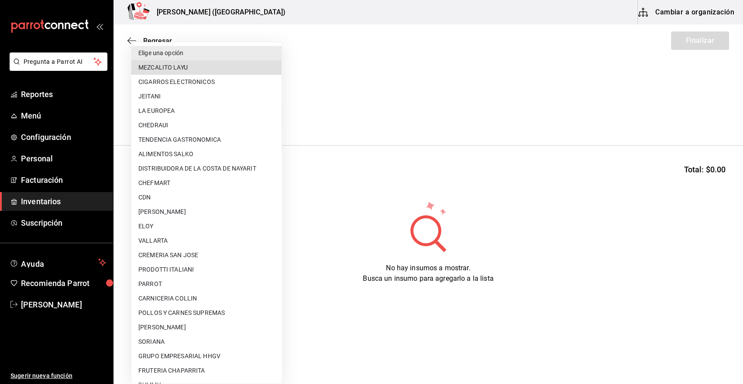
click at [372, 92] on div at bounding box center [371, 192] width 743 height 384
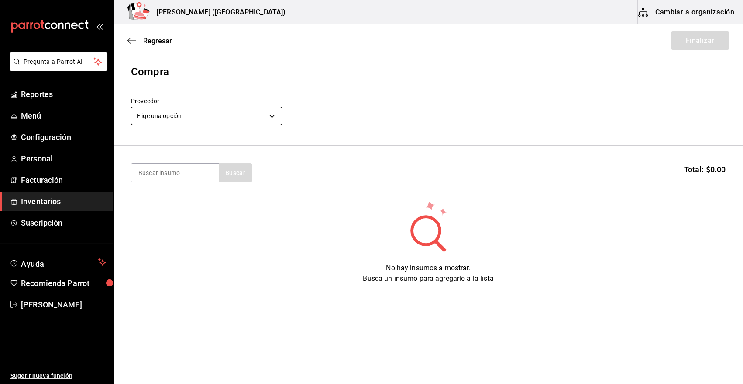
click at [214, 113] on body "Pregunta a Parrot AI Reportes Menú Configuración Personal Facturación Inventari…" at bounding box center [371, 167] width 743 height 334
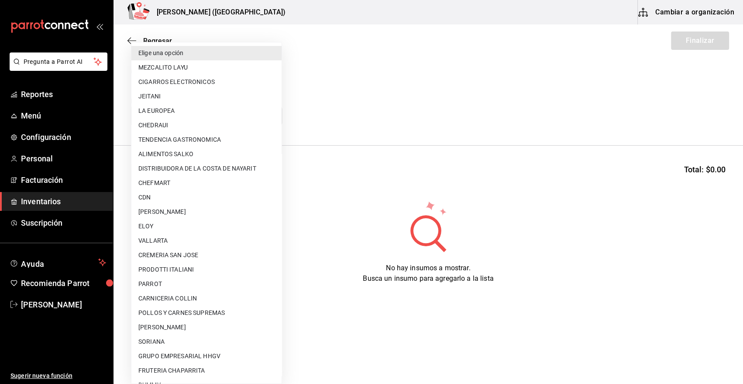
scroll to position [359, 0]
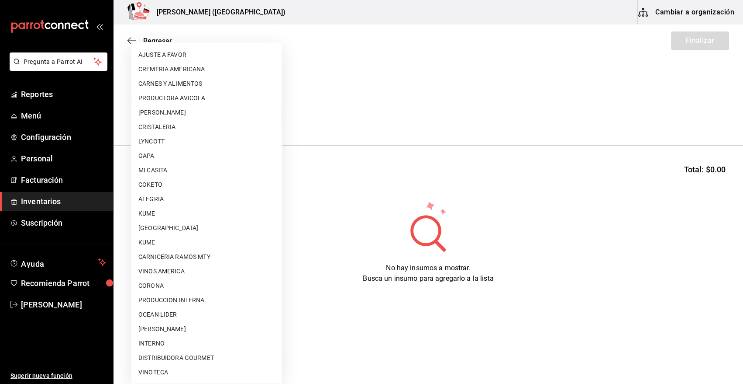
click at [194, 236] on li "KUME" at bounding box center [206, 242] width 150 height 14
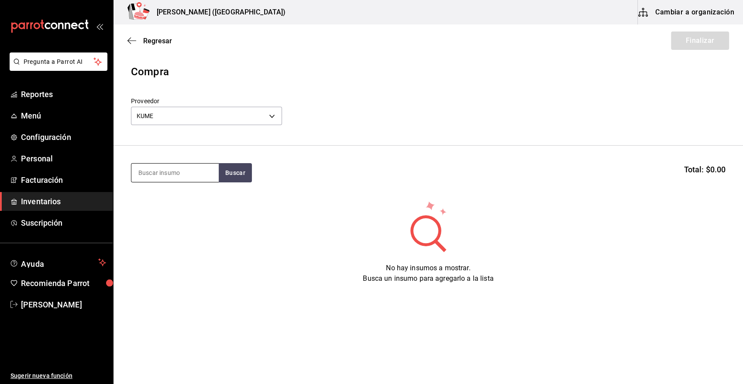
click at [209, 171] on input at bounding box center [174, 172] width 87 height 18
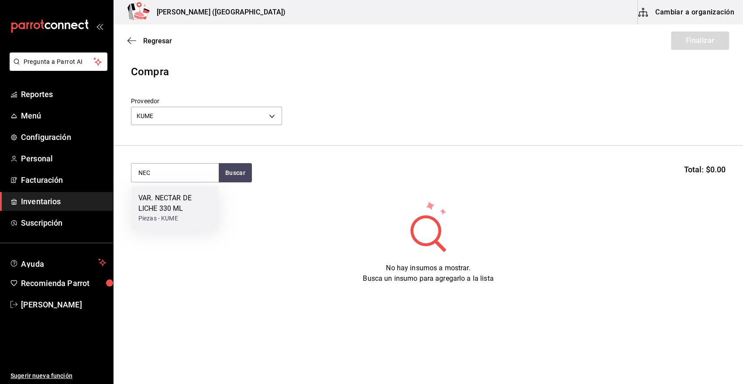
click at [194, 206] on div "VAR. NECTAR DE LICHE 330 ML" at bounding box center [174, 203] width 73 height 21
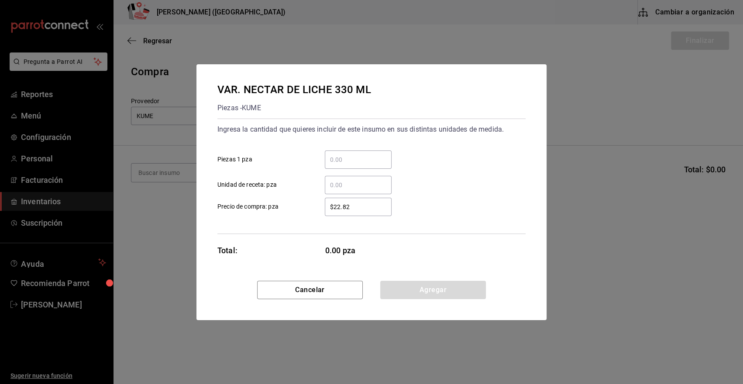
click at [340, 162] on input "​ Piezas 1 pza" at bounding box center [358, 159] width 67 height 10
click at [354, 159] on input "72" at bounding box center [358, 159] width 67 height 10
click at [421, 292] on button "Agregar" at bounding box center [433, 289] width 106 height 18
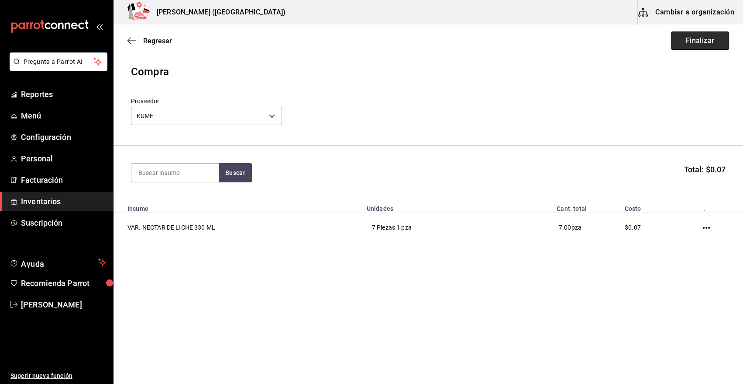
click at [712, 45] on button "Finalizar" at bounding box center [700, 40] width 58 height 18
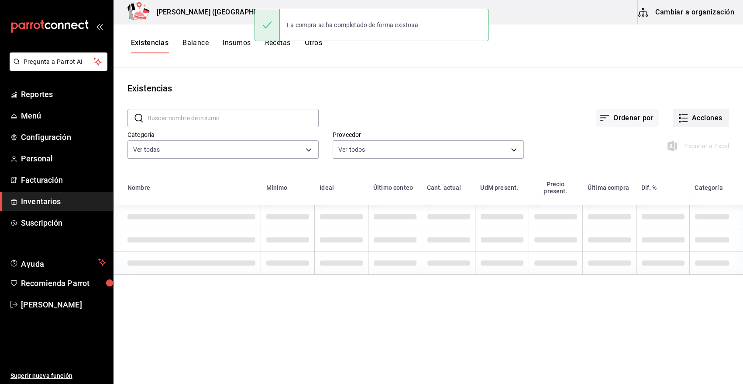
click at [699, 116] on button "Acciones" at bounding box center [701, 118] width 56 height 18
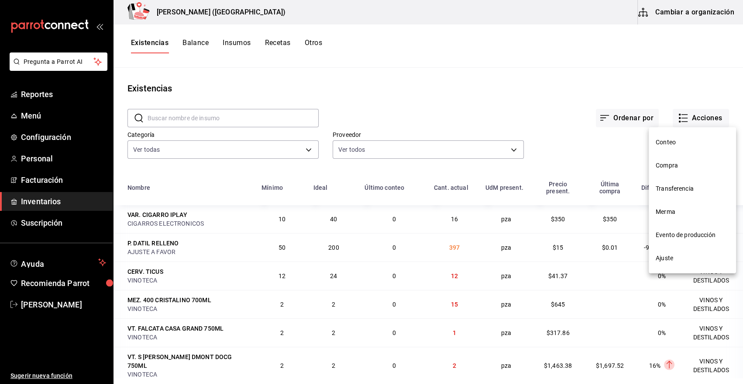
click at [684, 168] on span "Compra" at bounding box center [692, 165] width 73 height 9
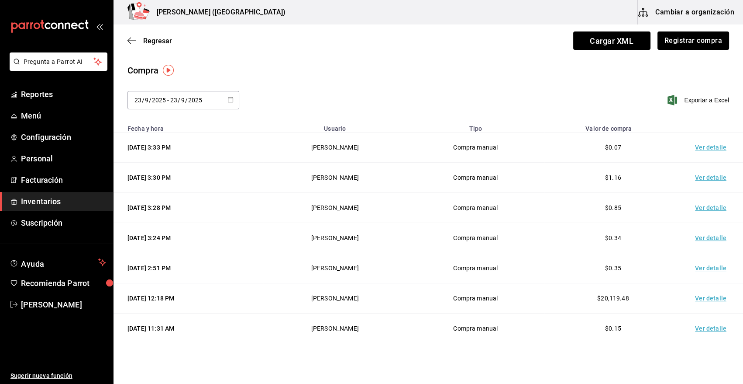
click at [698, 150] on td "Ver detalle" at bounding box center [712, 147] width 61 height 30
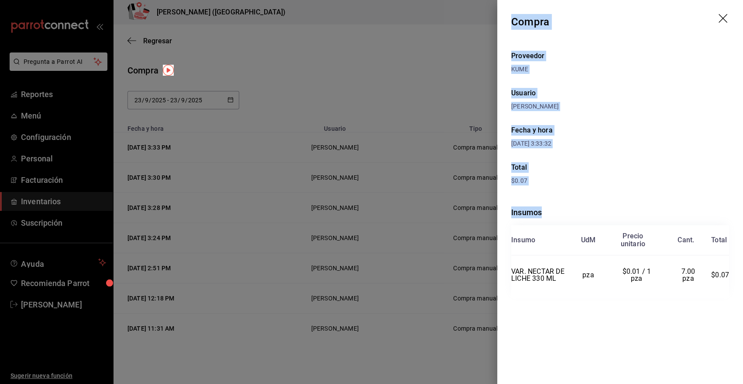
drag, startPoint x: 511, startPoint y: 20, endPoint x: 733, endPoint y: 287, distance: 348.0
click at [733, 287] on div "Compra Proveedor KUME Usuario [PERSON_NAME] Fecha y hora [DATE] 3:33:32 Total $…" at bounding box center [621, 192] width 246 height 384
copy div "Compra Proveedor KUME Usuario [PERSON_NAME] Fecha y hora [DATE] 3:33:32 Total $…"
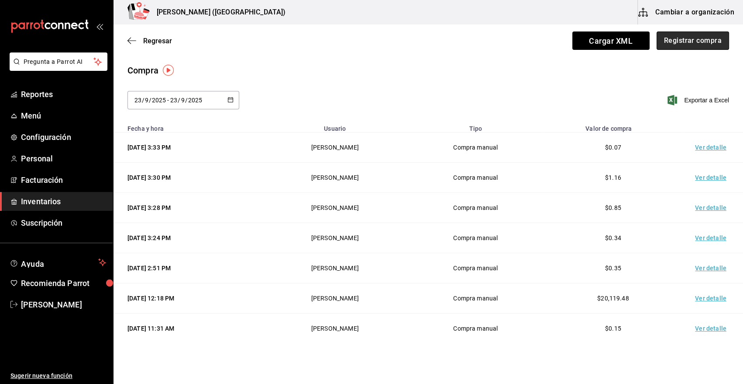
click at [678, 40] on button "Registrar compra" at bounding box center [693, 40] width 73 height 18
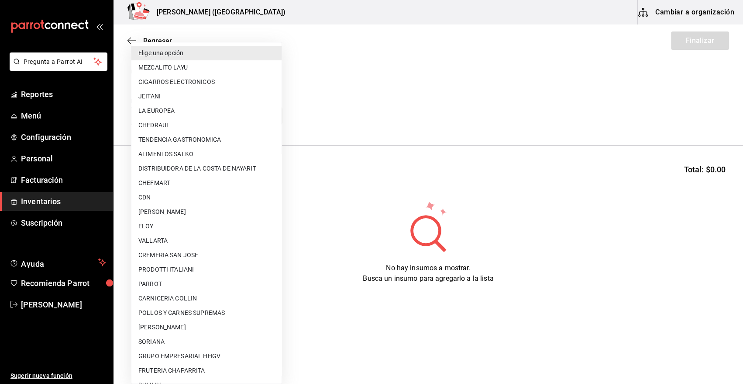
click at [189, 114] on body "Pregunta a Parrot AI Reportes Menú Configuración Personal Facturación Inventari…" at bounding box center [371, 167] width 743 height 334
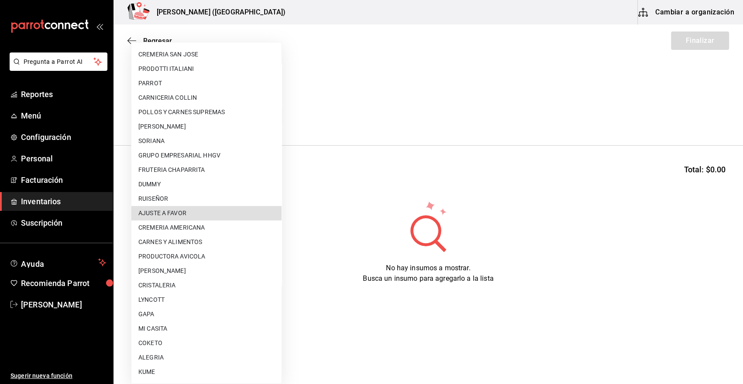
click at [218, 214] on li "AJUSTE A FAVOR" at bounding box center [206, 213] width 150 height 14
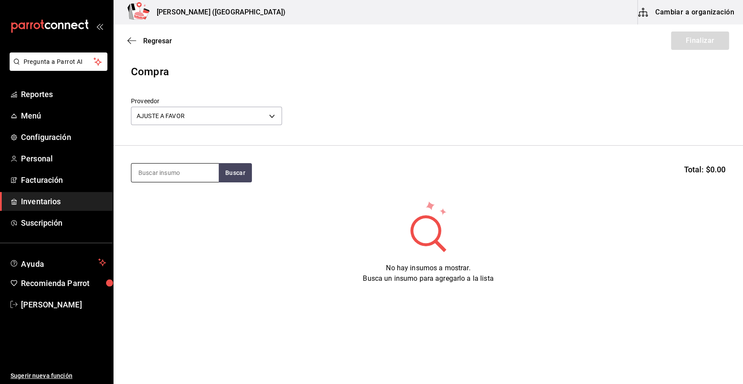
click at [198, 176] on input at bounding box center [174, 172] width 87 height 18
click at [228, 173] on button "Buscar" at bounding box center [235, 172] width 33 height 19
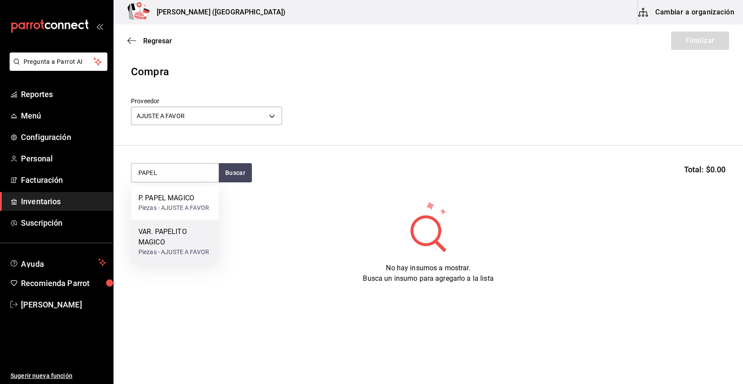
click at [188, 236] on div "VAR. PAPELITO MAGICO" at bounding box center [174, 236] width 73 height 21
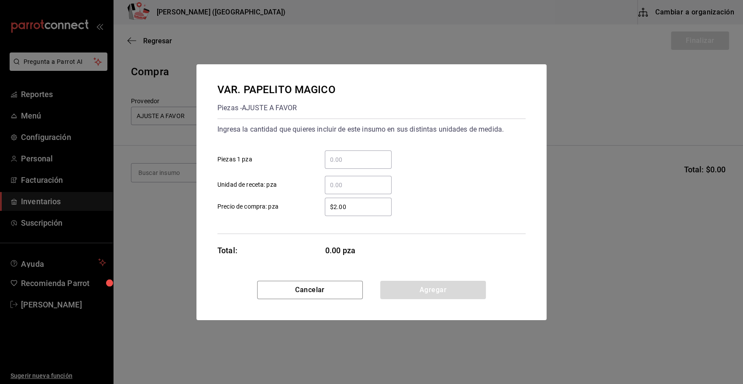
click at [348, 164] on input "​ Piezas 1 pza" at bounding box center [358, 159] width 67 height 10
click at [450, 285] on button "Agregar" at bounding box center [433, 289] width 106 height 18
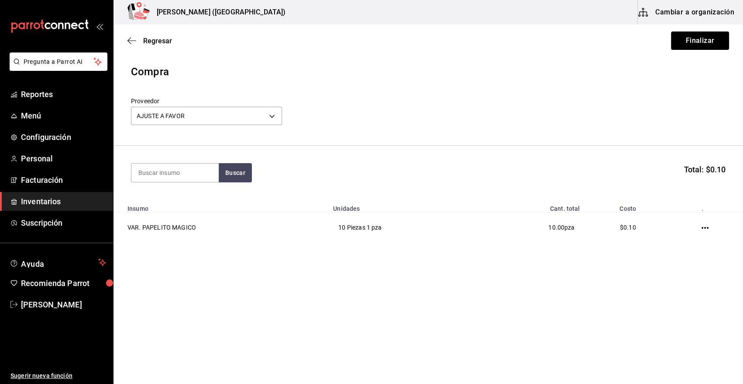
drag, startPoint x: 705, startPoint y: 41, endPoint x: 689, endPoint y: 74, distance: 37.1
click at [705, 41] on button "Finalizar" at bounding box center [700, 40] width 58 height 18
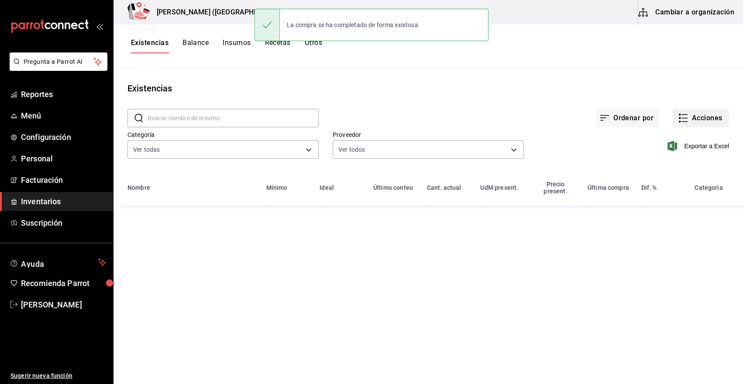
click at [703, 122] on button "Acciones" at bounding box center [701, 118] width 56 height 18
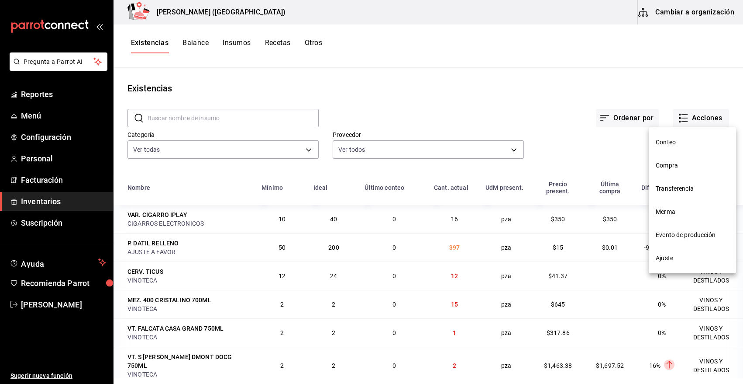
click at [677, 166] on span "Compra" at bounding box center [692, 165] width 73 height 9
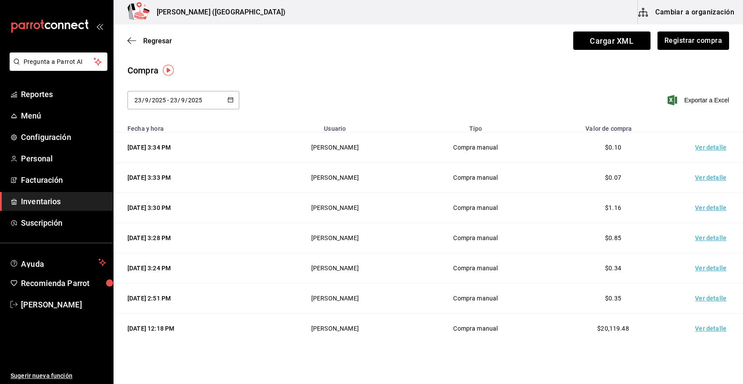
click at [709, 145] on td "Ver detalle" at bounding box center [712, 147] width 61 height 30
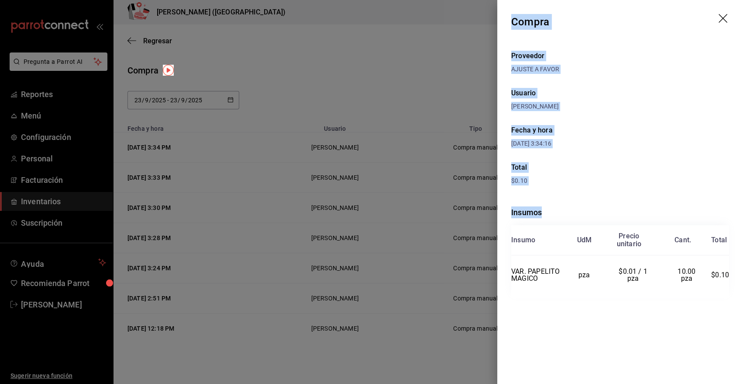
drag, startPoint x: 512, startPoint y: 21, endPoint x: 730, endPoint y: 278, distance: 338.1
click at [730, 278] on div "Compra Proveedor AJUSTE A FAVOR Usuario [PERSON_NAME] y hora [DATE] 3:34:16 Tot…" at bounding box center [621, 192] width 246 height 384
copy div "Compra Proveedor AJUSTE A FAVOR Usuario [PERSON_NAME] y hora [DATE] 3:34:16 Tot…"
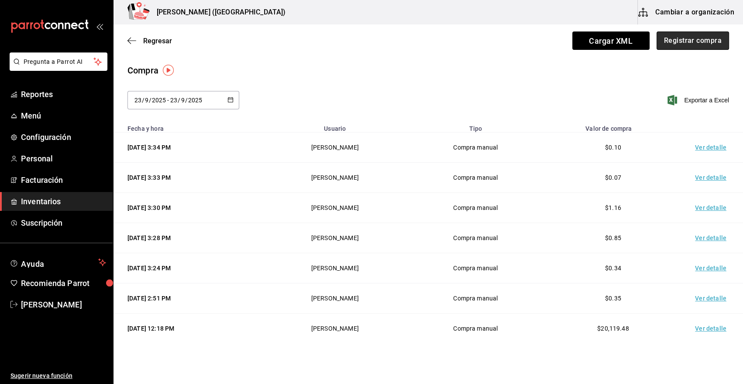
click at [695, 42] on button "Registrar compra" at bounding box center [693, 40] width 73 height 18
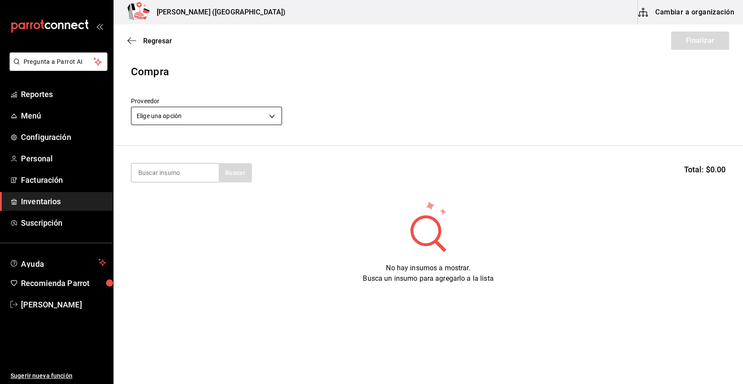
click at [245, 116] on body "Pregunta a Parrot AI Reportes Menú Configuración Personal Facturación Inventari…" at bounding box center [371, 167] width 743 height 334
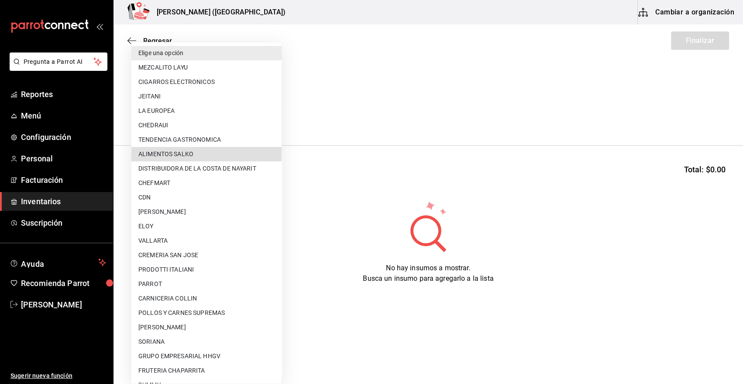
click at [201, 158] on li "ALIMENTOS SALKO" at bounding box center [206, 154] width 150 height 14
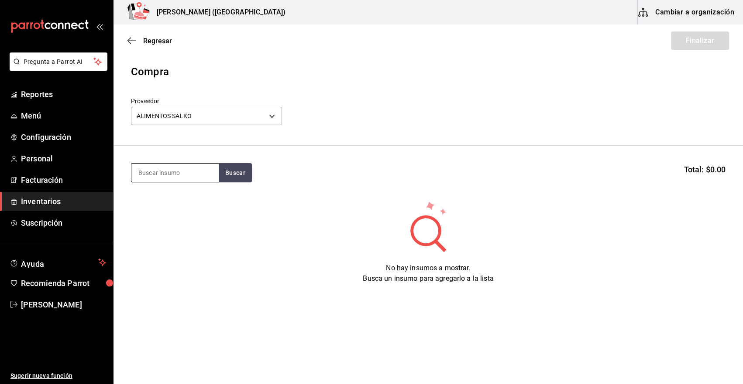
click at [171, 177] on input at bounding box center [174, 172] width 87 height 18
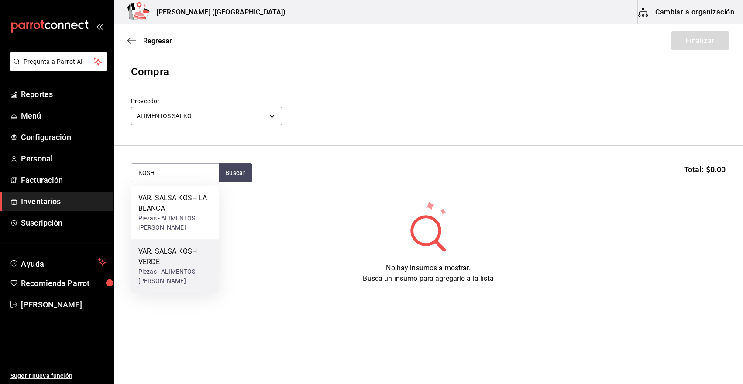
click at [181, 275] on div "Piezas - ALIMENTOS [PERSON_NAME]" at bounding box center [174, 276] width 73 height 18
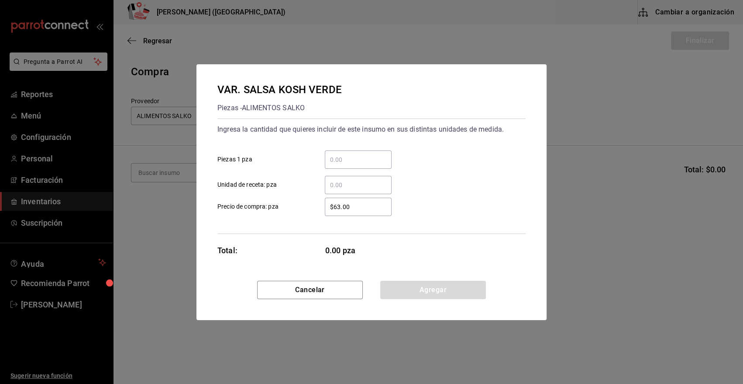
click at [342, 157] on input "​ Piezas 1 pza" at bounding box center [358, 159] width 67 height 10
click at [401, 294] on button "Agregar" at bounding box center [433, 289] width 106 height 18
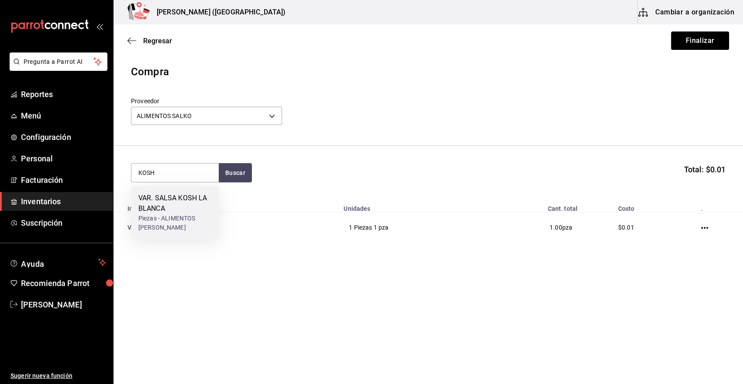
click at [168, 212] on div "VAR. SALSA KOSH LA BLANCA" at bounding box center [174, 203] width 73 height 21
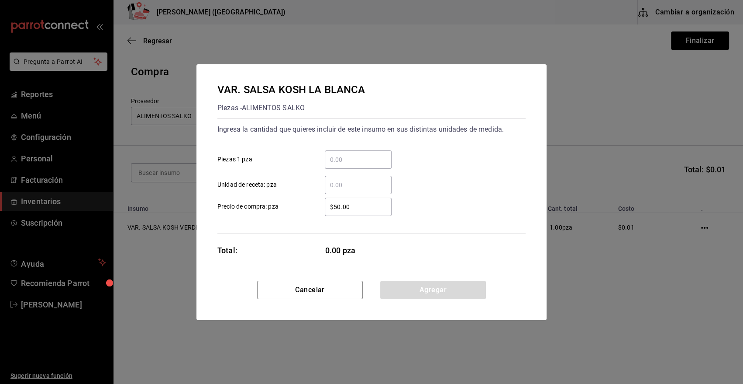
click at [355, 184] on input "​ Unidad de receta: pza" at bounding box center [358, 185] width 67 height 10
click at [432, 284] on button "Agregar" at bounding box center [433, 289] width 106 height 18
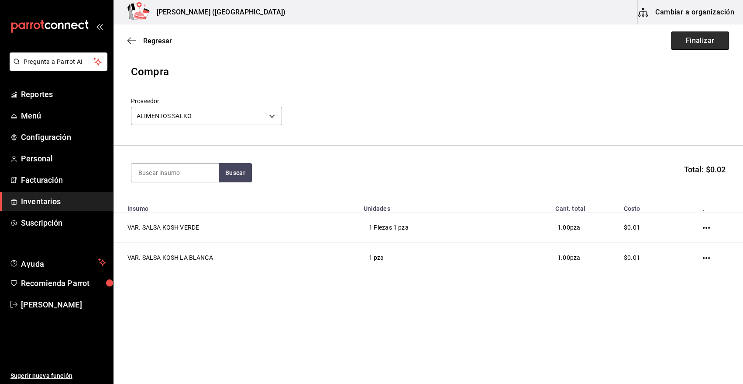
click at [712, 38] on button "Finalizar" at bounding box center [700, 40] width 58 height 18
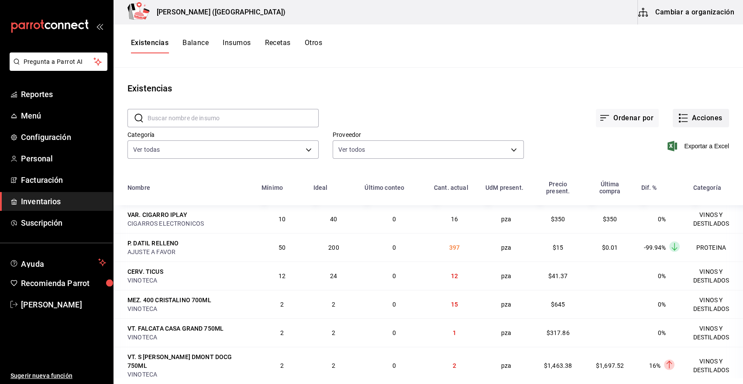
click at [697, 125] on button "Acciones" at bounding box center [701, 118] width 56 height 18
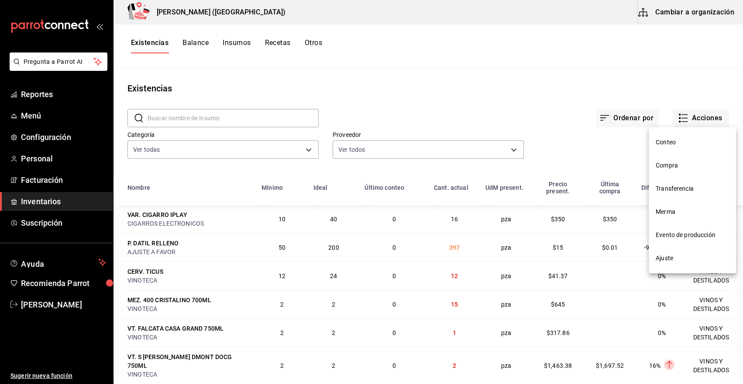
click at [667, 214] on span "Merma" at bounding box center [692, 211] width 73 height 9
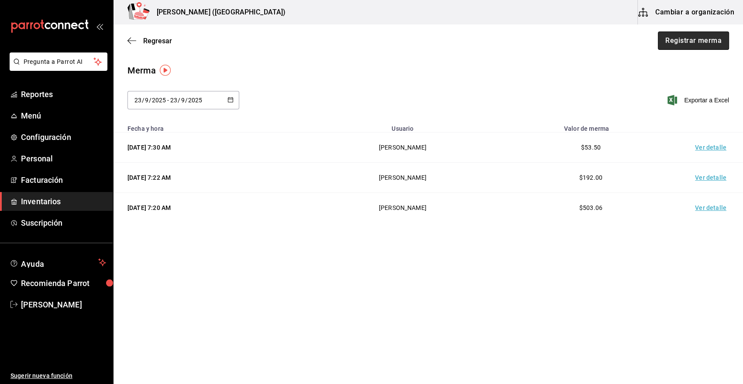
drag, startPoint x: 677, startPoint y: 46, endPoint x: 668, endPoint y: 47, distance: 8.8
click at [668, 47] on button "Registrar merma" at bounding box center [693, 40] width 71 height 18
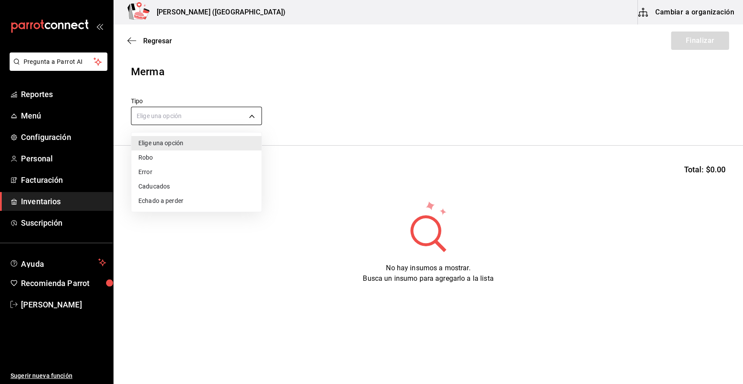
click at [191, 110] on body "Pregunta a Parrot AI Reportes Menú Configuración Personal Facturación Inventari…" at bounding box center [371, 167] width 743 height 334
click at [164, 172] on li "Error" at bounding box center [196, 172] width 130 height 14
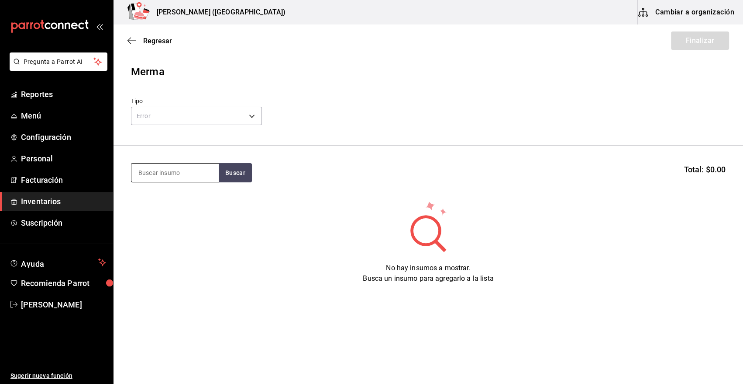
click at [177, 177] on input at bounding box center [174, 172] width 87 height 18
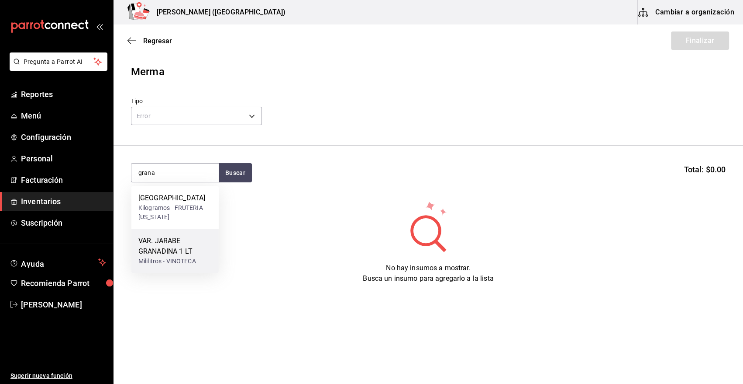
click at [183, 259] on div "Mililitros - VINOTECA" at bounding box center [174, 260] width 73 height 9
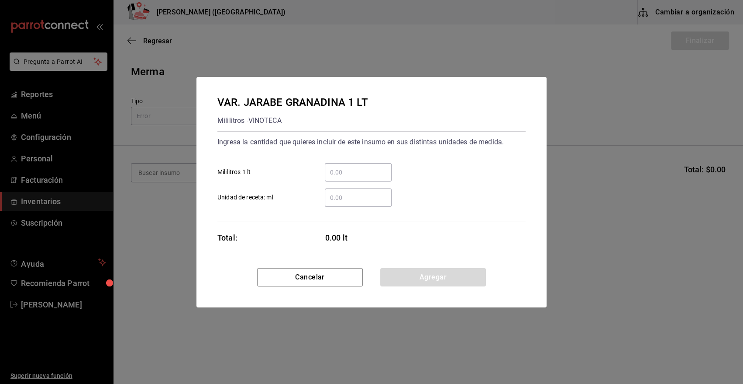
click at [366, 168] on input "​ Mililitros 1 lt" at bounding box center [358, 172] width 67 height 10
click at [418, 282] on button "Agregar" at bounding box center [433, 277] width 106 height 18
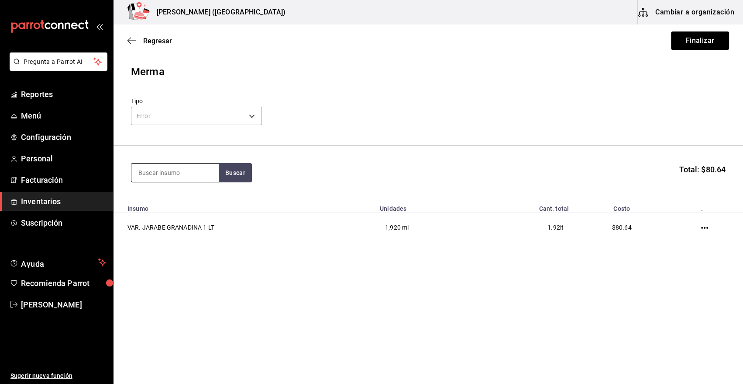
click at [189, 172] on input at bounding box center [174, 172] width 87 height 18
click at [143, 209] on div "VAR. VINO TINTO [PERSON_NAME]" at bounding box center [174, 203] width 73 height 21
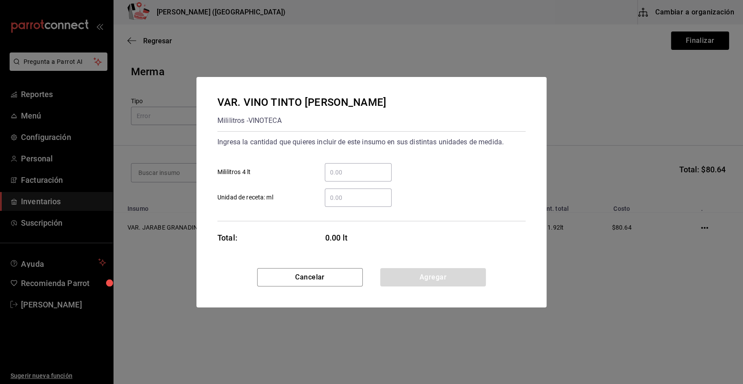
click at [348, 173] on input "​ Mililitros 4 lt" at bounding box center [358, 172] width 67 height 10
click at [342, 200] on input "​ Unidad de receta: ml" at bounding box center [358, 197] width 67 height 10
click at [415, 281] on button "Agregar" at bounding box center [433, 277] width 106 height 18
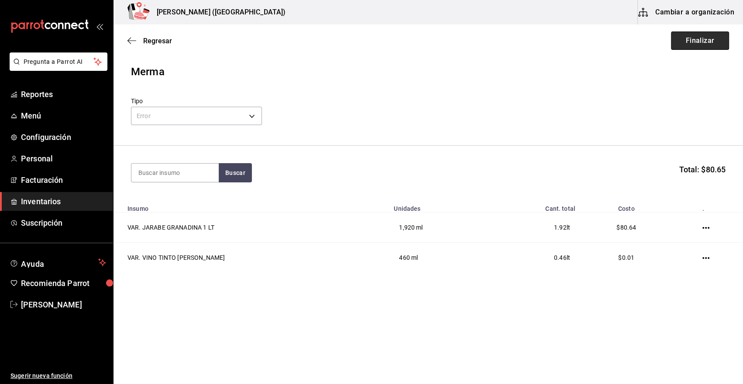
click at [717, 39] on button "Finalizar" at bounding box center [700, 40] width 58 height 18
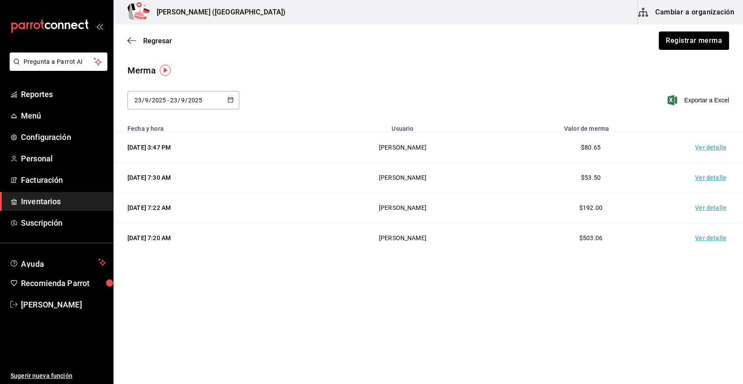
click at [708, 147] on td "Ver detalle" at bounding box center [712, 147] width 61 height 30
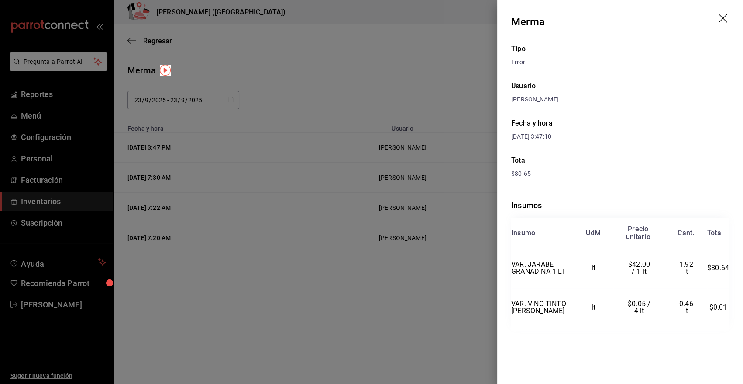
click at [390, 70] on div at bounding box center [371, 192] width 743 height 384
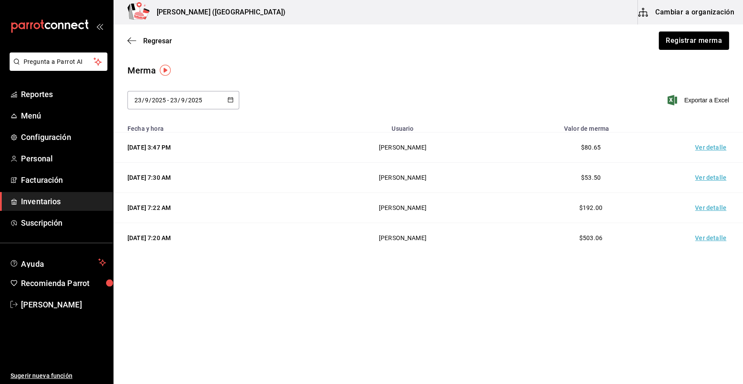
click at [707, 149] on td "Ver detalle" at bounding box center [712, 147] width 61 height 30
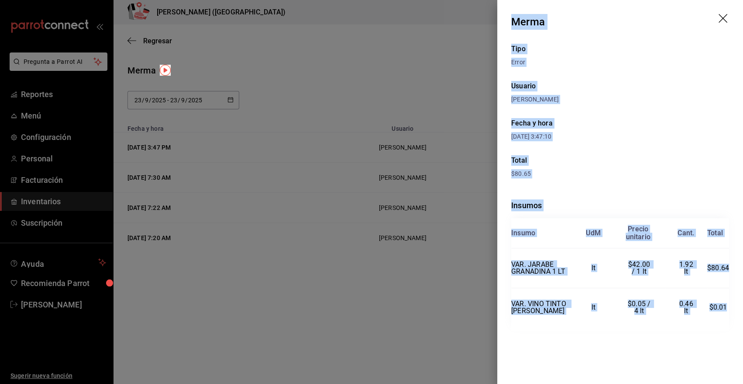
drag, startPoint x: 512, startPoint y: 17, endPoint x: 728, endPoint y: 313, distance: 366.1
click at [728, 313] on div "Merma Tipo Error Usuario [PERSON_NAME] Fecha y hora [DATE] 3:47:10 Total $80.65…" at bounding box center [621, 192] width 246 height 384
copy div "Merma Tipo Error Usuario [PERSON_NAME] Fecha y hora [DATE] 3:47:10 Total $80.65…"
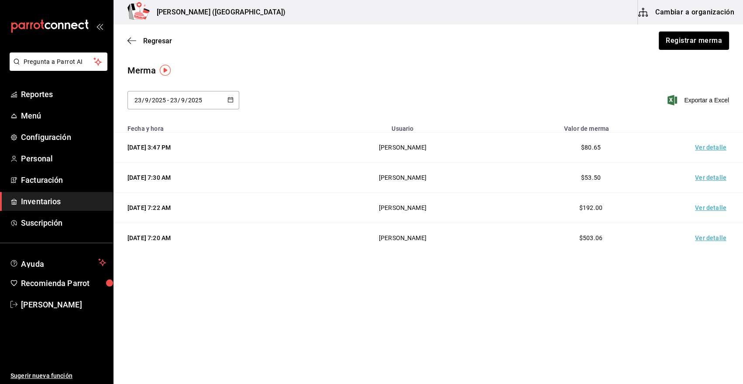
click at [38, 201] on span "Inventarios" at bounding box center [63, 201] width 85 height 12
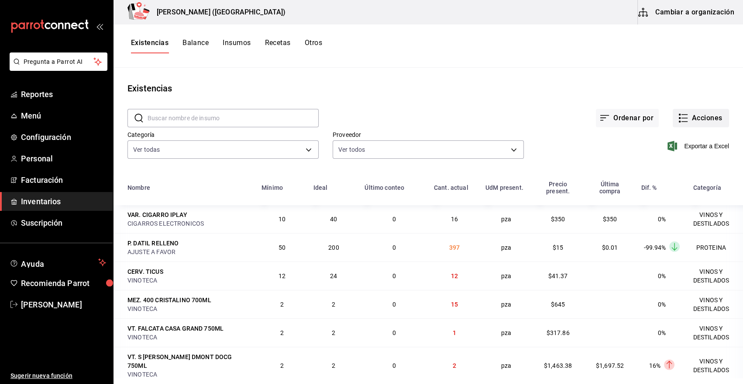
click at [705, 116] on button "Acciones" at bounding box center [701, 118] width 56 height 18
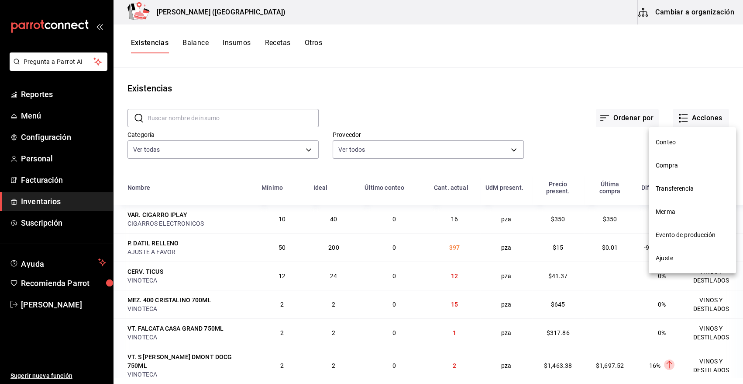
click at [383, 90] on div at bounding box center [371, 192] width 743 height 384
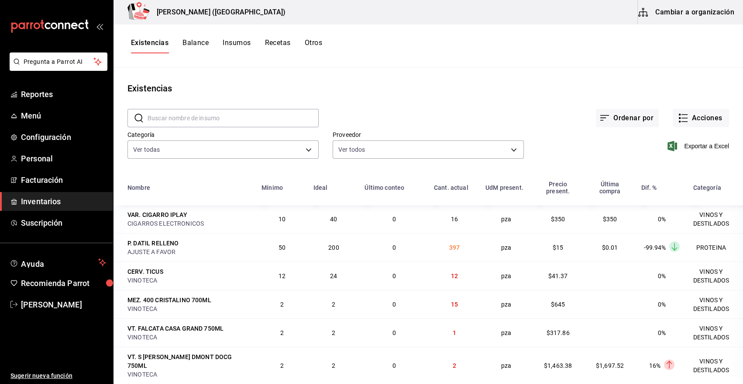
click at [259, 147] on body "Pregunta a Parrot AI Reportes Menú Configuración Personal Facturación Inventari…" at bounding box center [371, 188] width 743 height 377
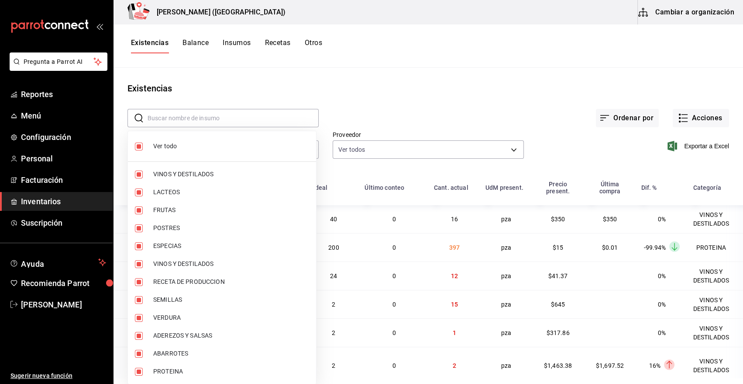
click at [202, 144] on span "Ver todo" at bounding box center [231, 146] width 156 height 9
click at [197, 171] on span "VINOS Y DESTILADOS" at bounding box center [231, 173] width 156 height 9
click at [191, 266] on span "VINOS Y DESTILADOS" at bounding box center [231, 263] width 156 height 9
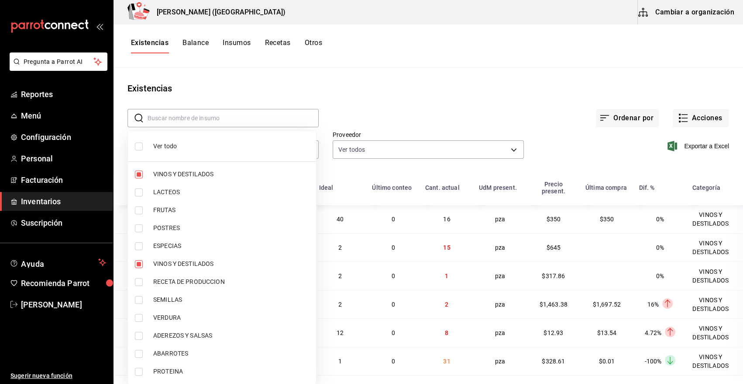
click at [374, 122] on div at bounding box center [371, 192] width 743 height 384
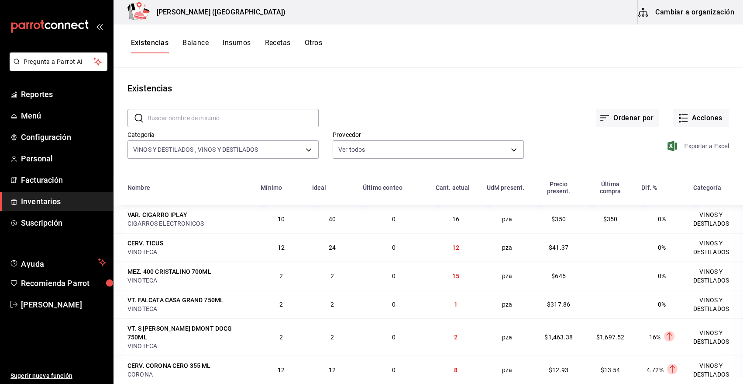
click at [705, 147] on span "Exportar a Excel" at bounding box center [700, 146] width 60 height 10
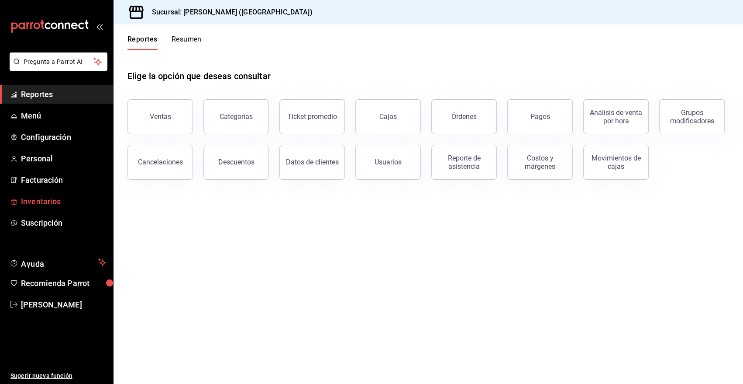
click at [44, 200] on span "Inventarios" at bounding box center [63, 201] width 85 height 12
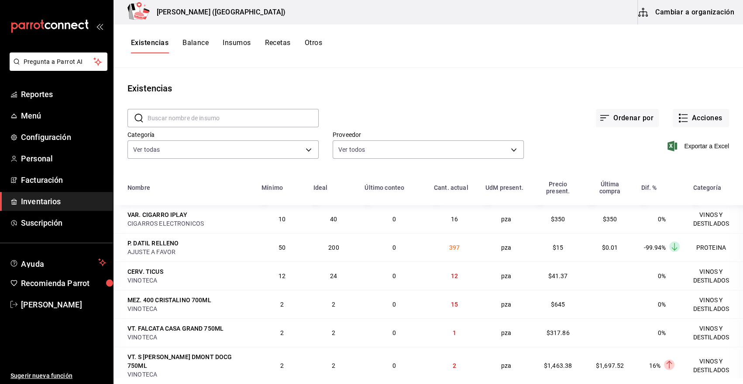
click at [681, 13] on button "Cambiar a organización" at bounding box center [687, 12] width 98 height 24
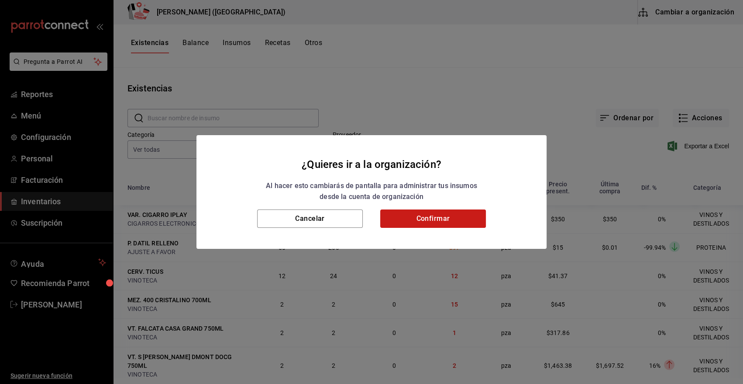
click at [455, 218] on button "Confirmar" at bounding box center [433, 218] width 106 height 18
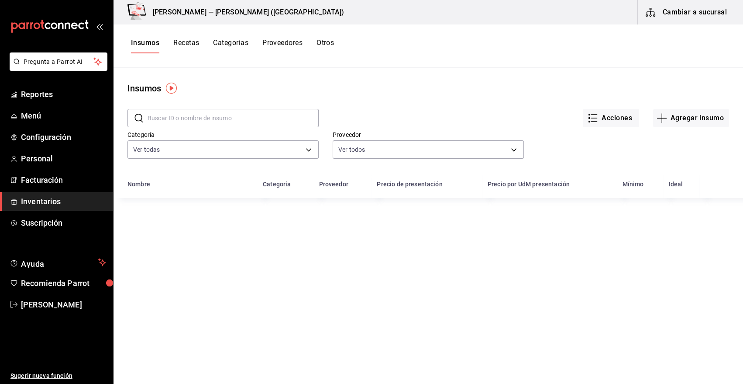
click at [206, 118] on input "text" at bounding box center [233, 117] width 171 height 17
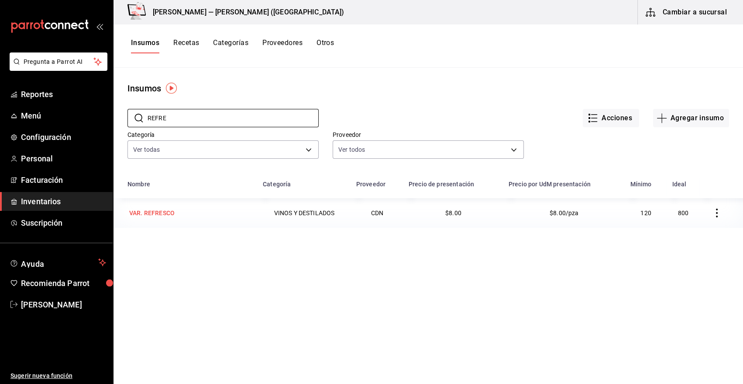
type input "REFRE"
click at [163, 211] on div "VAR. REFRESCO" at bounding box center [151, 212] width 45 height 9
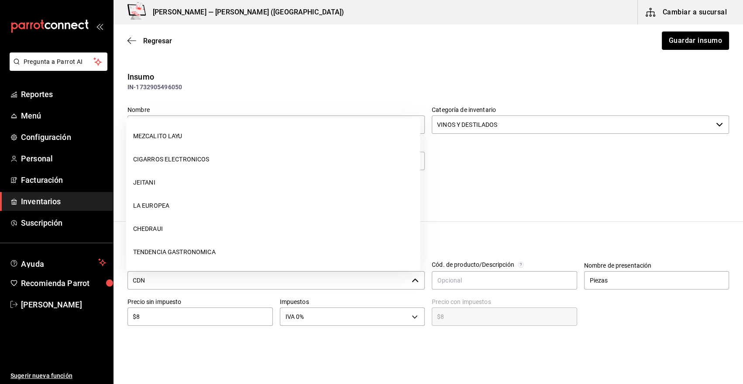
click at [238, 283] on input "CDN" at bounding box center [268, 280] width 281 height 18
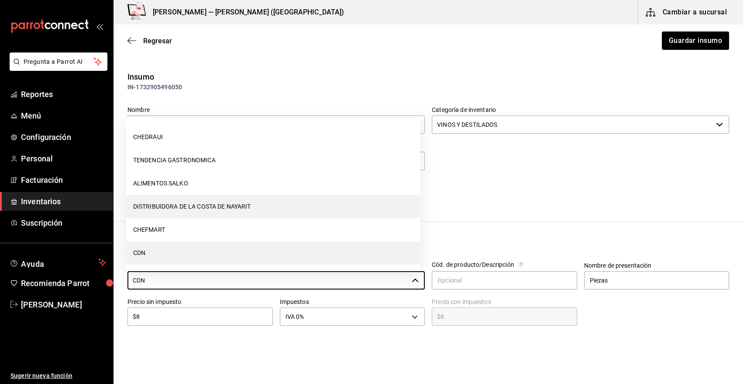
click at [231, 206] on li "DISTRIBUIDORA DE LA COSTA DE NAYARIT" at bounding box center [273, 206] width 294 height 23
type input "DISTRIBUIDORA DE LA COSTA DE NAYARIT"
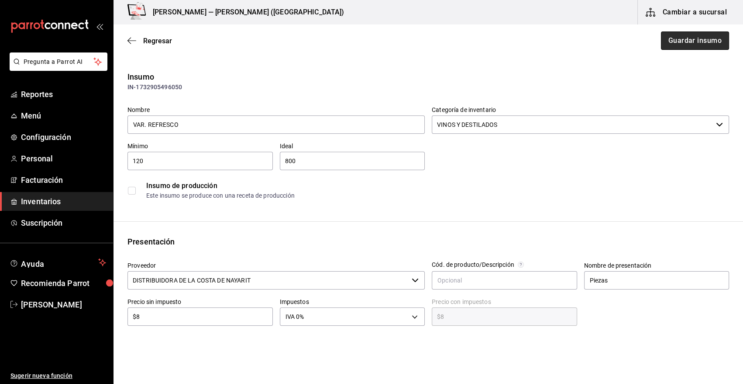
click at [680, 39] on button "Guardar insumo" at bounding box center [695, 40] width 68 height 18
